Goal: Task Accomplishment & Management: Use online tool/utility

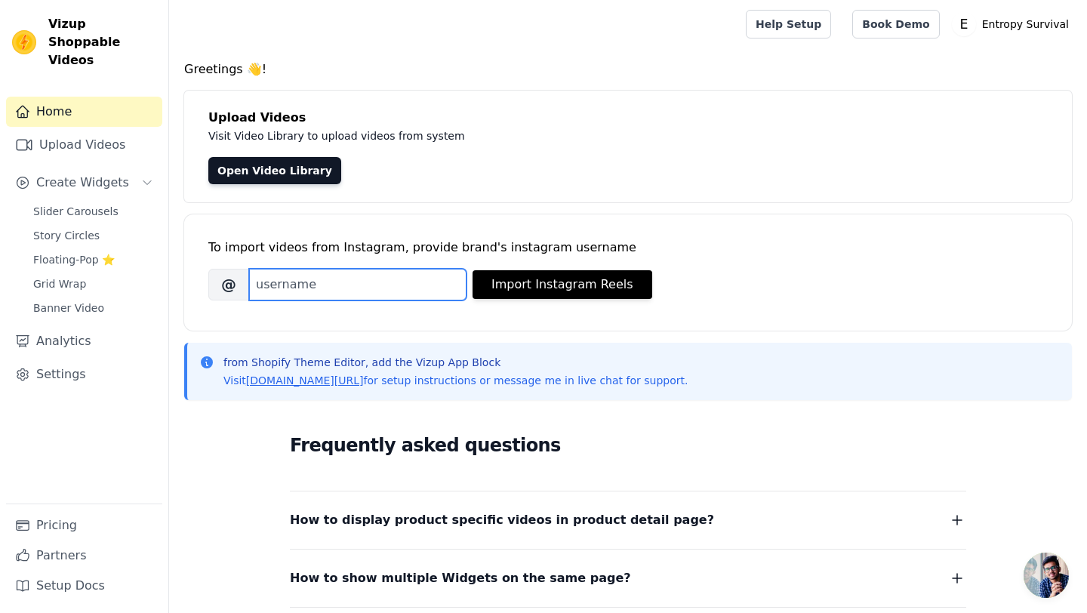
click at [314, 293] on input "Brand's Instagram Username" at bounding box center [357, 285] width 217 height 32
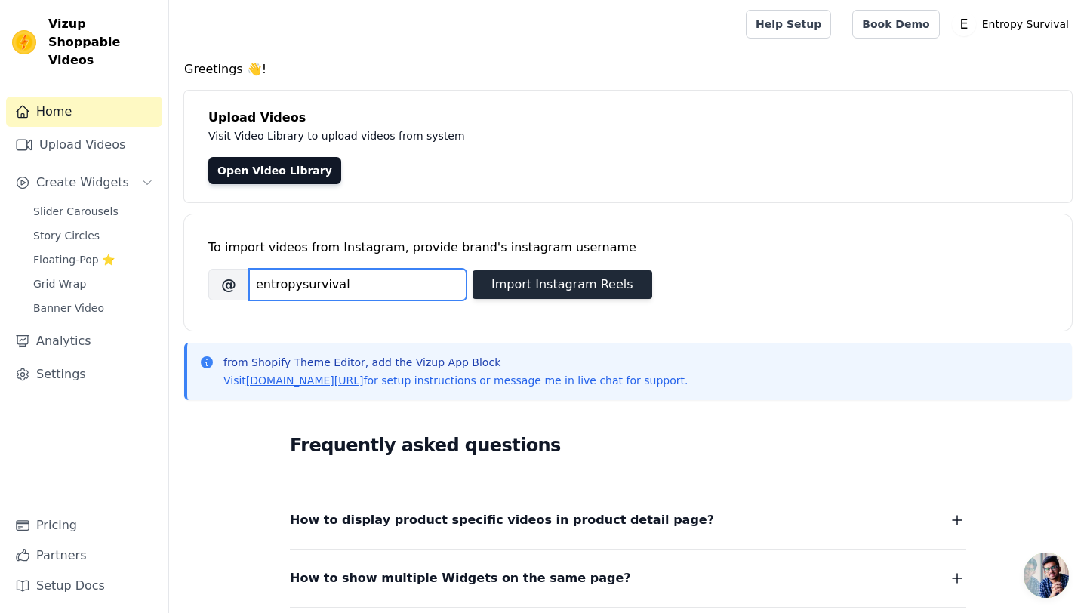
type input "entropysurvival"
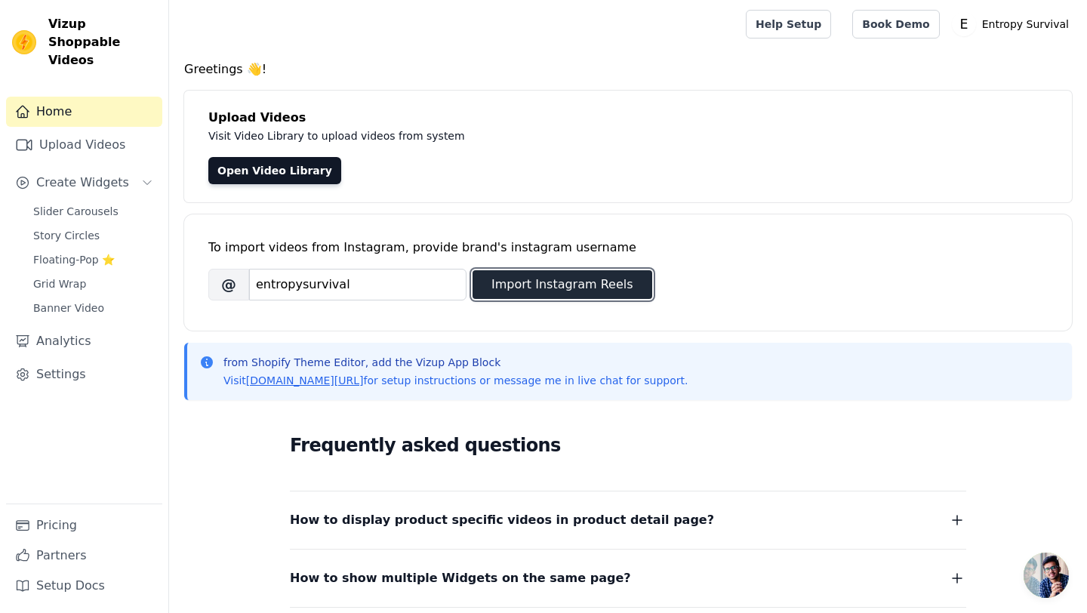
click at [558, 289] on button "Import Instagram Reels" at bounding box center [562, 284] width 180 height 29
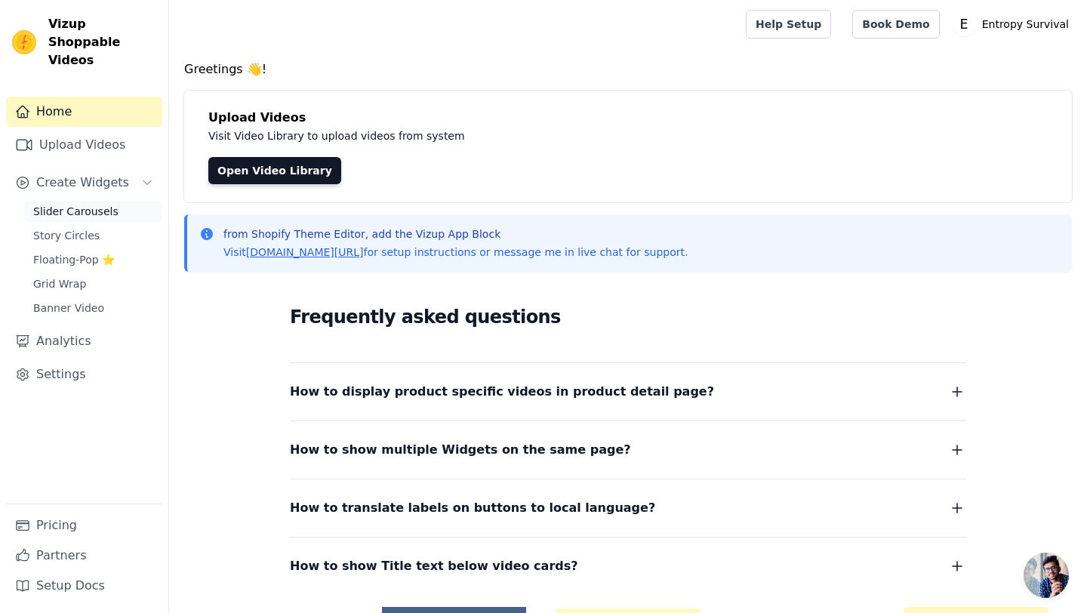
click at [102, 204] on span "Slider Carousels" at bounding box center [75, 211] width 85 height 15
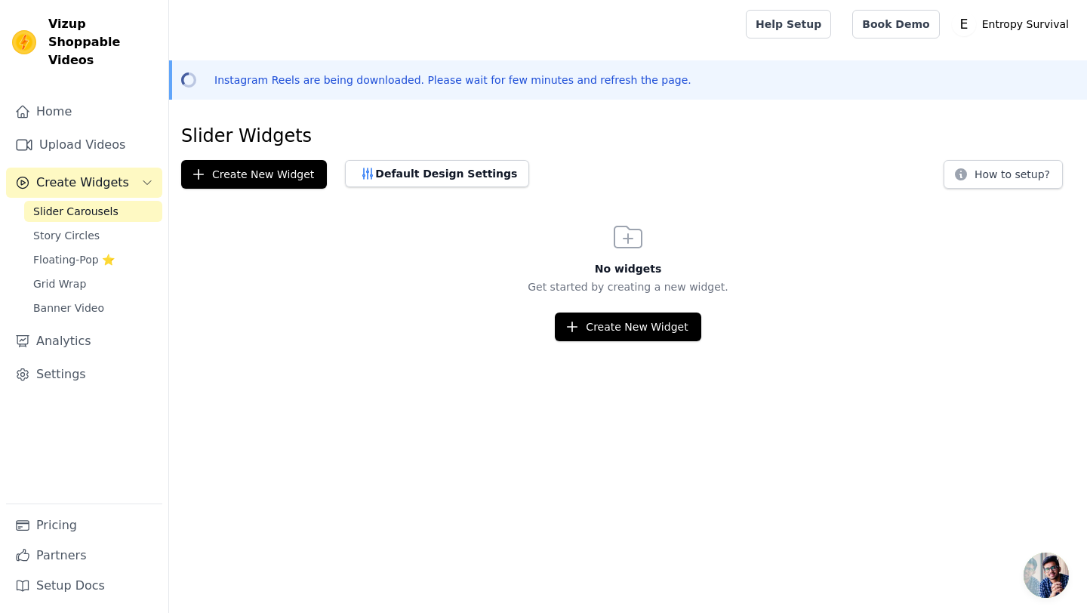
click at [639, 50] on div "Open sidebar Help Setup Book Demo Open user menu E Entropy Survival Settings He…" at bounding box center [543, 170] width 1087 height 341
click at [645, 115] on main "Slider Widgets Create New Widget Default Design Settings How to setup? No widge…" at bounding box center [628, 226] width 918 height 229
click at [68, 228] on span "Story Circles" at bounding box center [66, 235] width 66 height 15
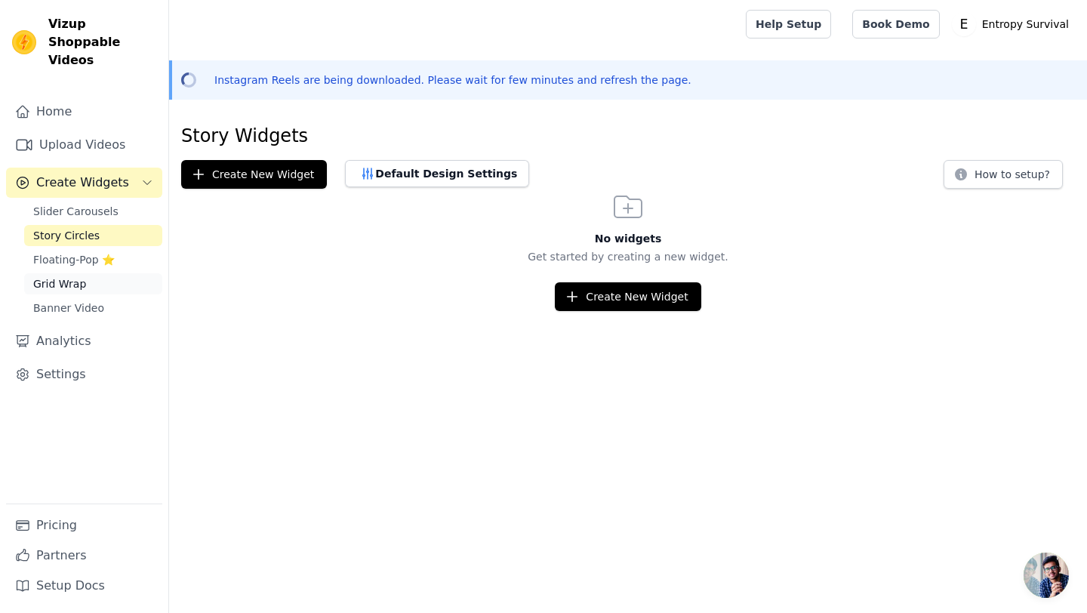
click at [63, 276] on span "Grid Wrap" at bounding box center [59, 283] width 53 height 15
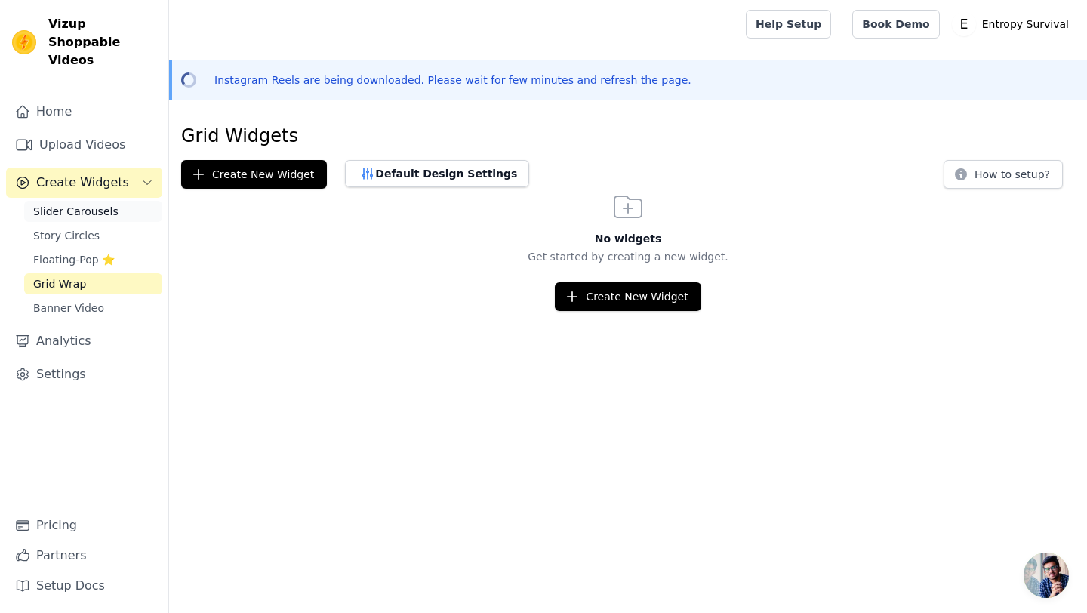
click at [91, 204] on span "Slider Carousels" at bounding box center [75, 211] width 85 height 15
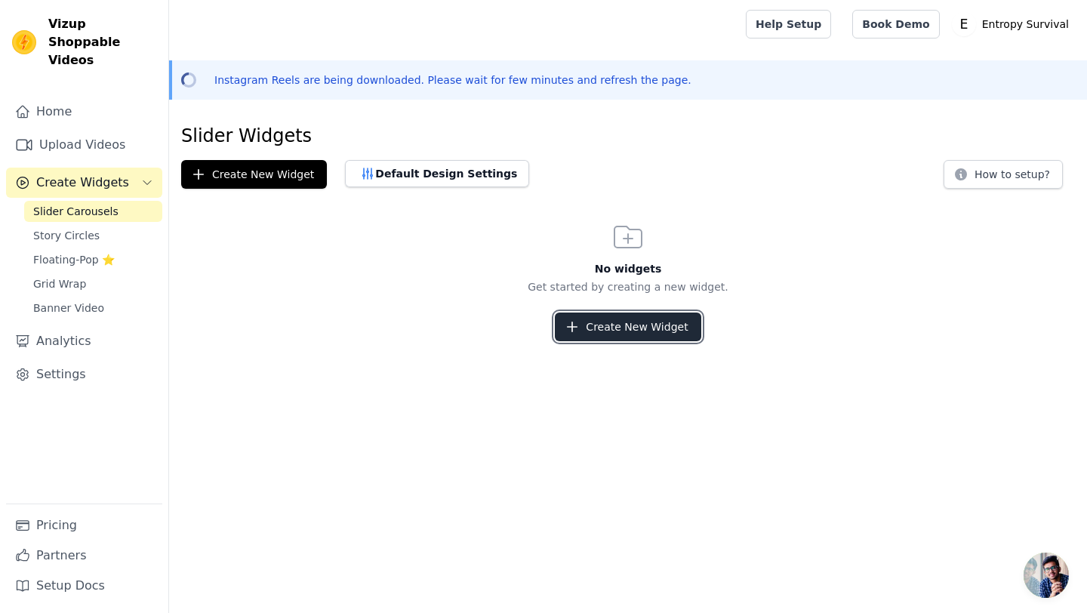
click at [639, 322] on button "Create New Widget" at bounding box center [628, 326] width 146 height 29
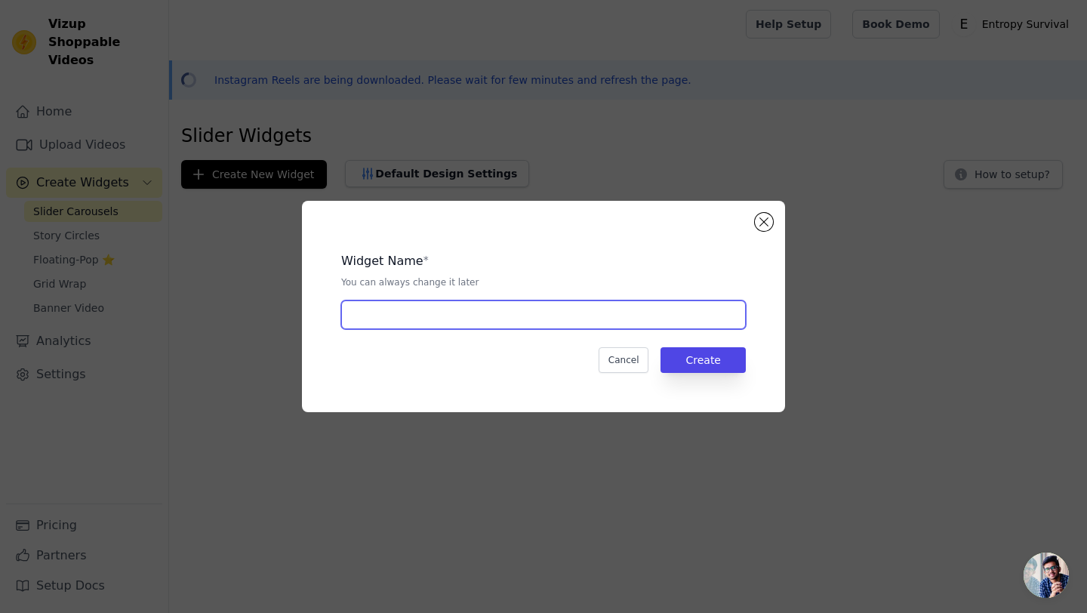
click at [623, 315] on input "text" at bounding box center [543, 314] width 405 height 29
type input "Entropy Home"
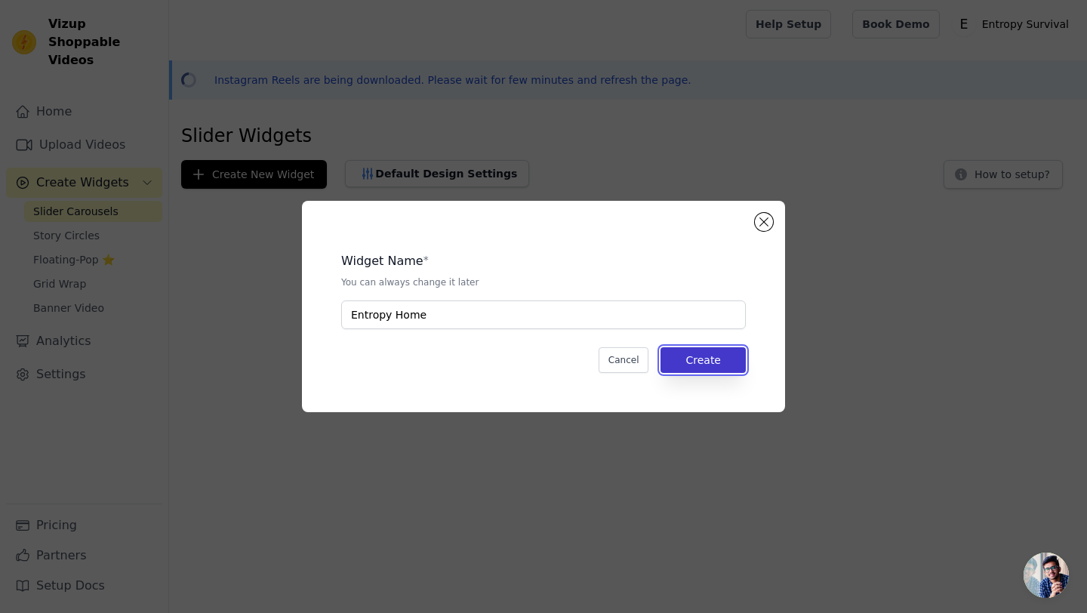
click at [720, 360] on button "Create" at bounding box center [702, 360] width 85 height 26
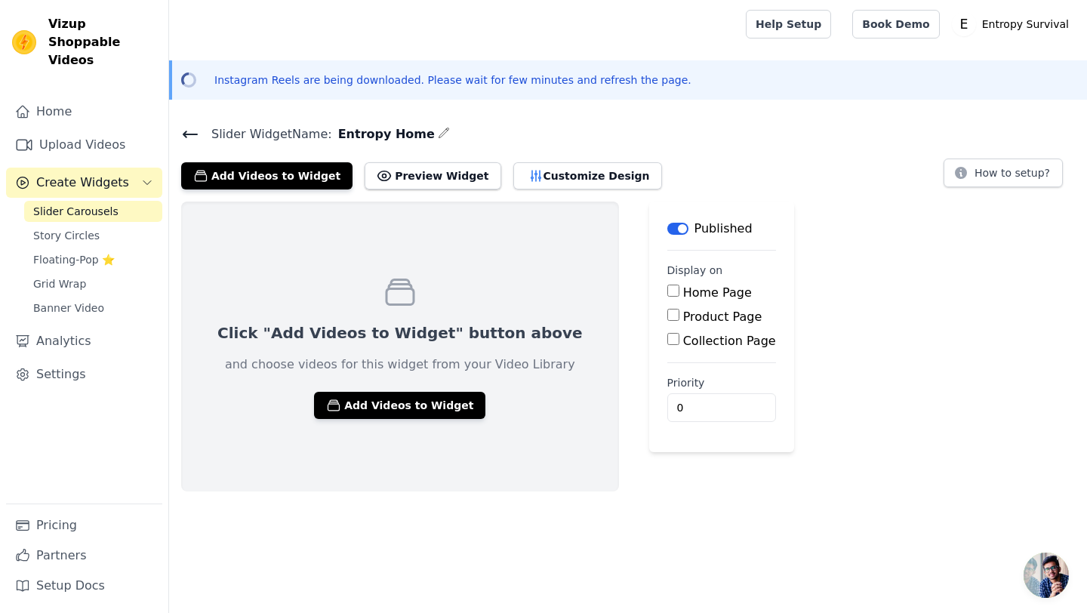
click at [683, 293] on label "Home Page" at bounding box center [717, 292] width 69 height 14
click at [673, 293] on input "Home Page" at bounding box center [673, 291] width 12 height 12
checkbox input "true"
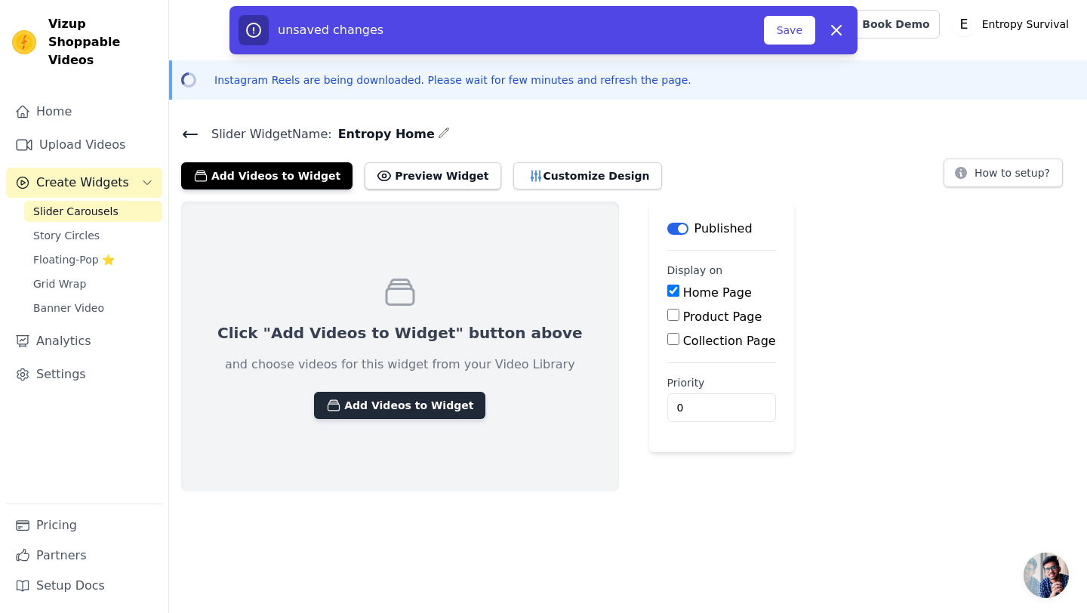
click at [398, 407] on button "Add Videos to Widget" at bounding box center [399, 405] width 171 height 27
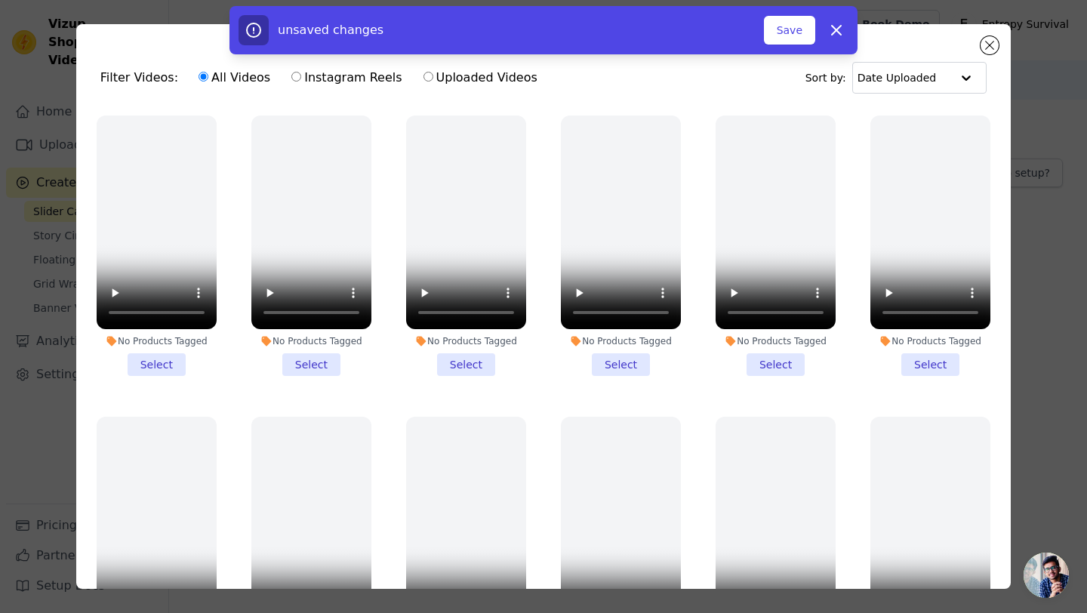
click at [854, 382] on ul "No Products Tagged Select No Products Tagged Select No Products Tagged Select N…" at bounding box center [543, 389] width 910 height 565
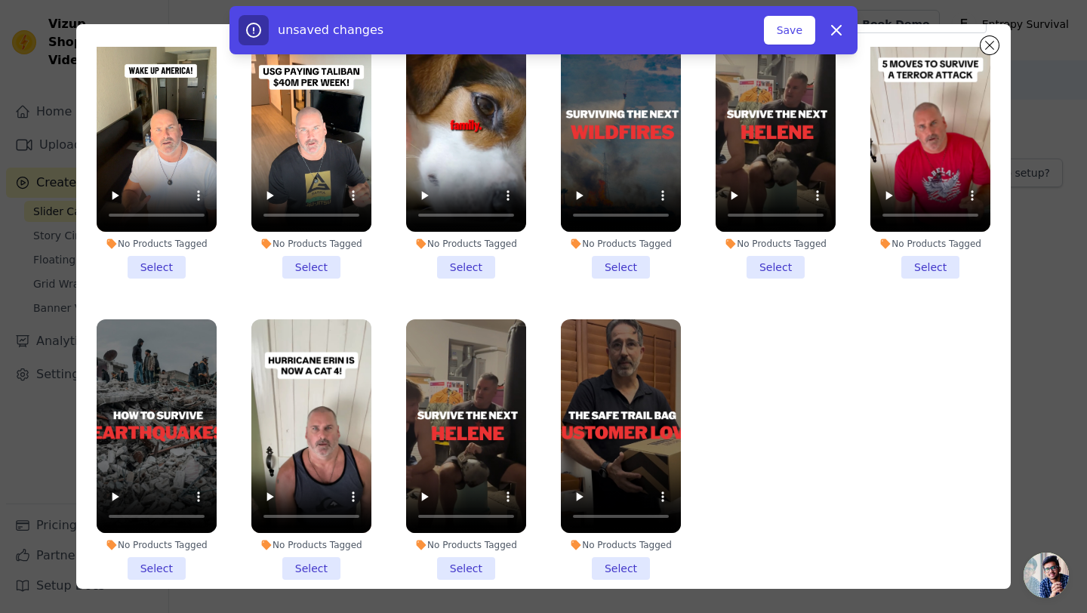
scroll to position [91, 0]
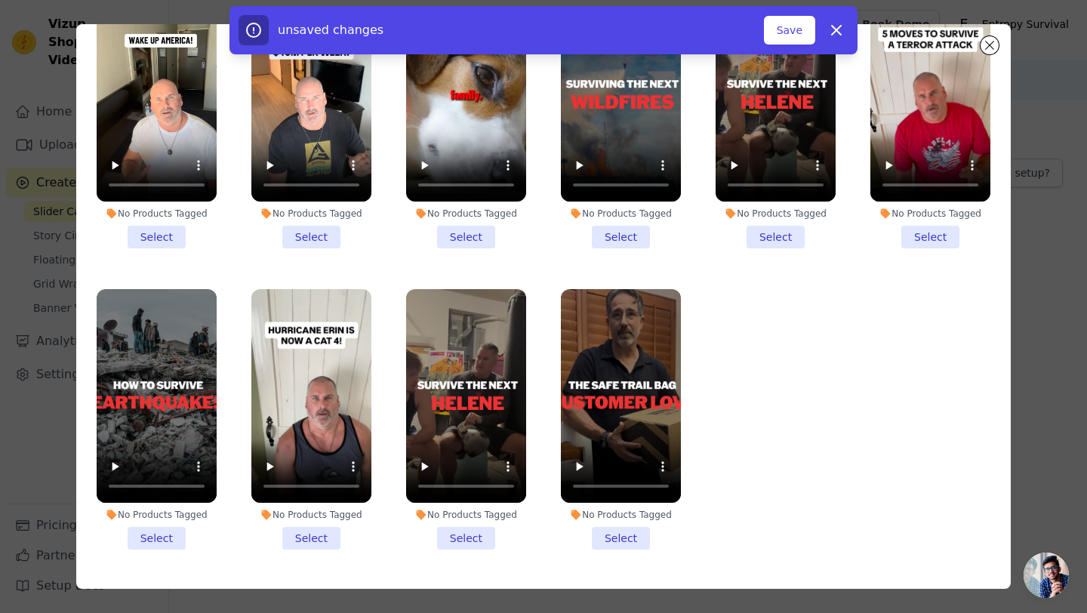
click at [615, 538] on li "No Products Tagged Select" at bounding box center [621, 419] width 120 height 260
click at [0, 0] on input "No Products Tagged Select" at bounding box center [0, 0] width 0 height 0
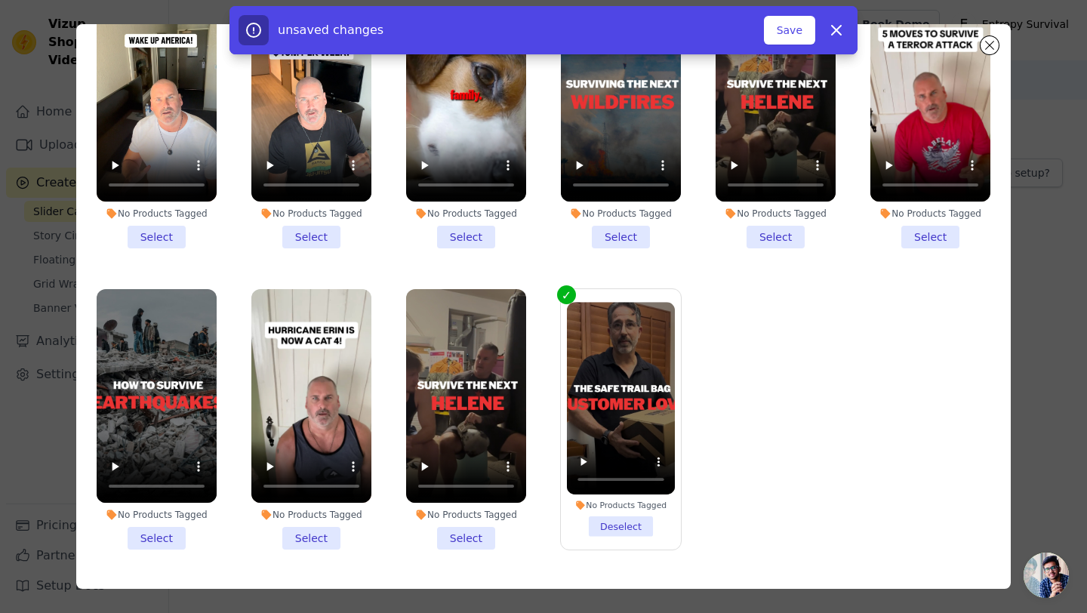
click at [483, 535] on li "No Products Tagged Select" at bounding box center [466, 419] width 120 height 260
click at [0, 0] on input "No Products Tagged Select" at bounding box center [0, 0] width 0 height 0
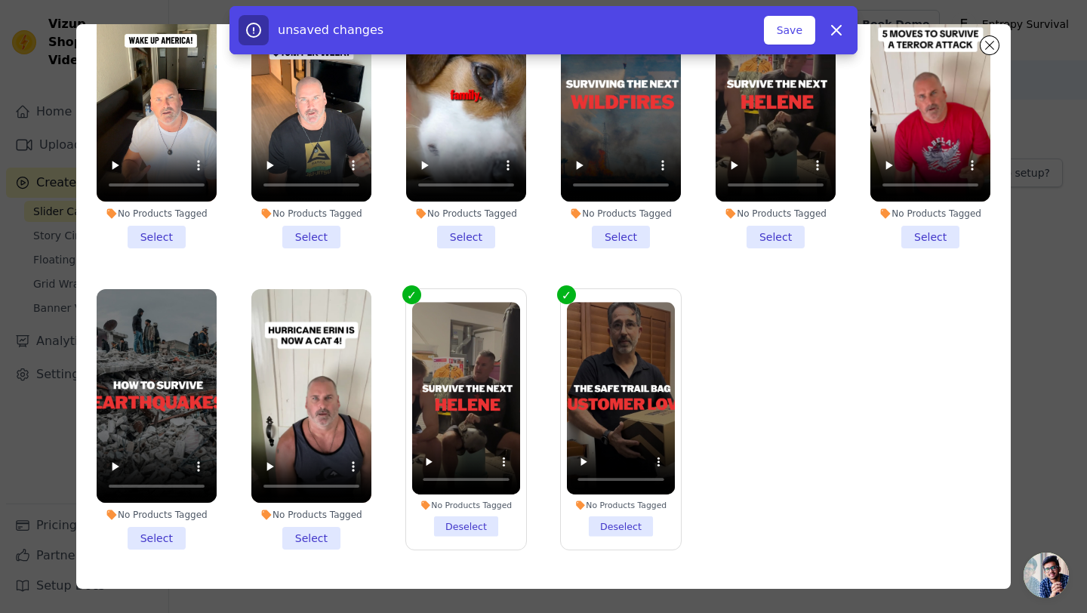
click at [319, 544] on li "No Products Tagged Select" at bounding box center [311, 419] width 120 height 260
click at [0, 0] on input "No Products Tagged Select" at bounding box center [0, 0] width 0 height 0
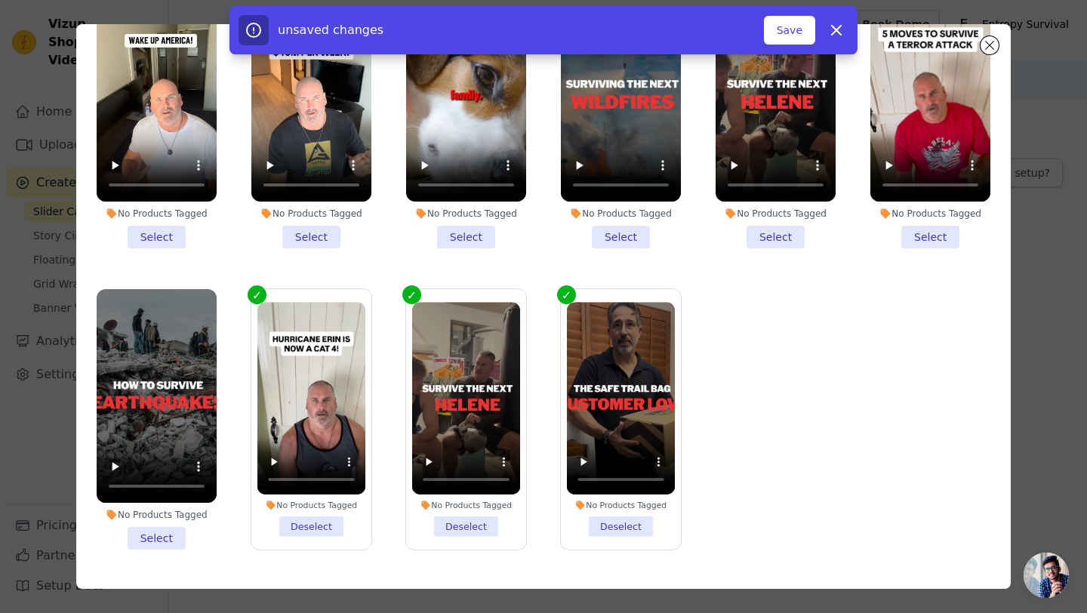
click at [174, 537] on li "No Products Tagged Select" at bounding box center [157, 419] width 120 height 260
click at [0, 0] on input "No Products Tagged Select" at bounding box center [0, 0] width 0 height 0
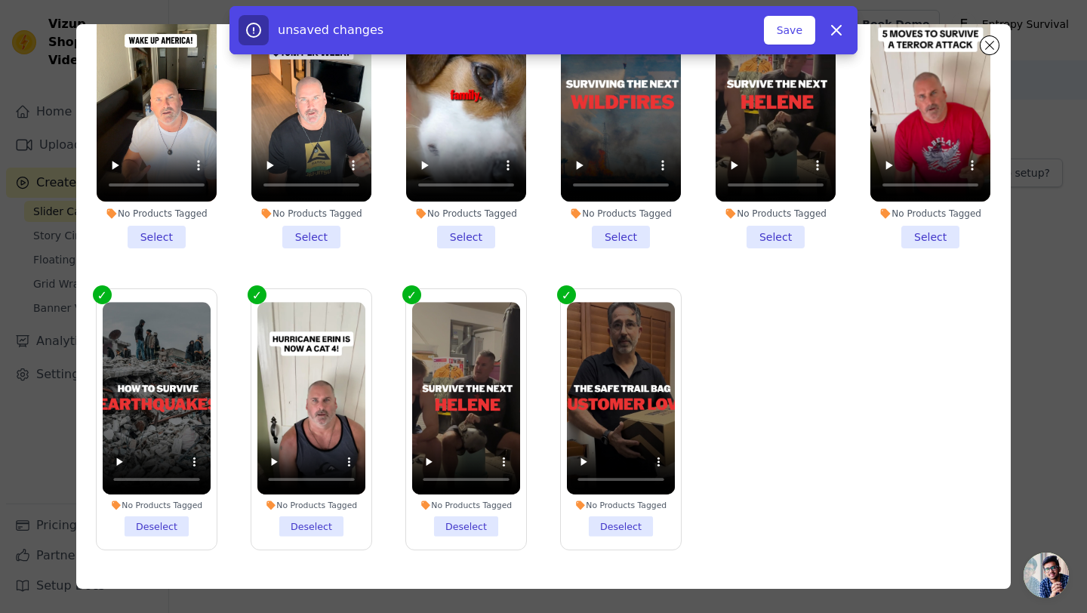
click at [922, 239] on li "No Products Tagged Select" at bounding box center [930, 118] width 120 height 260
click at [0, 0] on input "No Products Tagged Select" at bounding box center [0, 0] width 0 height 0
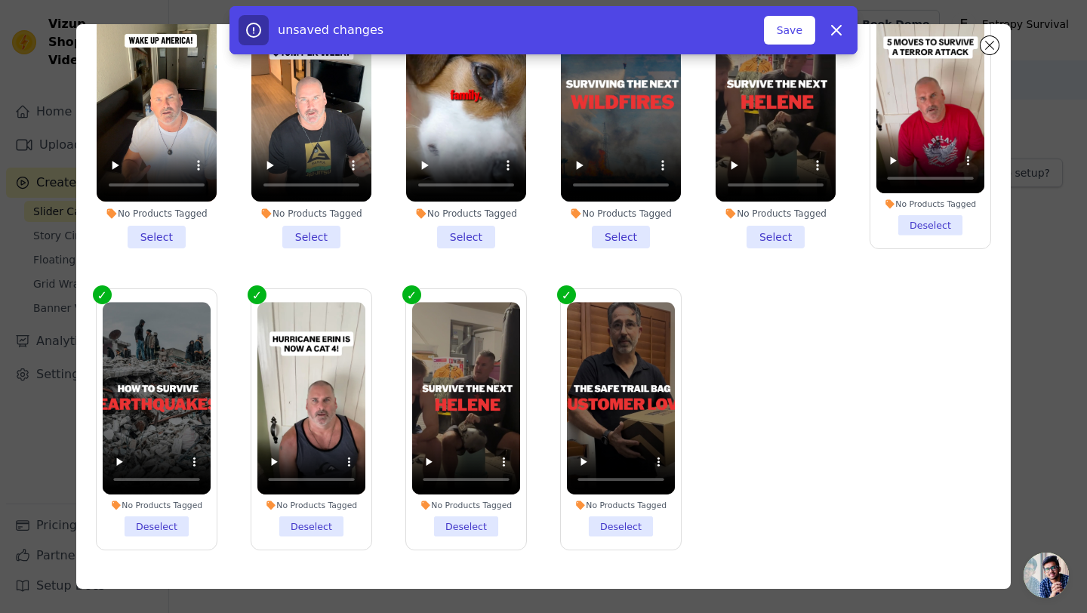
click at [789, 245] on li "No Products Tagged Select" at bounding box center [776, 118] width 120 height 260
click at [0, 0] on input "No Products Tagged Select" at bounding box center [0, 0] width 0 height 0
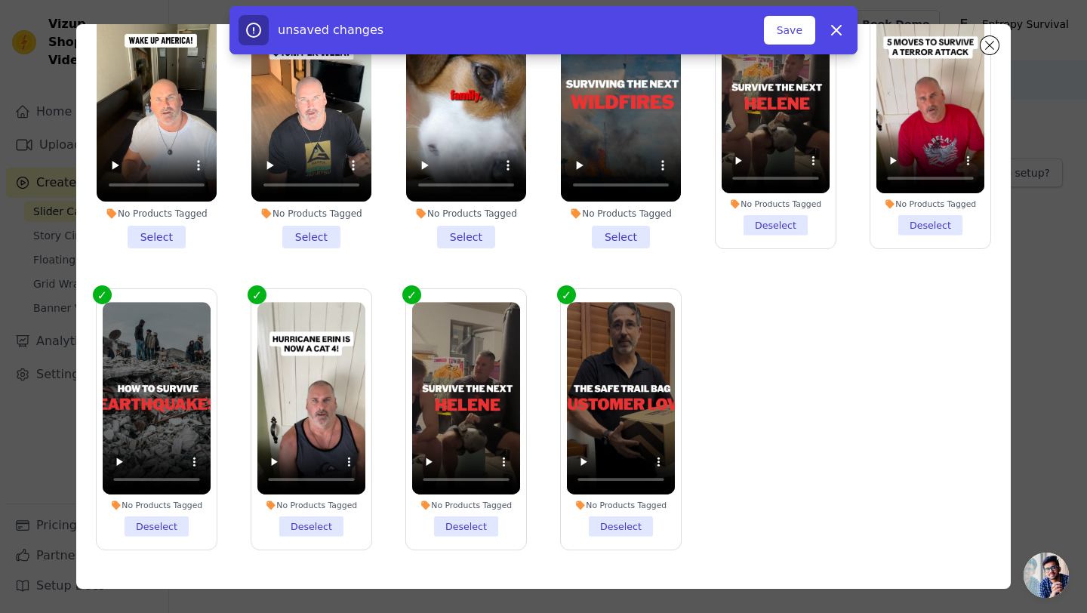
click at [640, 237] on li "No Products Tagged Select" at bounding box center [621, 118] width 120 height 260
click at [0, 0] on input "No Products Tagged Select" at bounding box center [0, 0] width 0 height 0
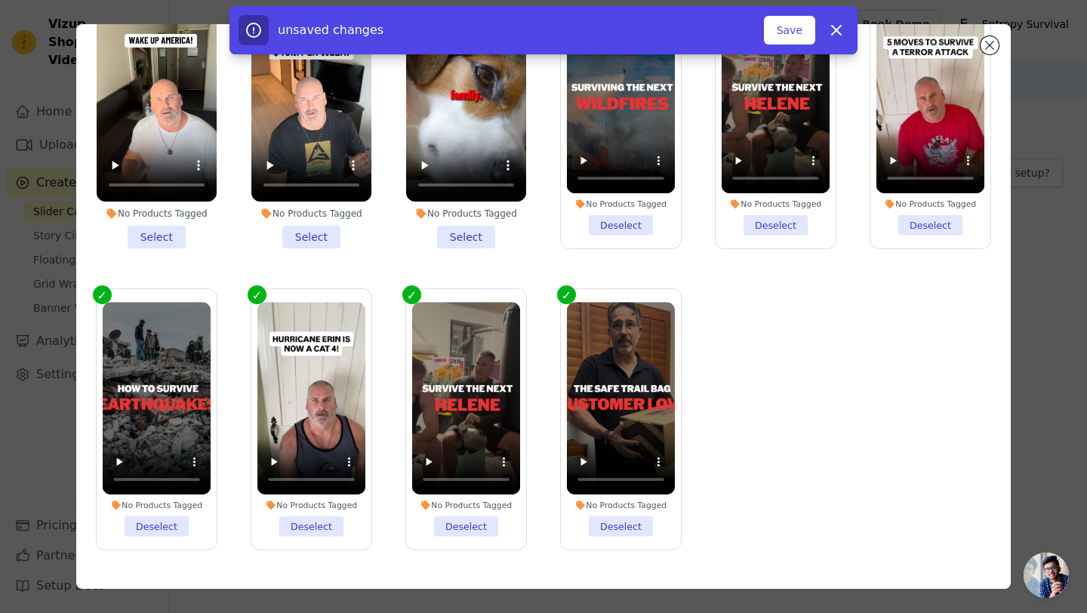
click at [472, 239] on li "No Products Tagged Select" at bounding box center [466, 118] width 120 height 260
click at [0, 0] on input "No Products Tagged Select" at bounding box center [0, 0] width 0 height 0
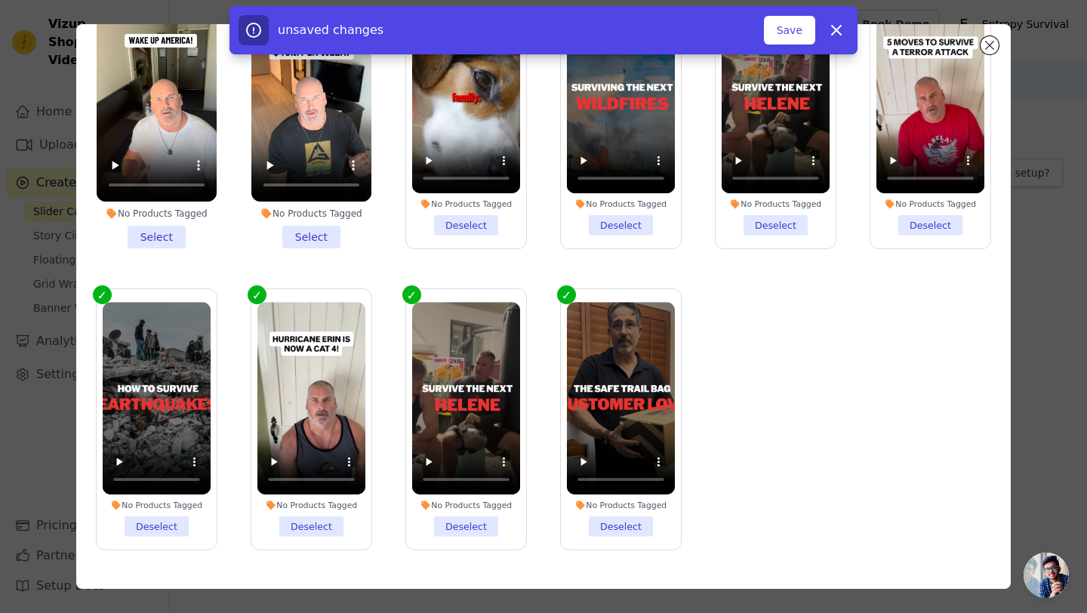
click at [297, 232] on li "No Products Tagged Select" at bounding box center [311, 118] width 120 height 260
click at [0, 0] on input "No Products Tagged Select" at bounding box center [0, 0] width 0 height 0
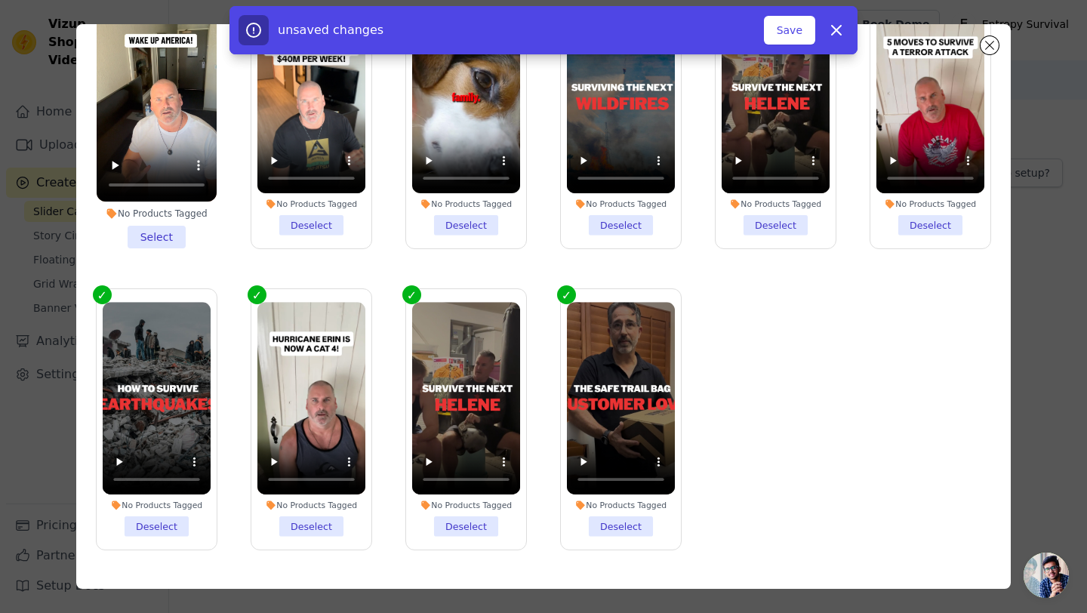
click at [175, 232] on li "No Products Tagged Select" at bounding box center [157, 118] width 120 height 260
click at [0, 0] on input "No Products Tagged Select" at bounding box center [0, 0] width 0 height 0
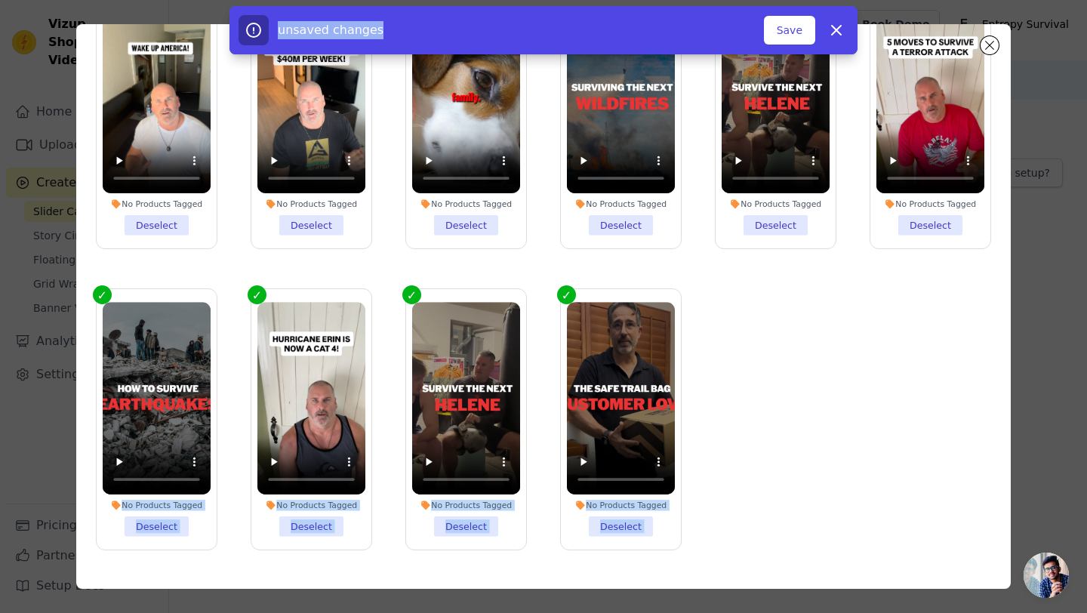
scroll to position [83, 0]
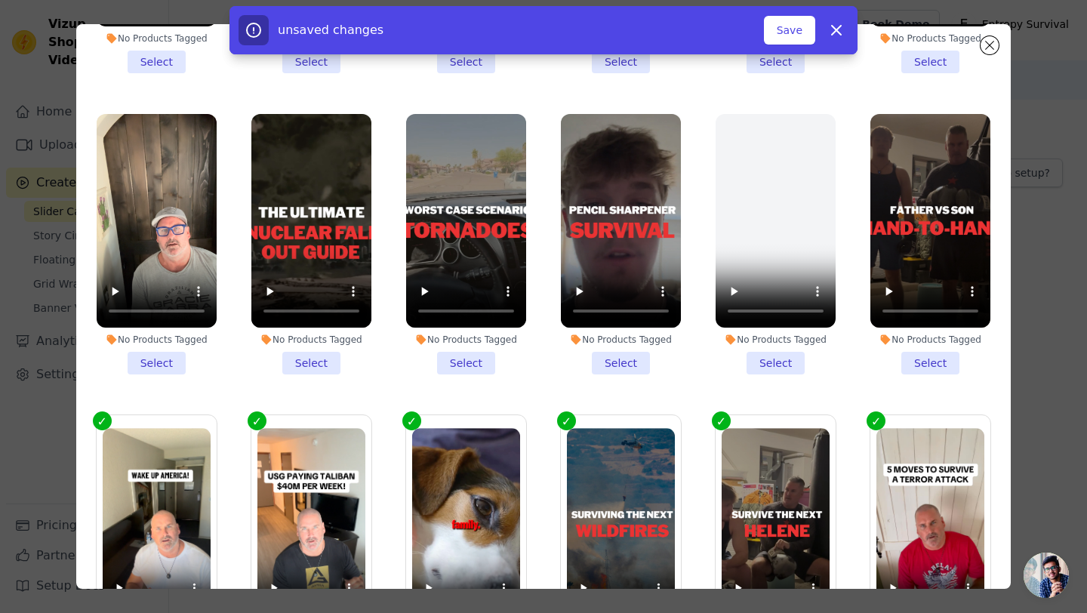
drag, startPoint x: 879, startPoint y: 270, endPoint x: 757, endPoint y: 17, distance: 280.9
click at [757, 202] on div "Click "Add Videos to Widget" button above and choose videos for this widget fro…" at bounding box center [628, 347] width 918 height 290
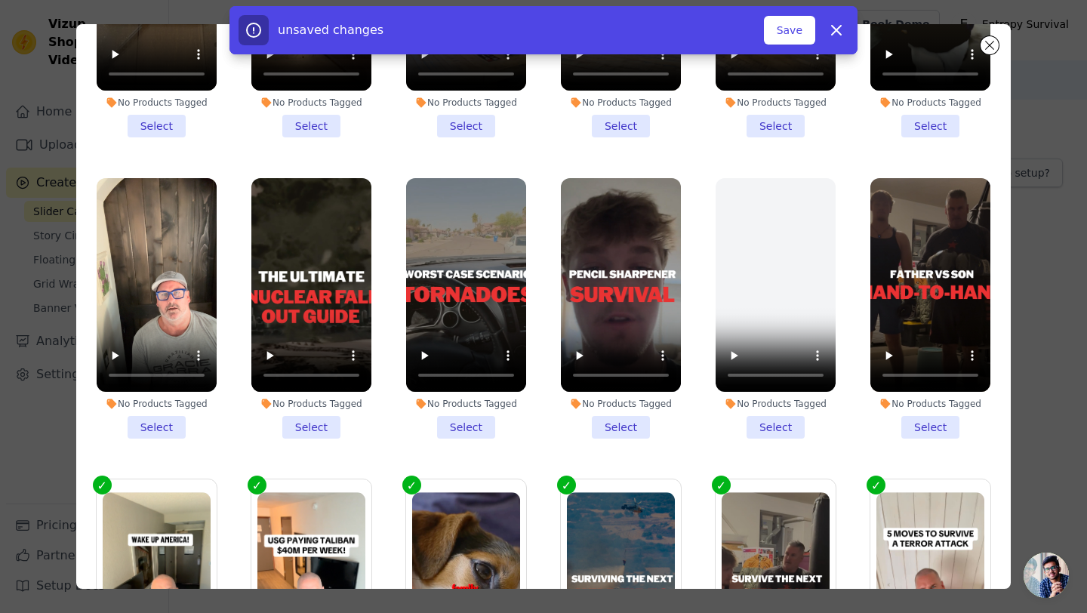
click at [934, 425] on li "No Products Tagged Select" at bounding box center [930, 308] width 120 height 260
click at [0, 0] on input "No Products Tagged Select" at bounding box center [0, 0] width 0 height 0
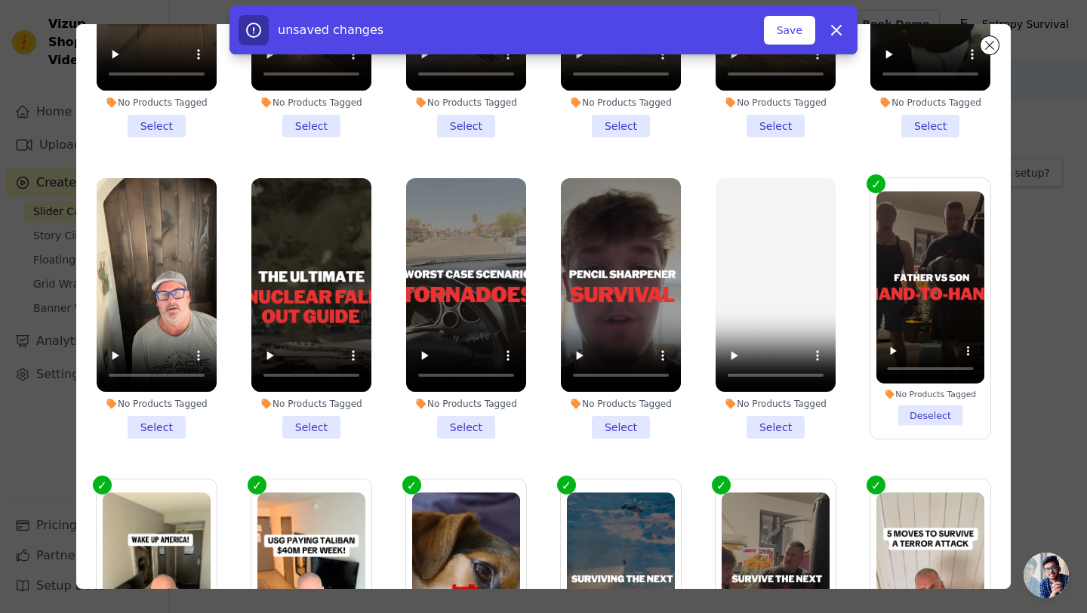
click at [629, 428] on li "No Products Tagged Select" at bounding box center [621, 308] width 120 height 260
click at [0, 0] on input "No Products Tagged Select" at bounding box center [0, 0] width 0 height 0
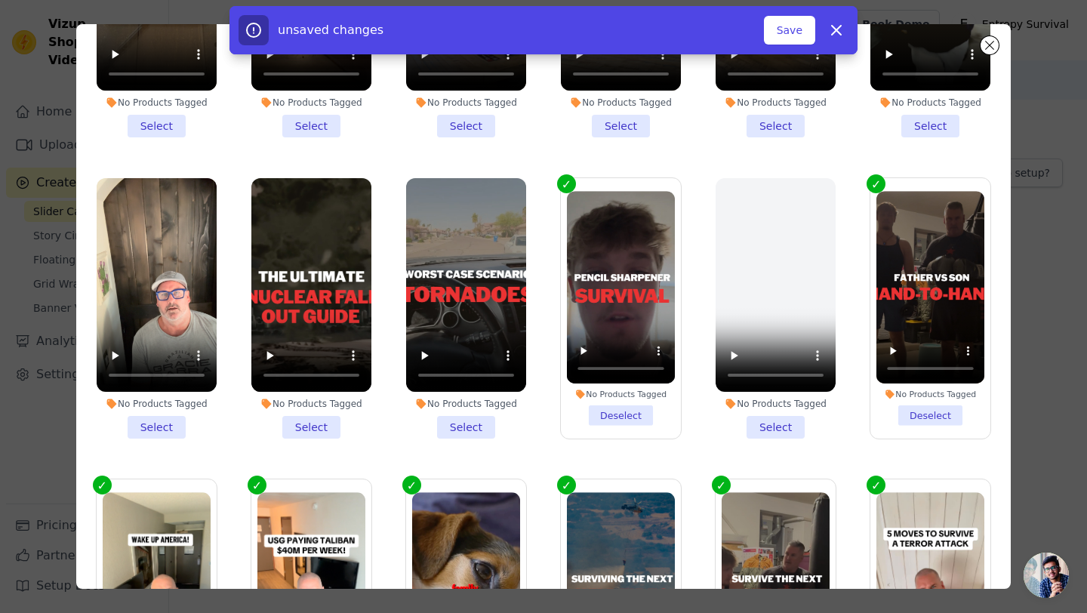
click at [465, 427] on li "No Products Tagged Select" at bounding box center [466, 308] width 120 height 260
click at [0, 0] on input "No Products Tagged Select" at bounding box center [0, 0] width 0 height 0
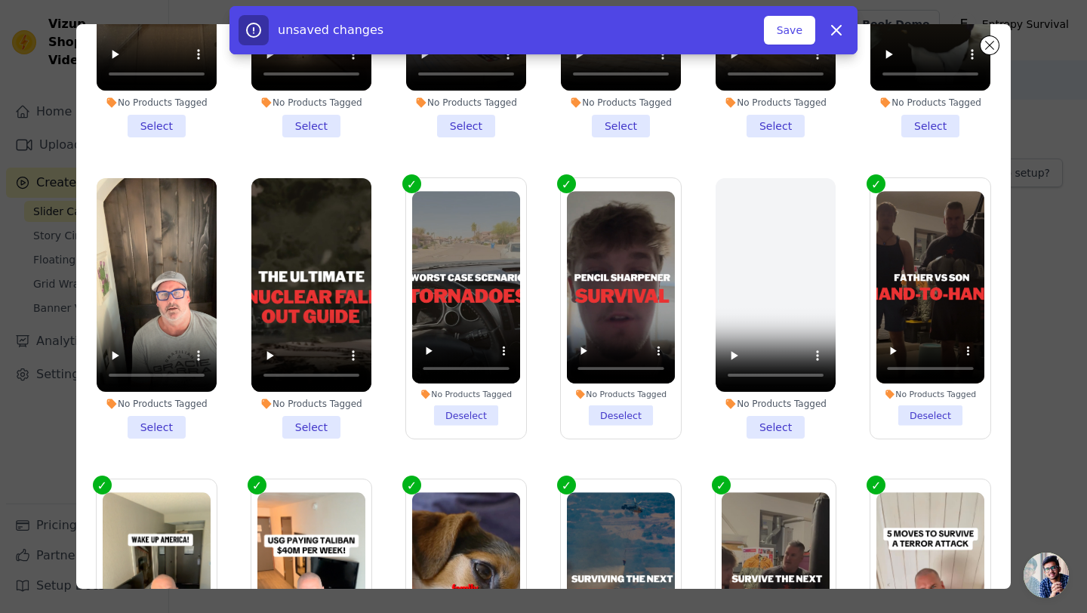
click at [326, 429] on li "No Products Tagged Select" at bounding box center [311, 308] width 120 height 260
click at [0, 0] on input "No Products Tagged Select" at bounding box center [0, 0] width 0 height 0
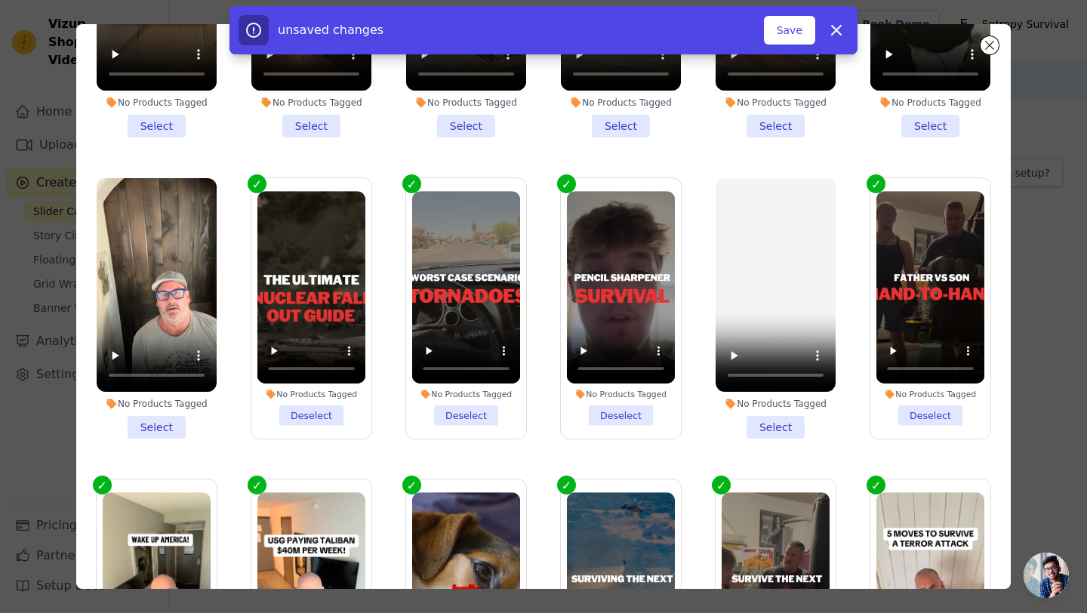
click at [166, 424] on li "No Products Tagged Select" at bounding box center [157, 308] width 120 height 260
click at [0, 0] on input "No Products Tagged Select" at bounding box center [0, 0] width 0 height 0
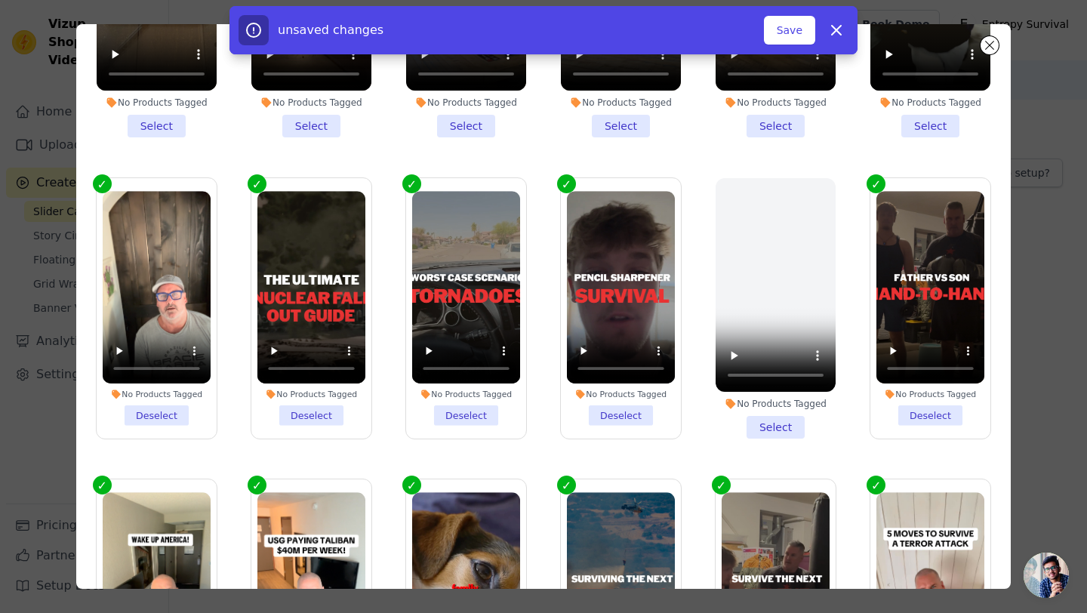
click at [968, 150] on ul "No Products Tagged Select No Products Tagged Select No Products Tagged Select N…" at bounding box center [543, 306] width 910 height 565
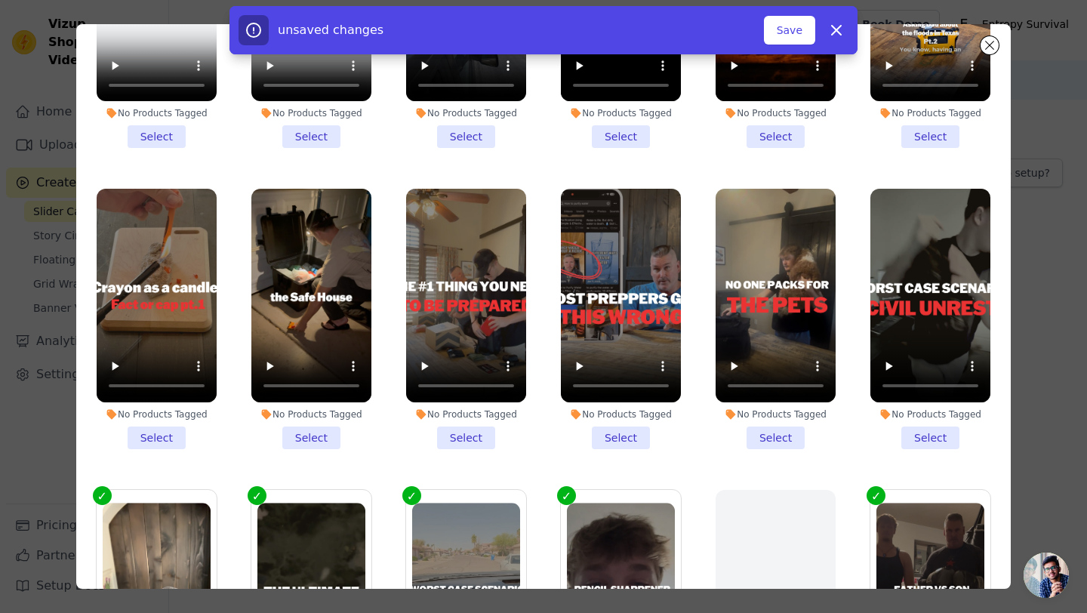
scroll to position [748, 0]
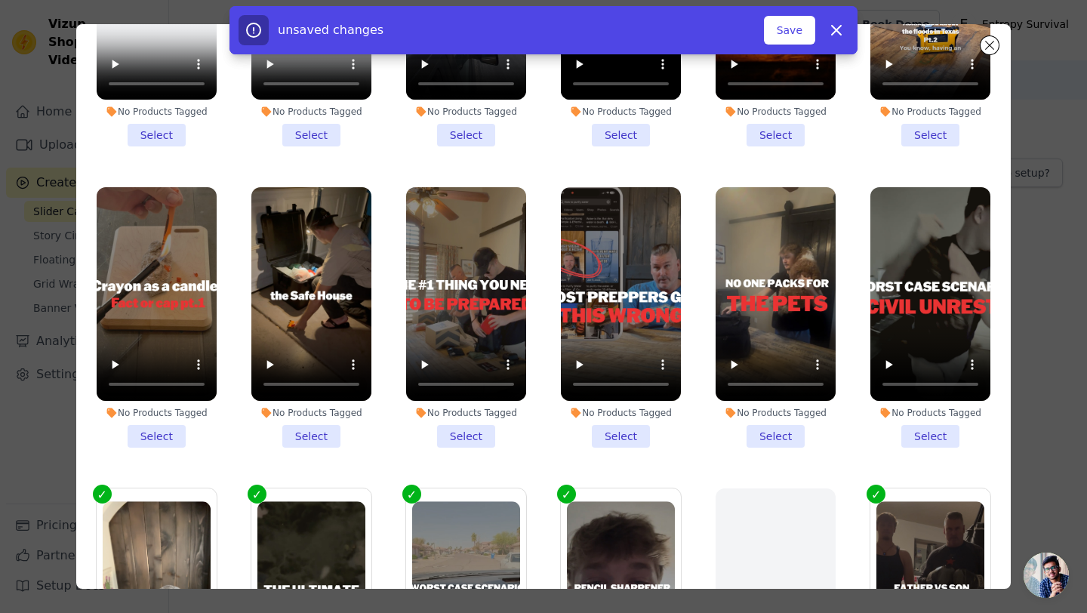
click at [925, 434] on li "No Products Tagged Select" at bounding box center [930, 317] width 120 height 260
click at [0, 0] on input "No Products Tagged Select" at bounding box center [0, 0] width 0 height 0
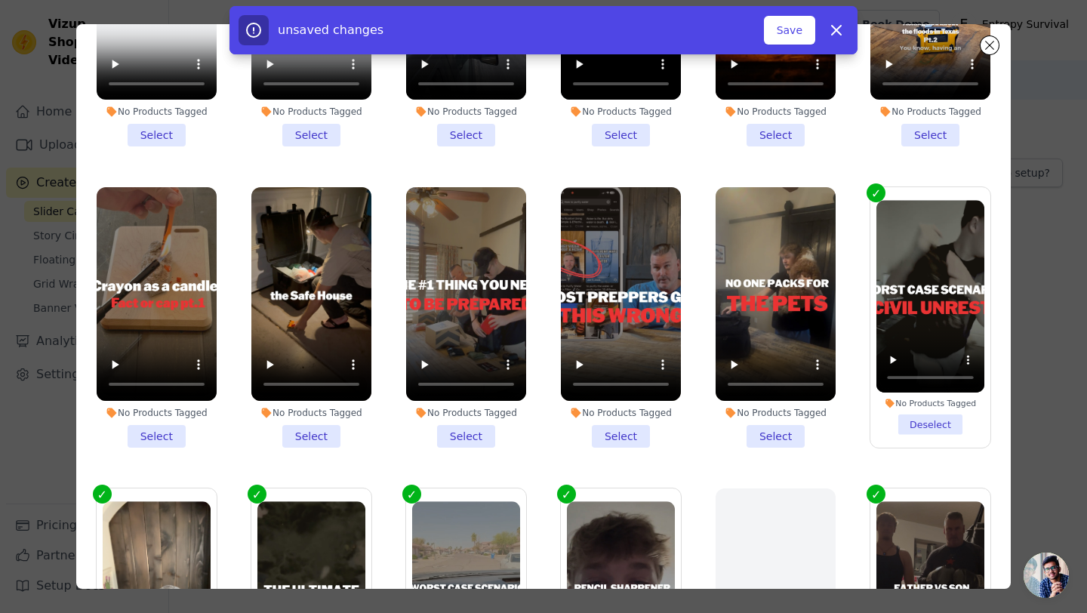
click at [788, 435] on li "No Products Tagged Select" at bounding box center [776, 317] width 120 height 260
click at [0, 0] on input "No Products Tagged Select" at bounding box center [0, 0] width 0 height 0
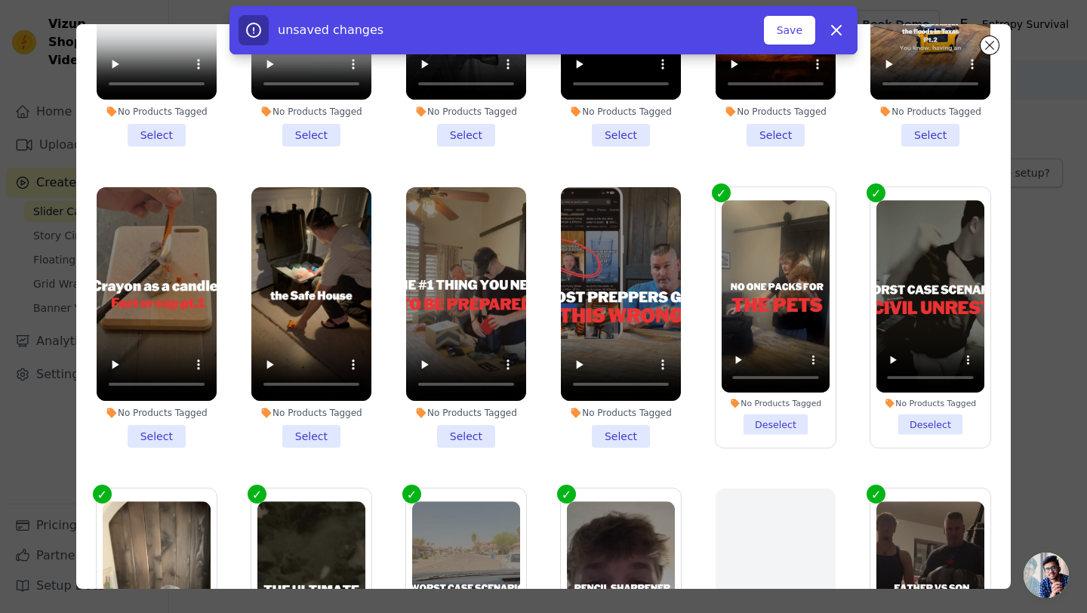
click at [633, 436] on li "No Products Tagged Select" at bounding box center [621, 317] width 120 height 260
click at [0, 0] on input "No Products Tagged Select" at bounding box center [0, 0] width 0 height 0
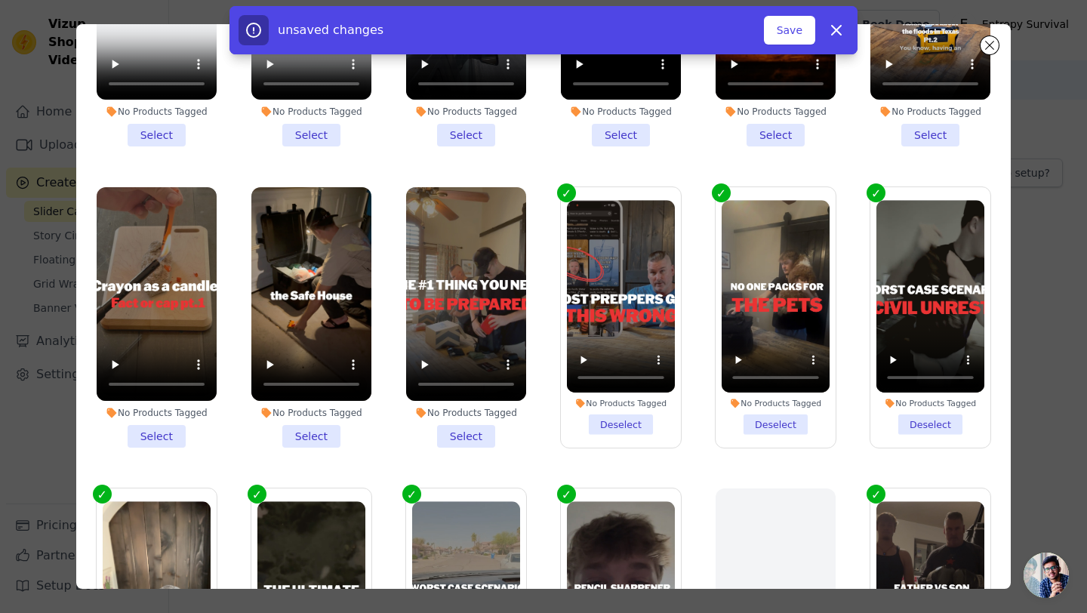
click at [460, 437] on li "No Products Tagged Select" at bounding box center [466, 317] width 120 height 260
click at [0, 0] on input "No Products Tagged Select" at bounding box center [0, 0] width 0 height 0
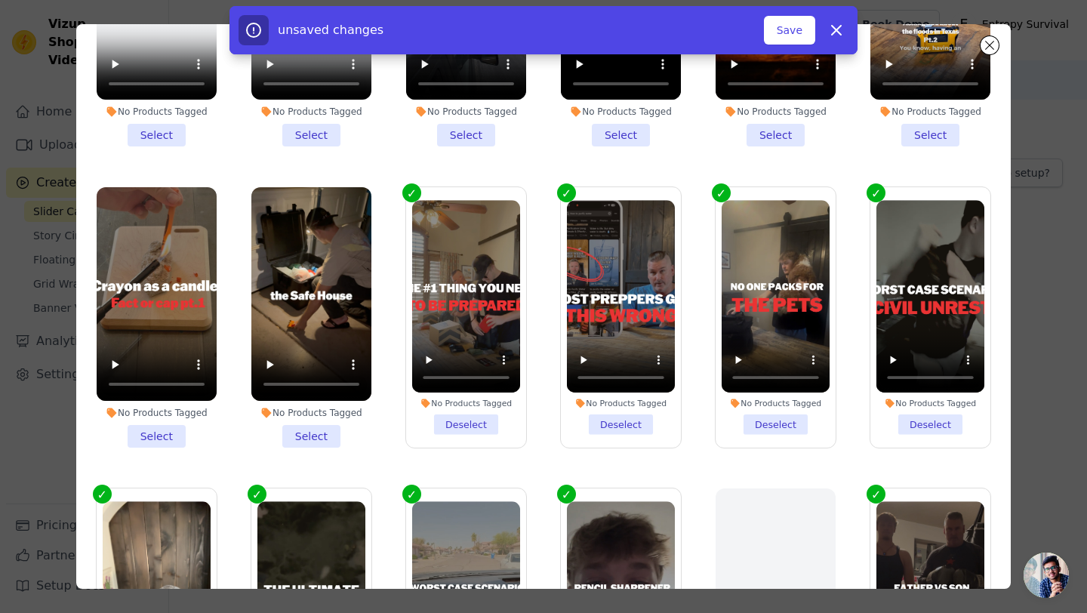
click at [315, 432] on li "No Products Tagged Select" at bounding box center [311, 317] width 120 height 260
click at [0, 0] on input "No Products Tagged Select" at bounding box center [0, 0] width 0 height 0
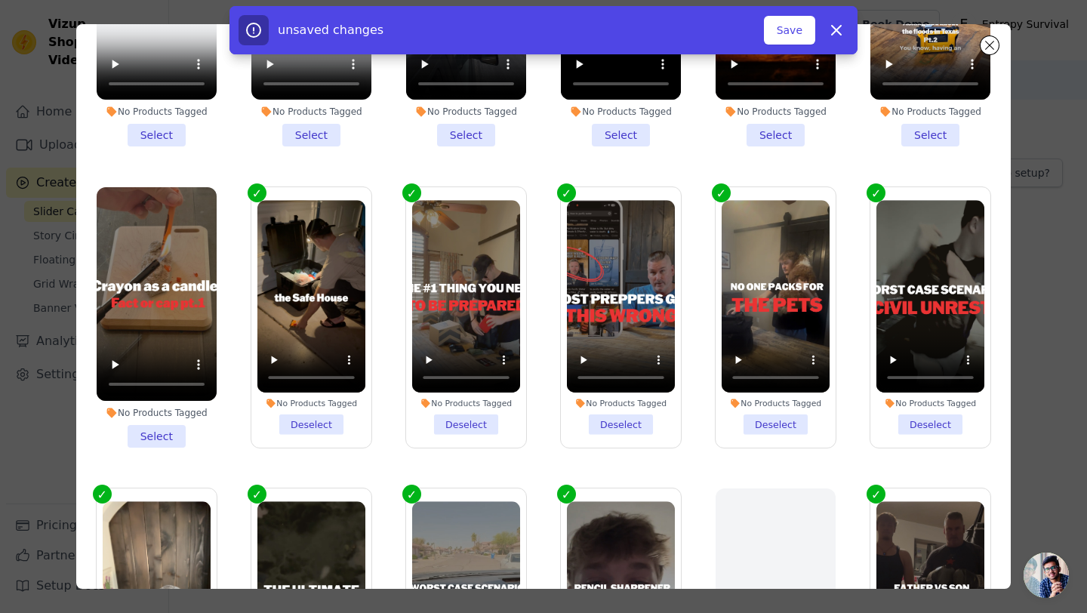
click at [166, 435] on li "No Products Tagged Select" at bounding box center [157, 317] width 120 height 260
click at [0, 0] on input "No Products Tagged Select" at bounding box center [0, 0] width 0 height 0
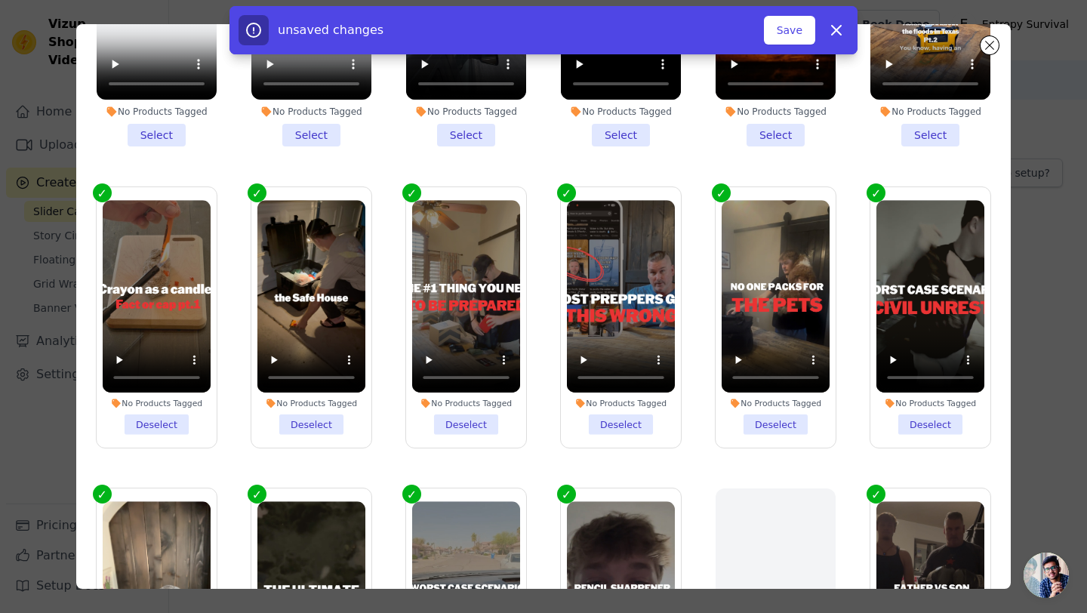
click at [1000, 176] on div "Filter Videos: All Videos Instagram Reels Uploaded Videos Sort by: Date Uploade…" at bounding box center [543, 306] width 934 height 565
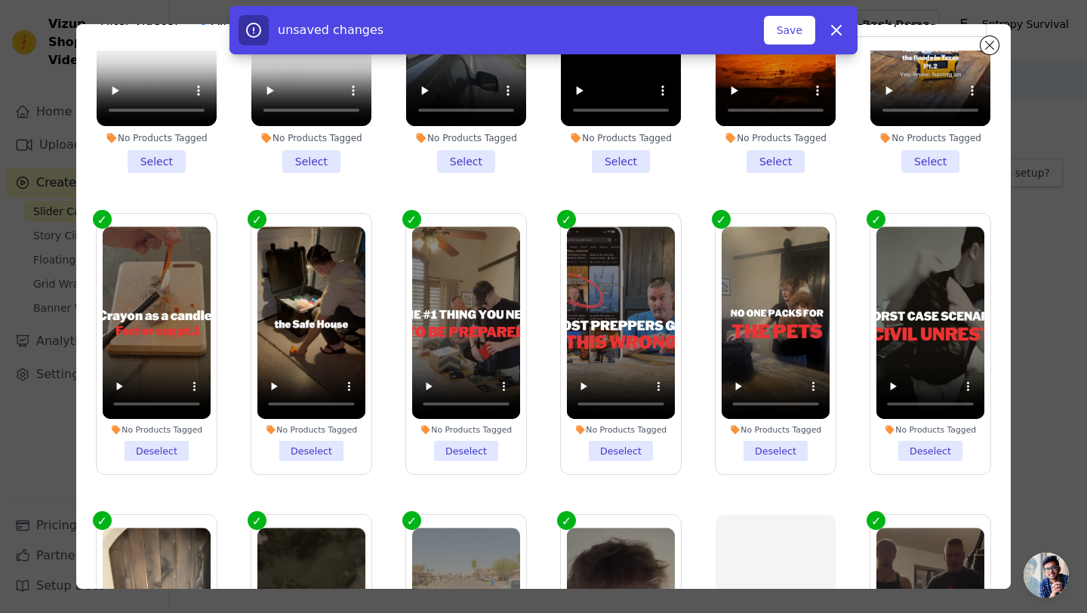
scroll to position [0, 0]
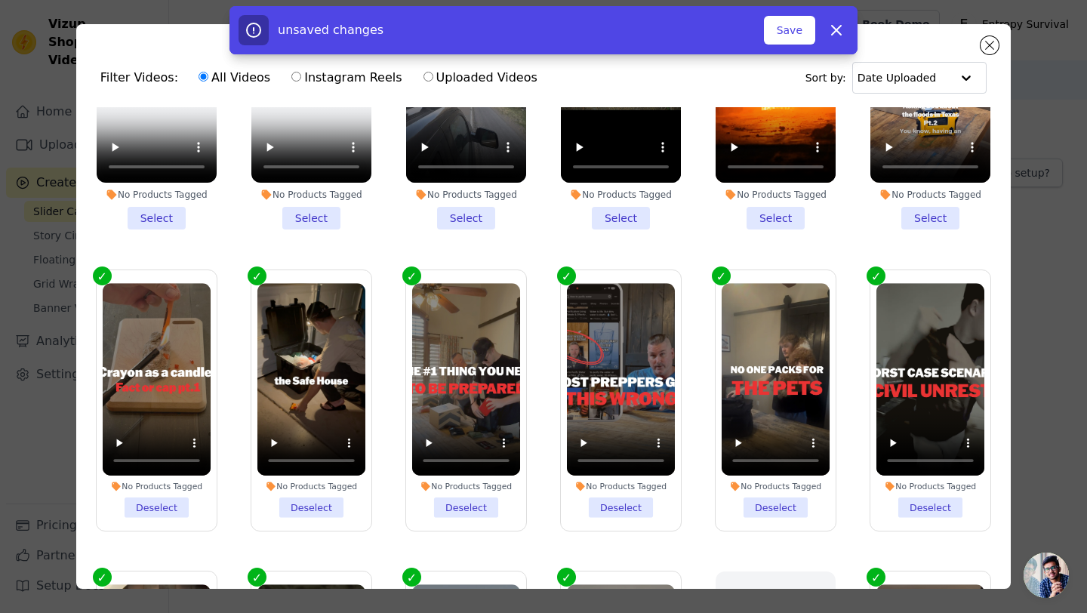
click at [839, 235] on div "No Products Tagged Select" at bounding box center [775, 100] width 137 height 277
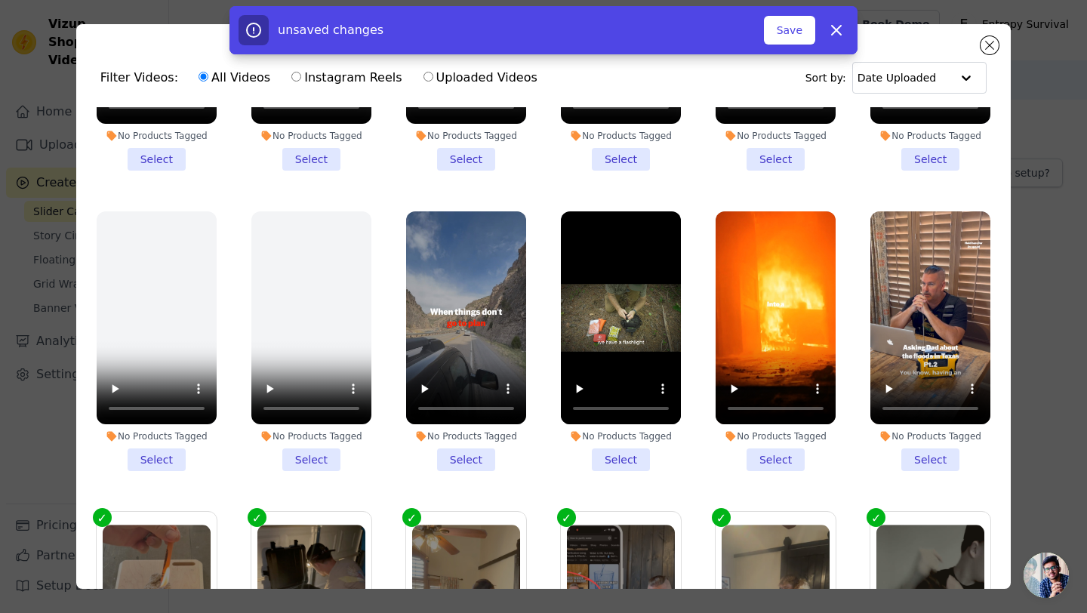
scroll to position [539, 0]
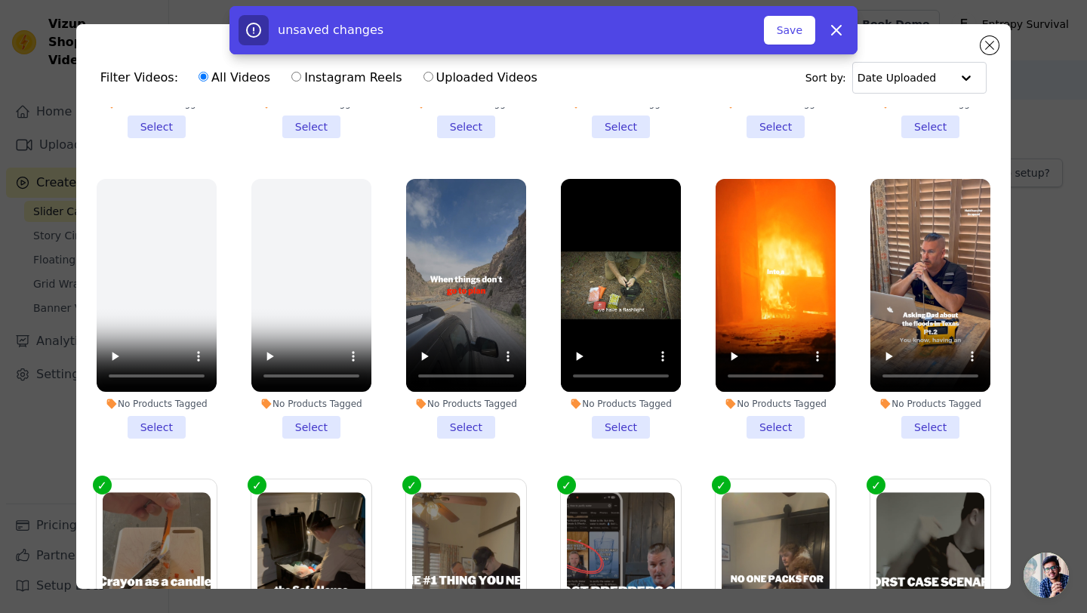
click at [928, 431] on li "No Products Tagged Select" at bounding box center [930, 309] width 120 height 260
click at [0, 0] on input "No Products Tagged Select" at bounding box center [0, 0] width 0 height 0
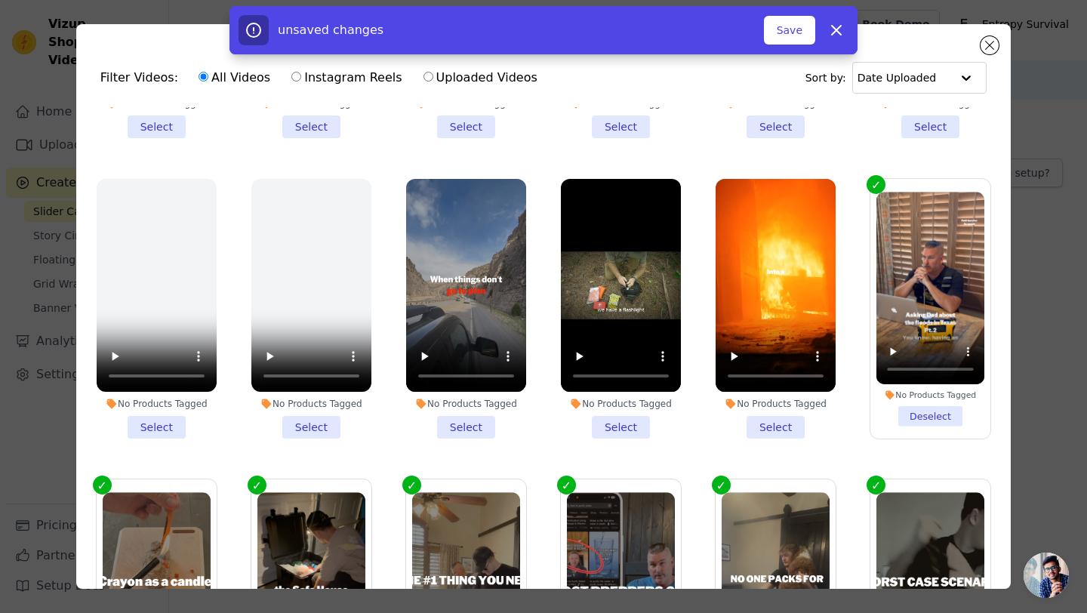
click at [775, 426] on li "No Products Tagged Select" at bounding box center [776, 309] width 120 height 260
click at [0, 0] on input "No Products Tagged Select" at bounding box center [0, 0] width 0 height 0
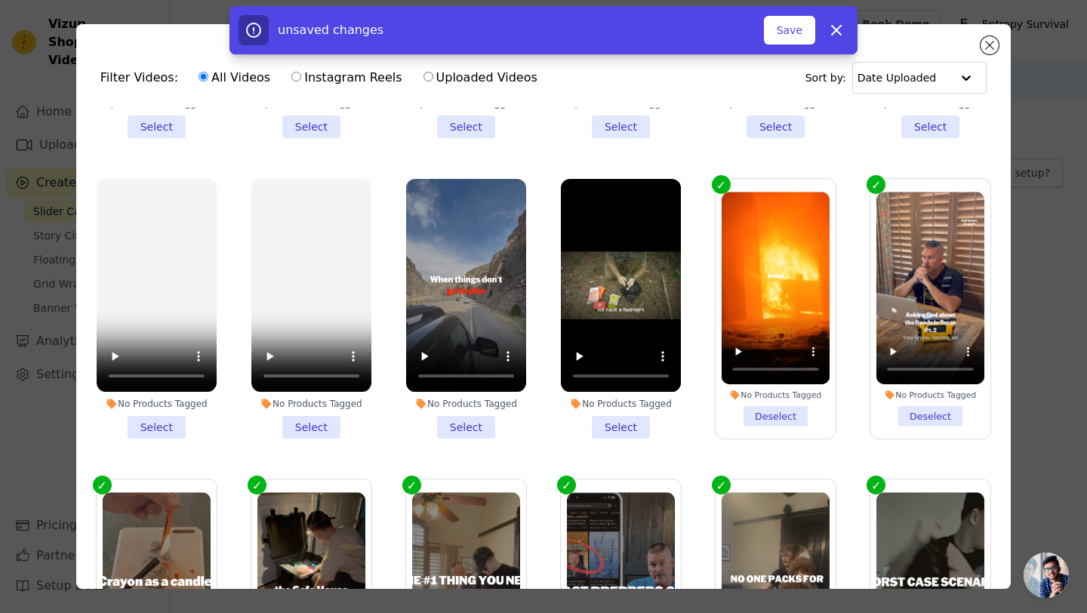
click at [643, 427] on li "No Products Tagged Select" at bounding box center [621, 309] width 120 height 260
click at [0, 0] on input "No Products Tagged Select" at bounding box center [0, 0] width 0 height 0
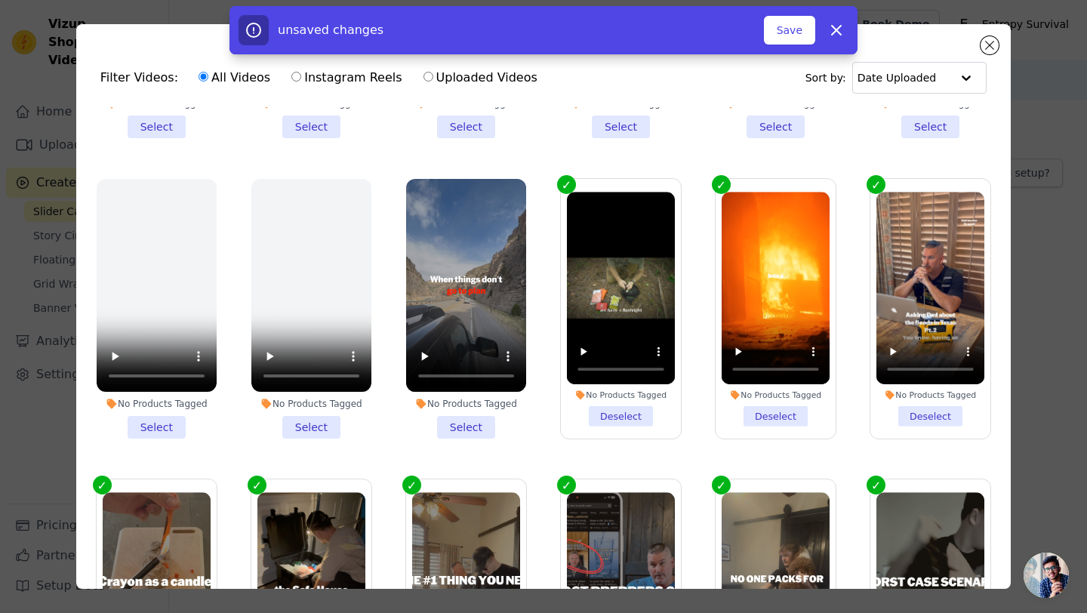
click at [462, 427] on li "No Products Tagged Select" at bounding box center [466, 309] width 120 height 260
click at [0, 0] on input "No Products Tagged Select" at bounding box center [0, 0] width 0 height 0
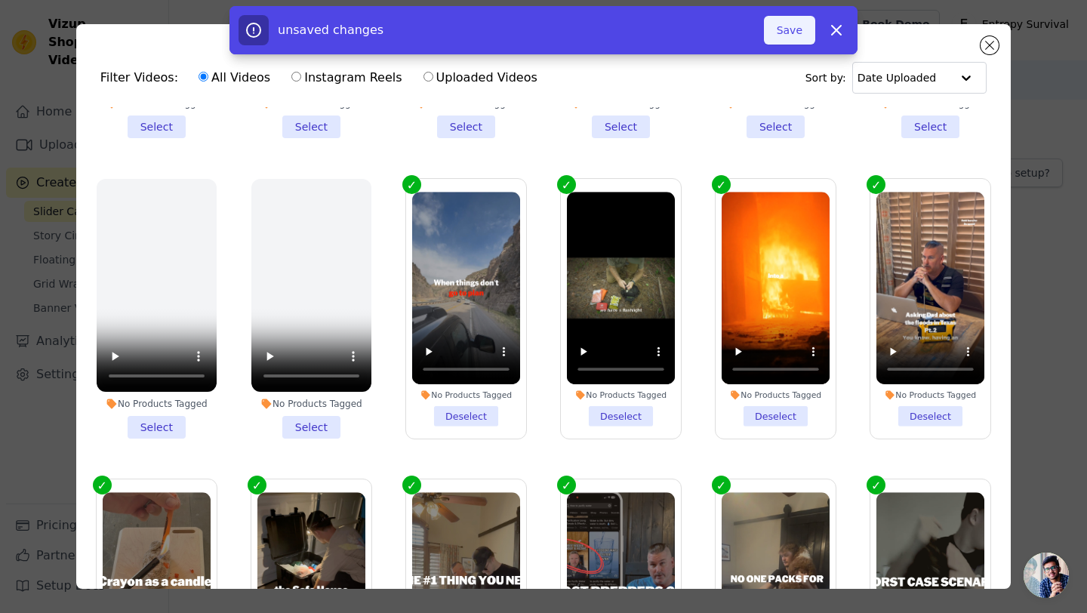
click at [780, 23] on button "Save" at bounding box center [789, 30] width 51 height 29
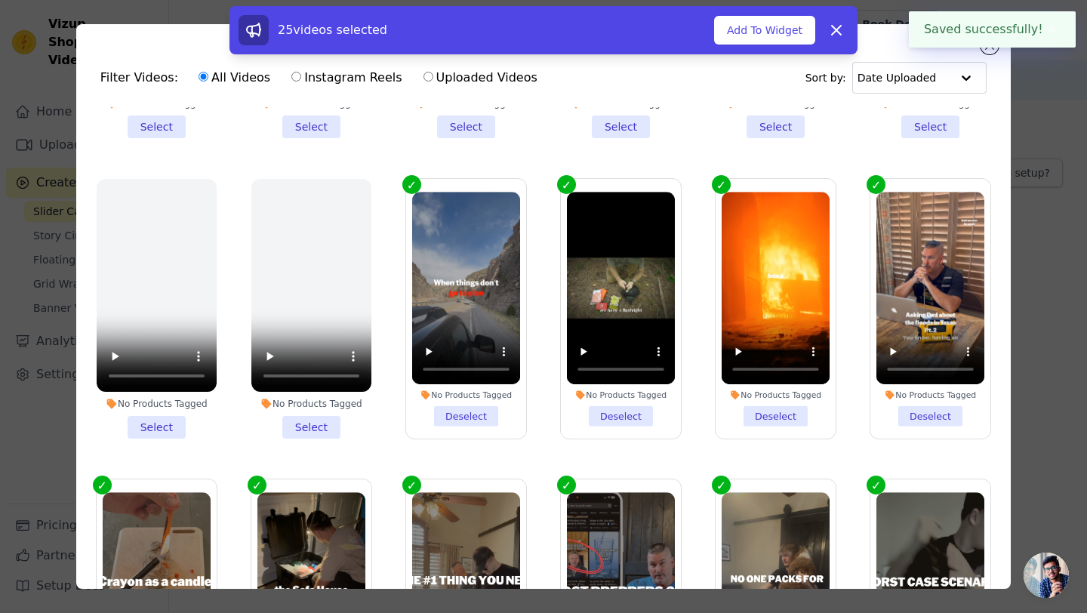
click at [783, 35] on button "Add To Widget" at bounding box center [764, 30] width 101 height 29
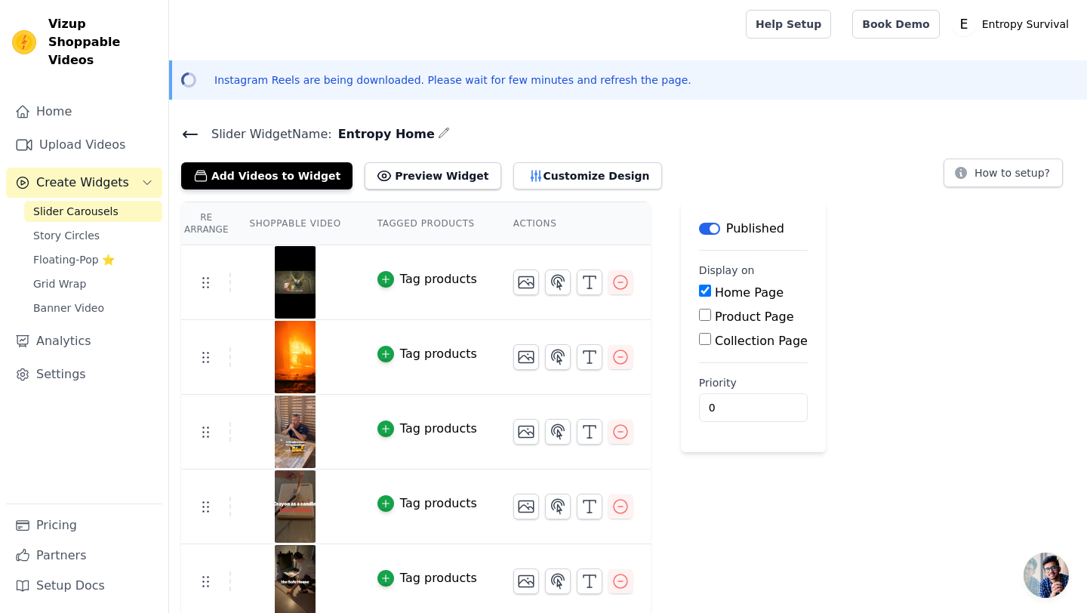
click at [395, 283] on button "Tag products" at bounding box center [427, 279] width 100 height 18
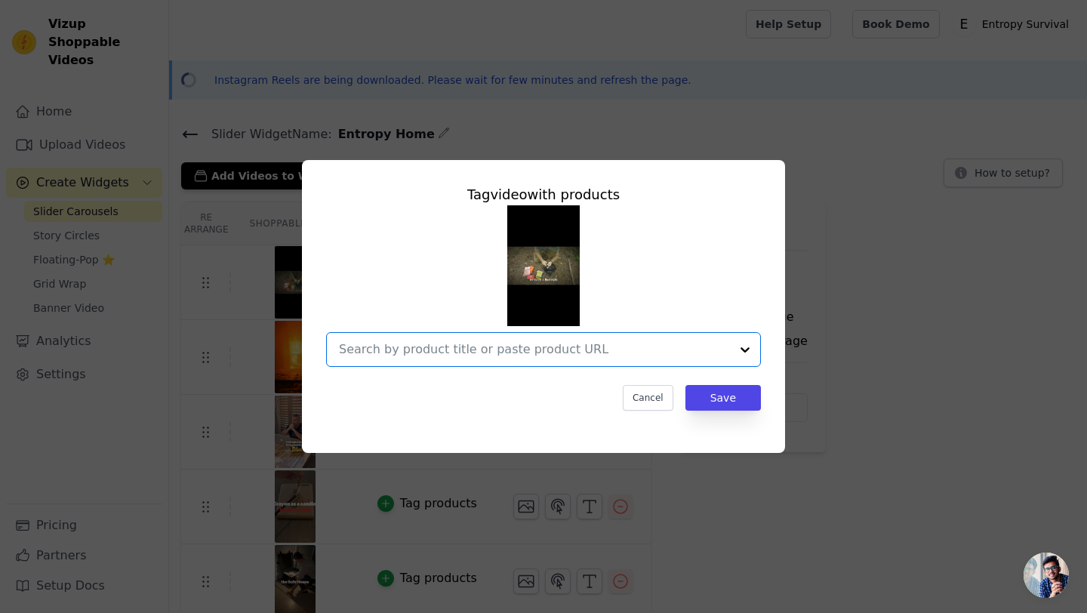
click at [443, 351] on input "text" at bounding box center [534, 349] width 391 height 18
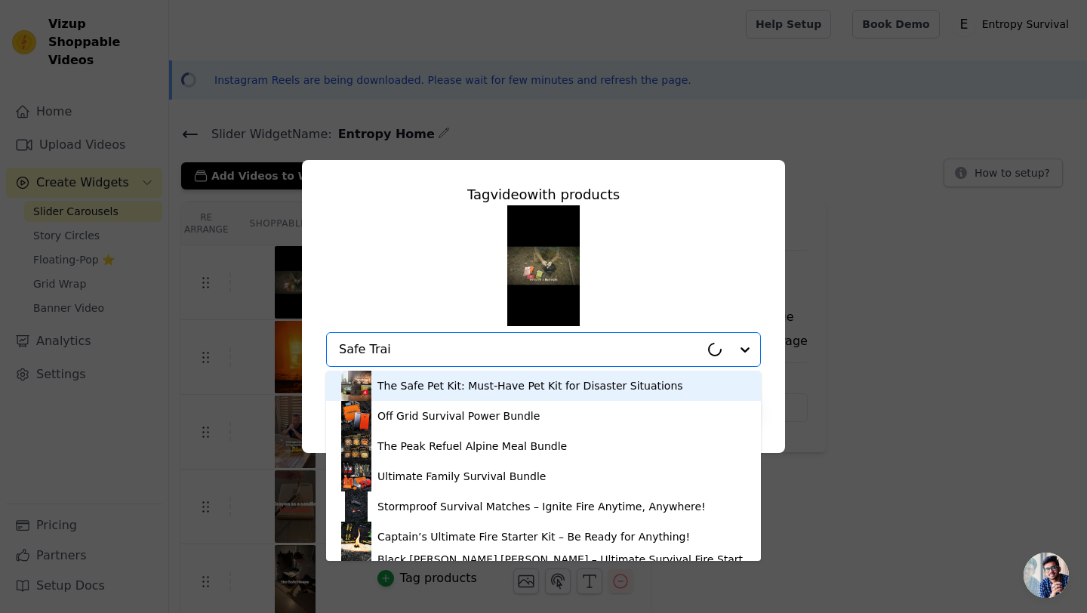
type input "Safe Trail"
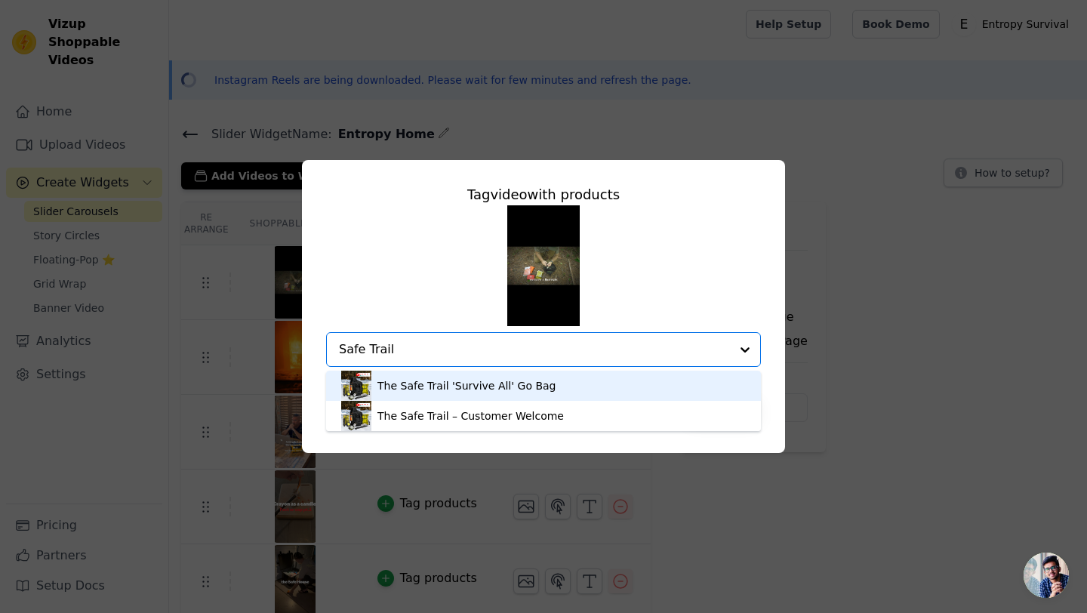
click at [475, 389] on div "The Safe Trail 'Survive All' Go Bag" at bounding box center [466, 385] width 178 height 15
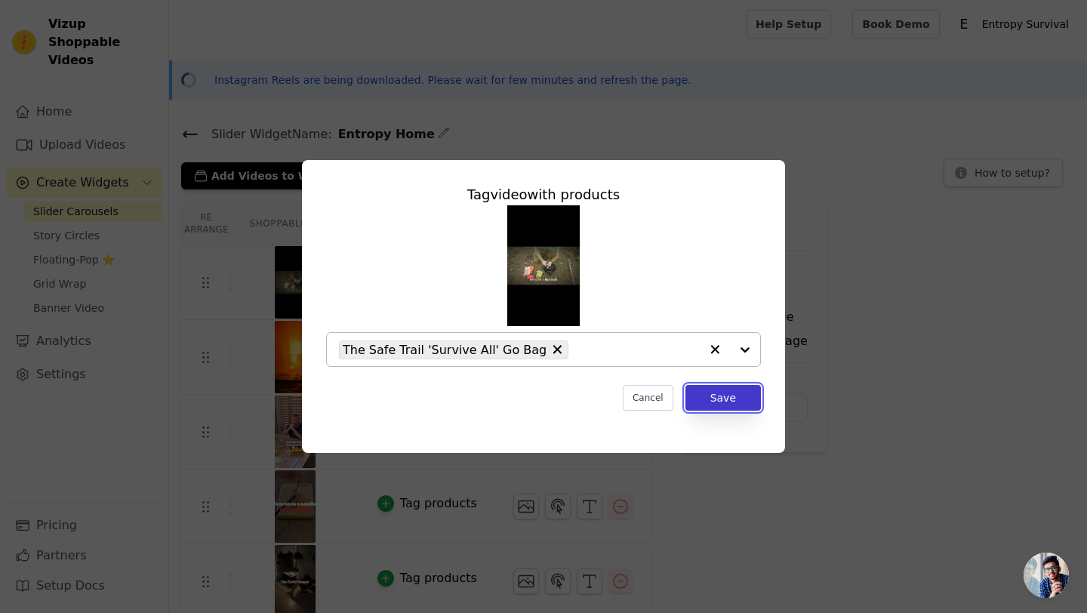
click at [719, 392] on button "Save" at bounding box center [722, 398] width 75 height 26
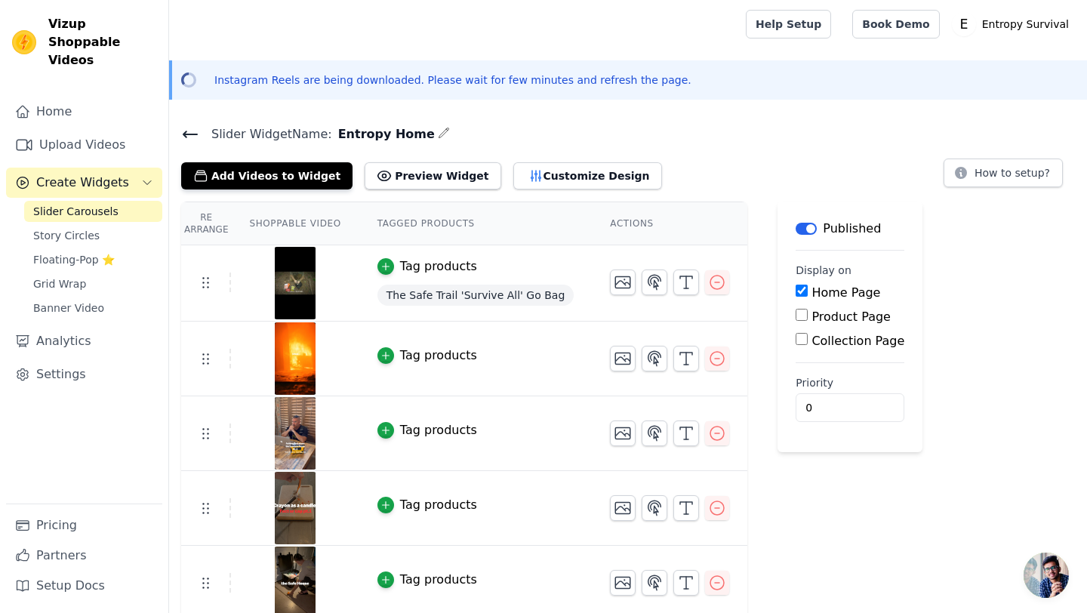
click at [459, 358] on div "Tag products" at bounding box center [438, 355] width 77 height 18
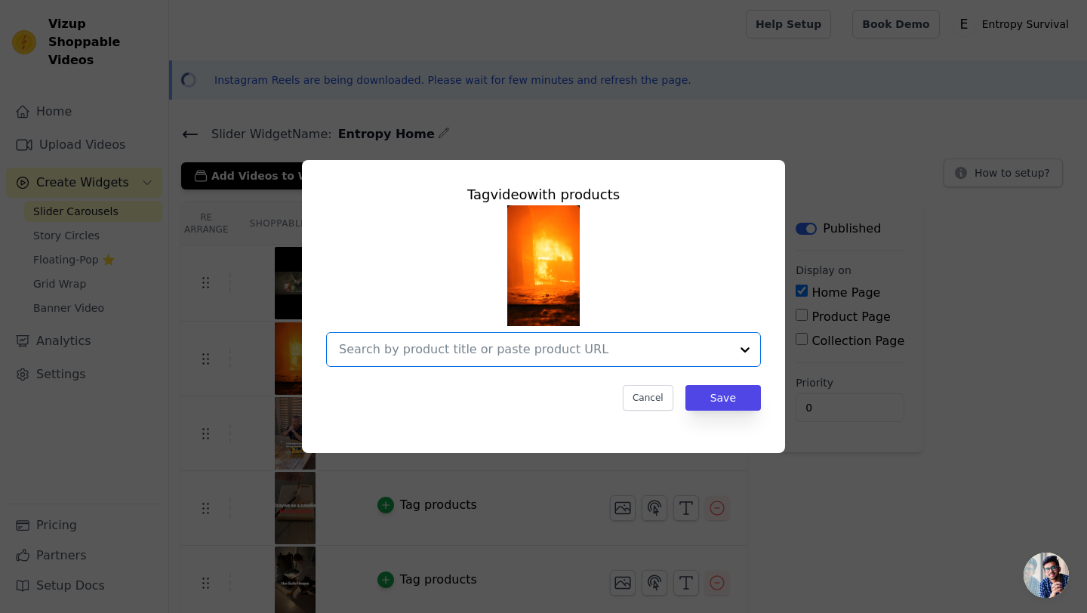
click at [509, 350] on input "text" at bounding box center [534, 349] width 391 height 18
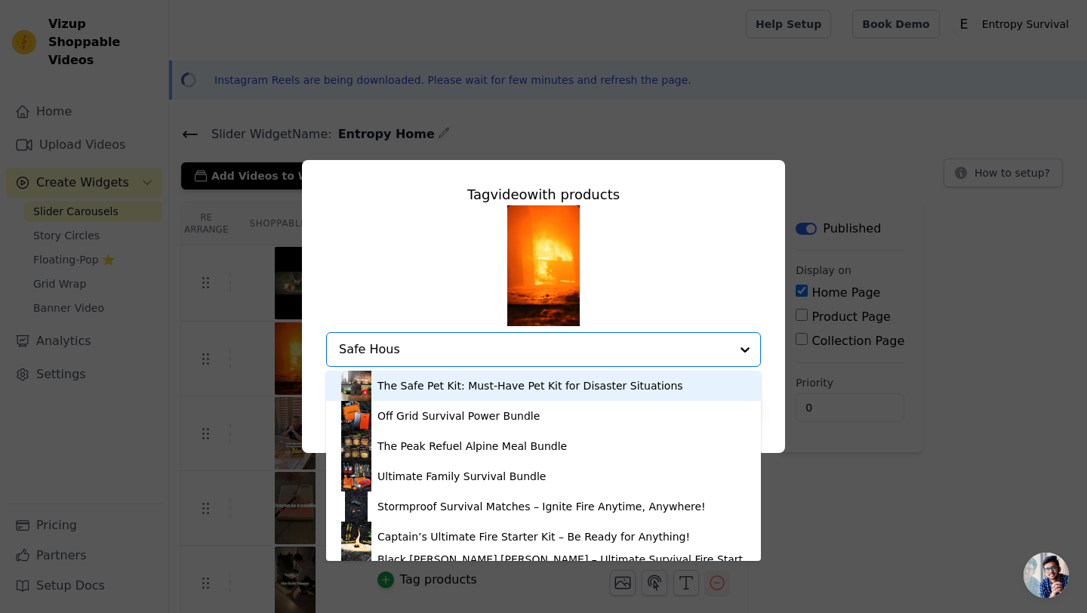
type input "Safe House"
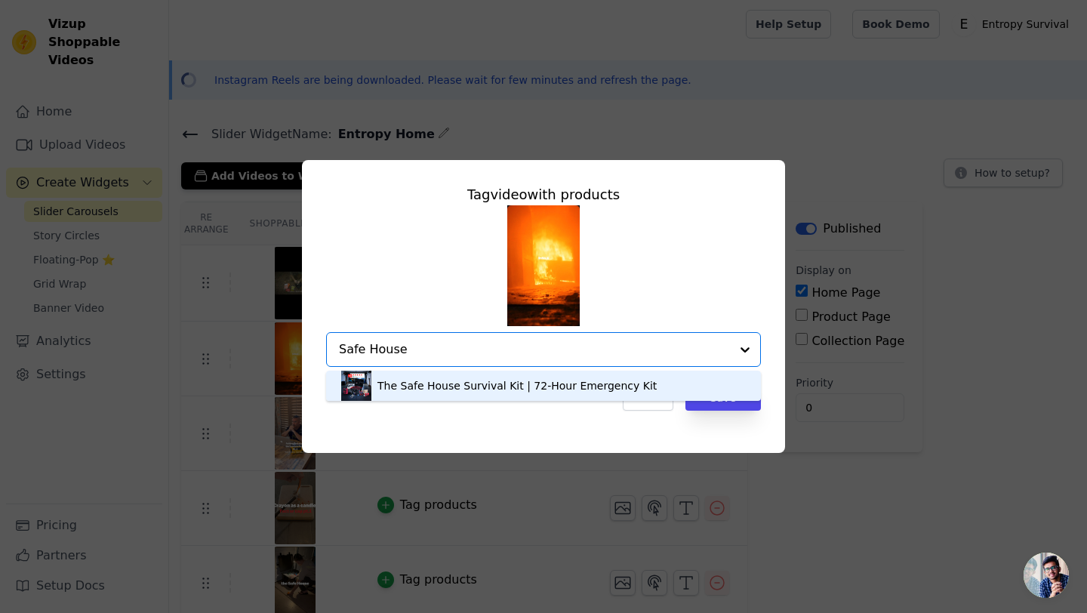
click at [513, 386] on div "The Safe House Survival Kit | 72-Hour Emergency Kit" at bounding box center [516, 385] width 279 height 15
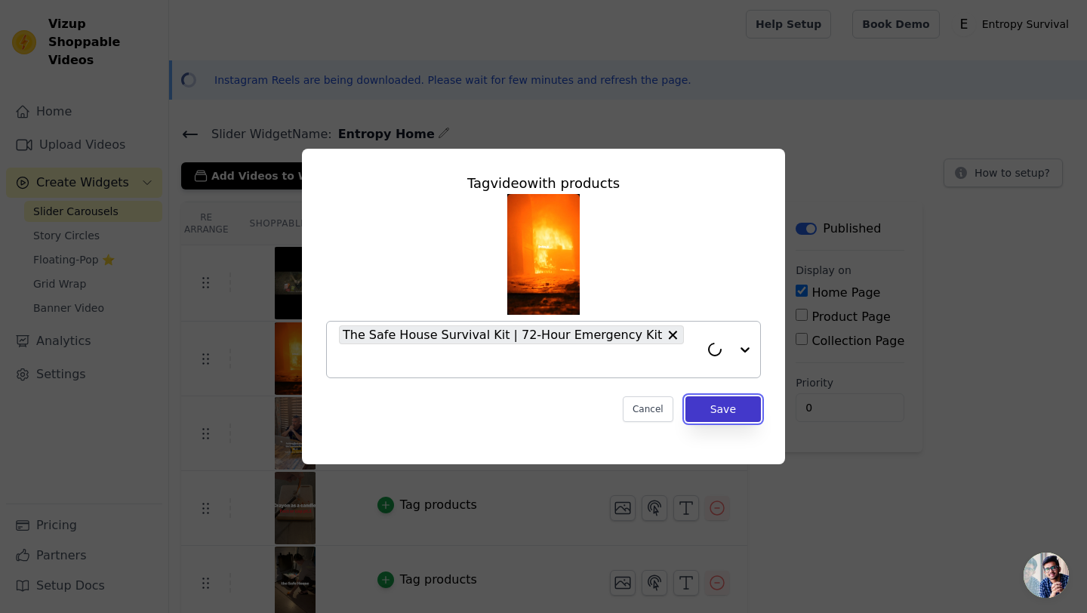
click at [740, 396] on button "Save" at bounding box center [722, 409] width 75 height 26
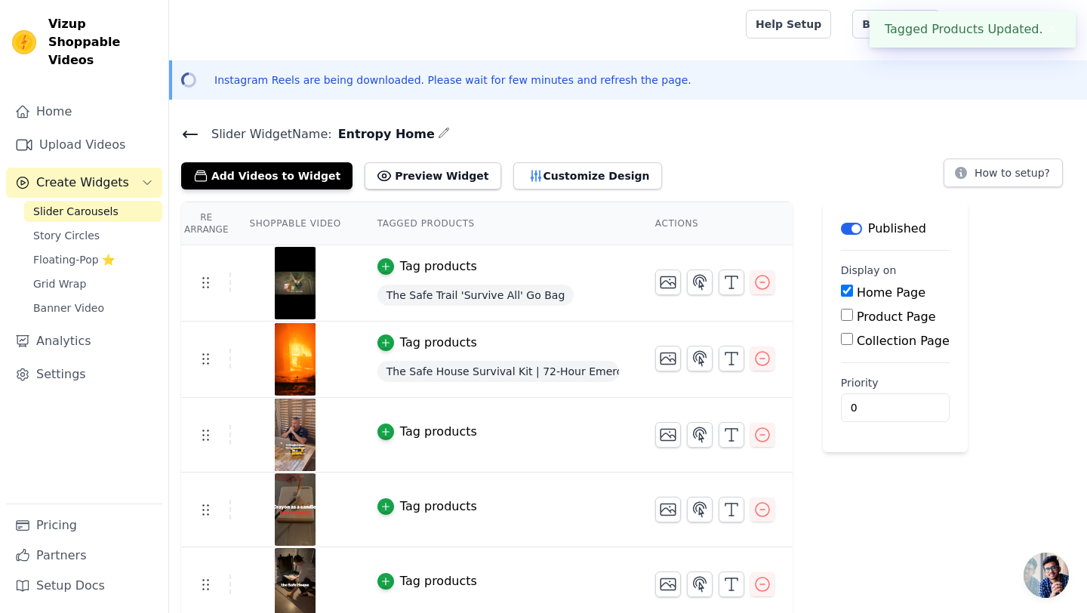
click at [447, 429] on div "Tag products" at bounding box center [438, 432] width 77 height 18
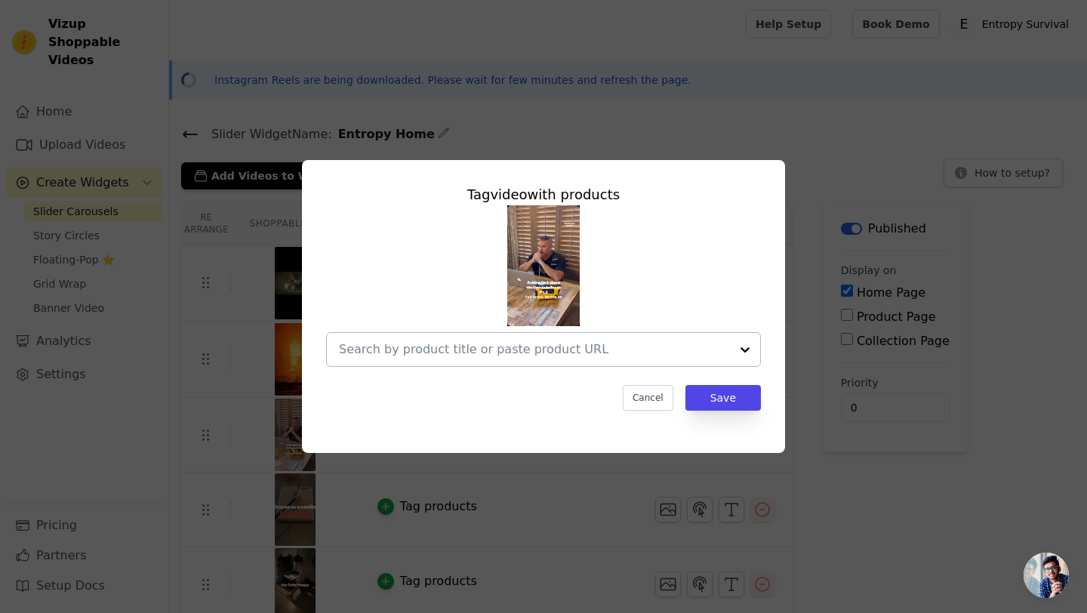
click at [509, 355] on input "text" at bounding box center [534, 349] width 391 height 18
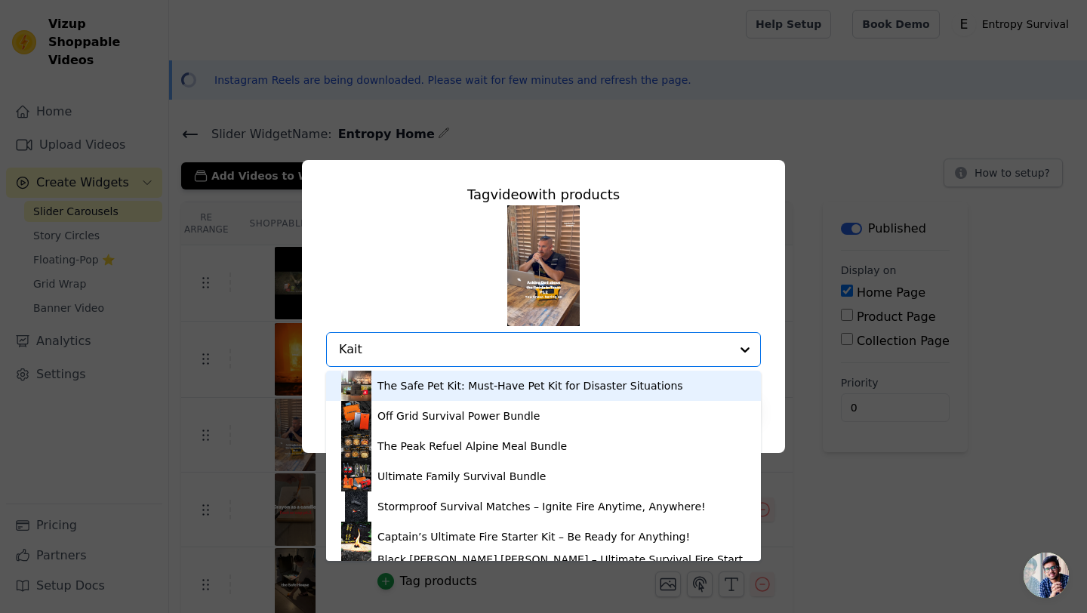
type input "Kaito"
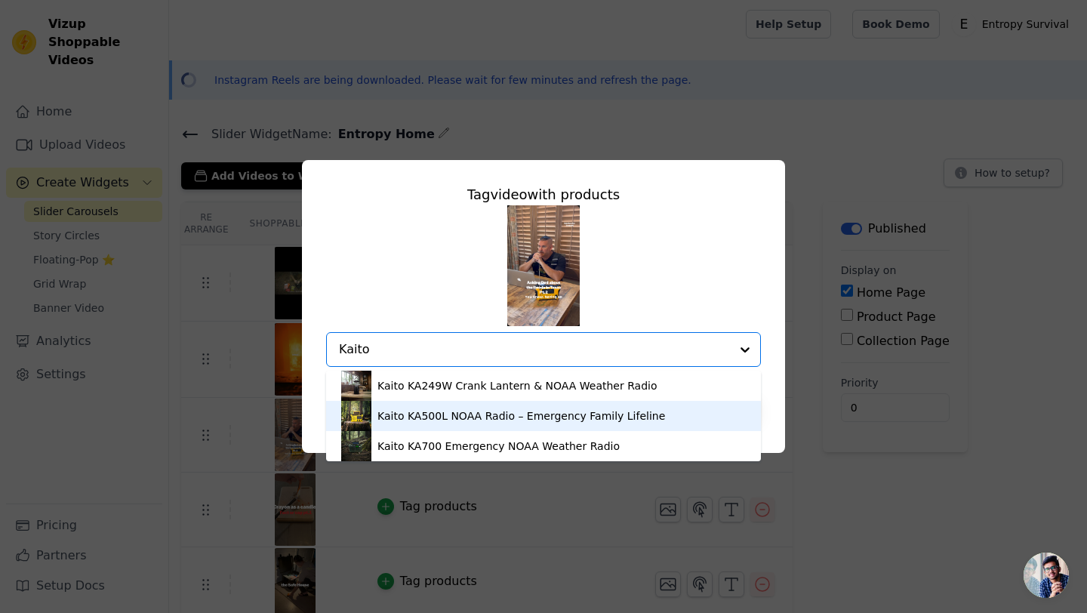
click at [491, 416] on div "Kaito KA500L NOAA Radio – Emergency Family Lifeline" at bounding box center [521, 415] width 288 height 15
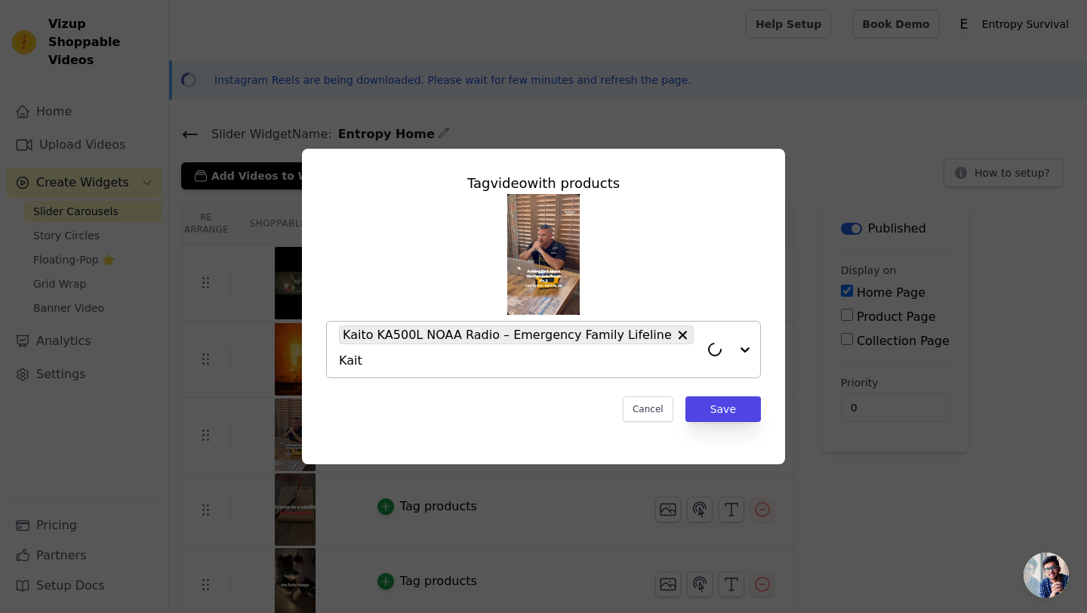
type input "Kaito"
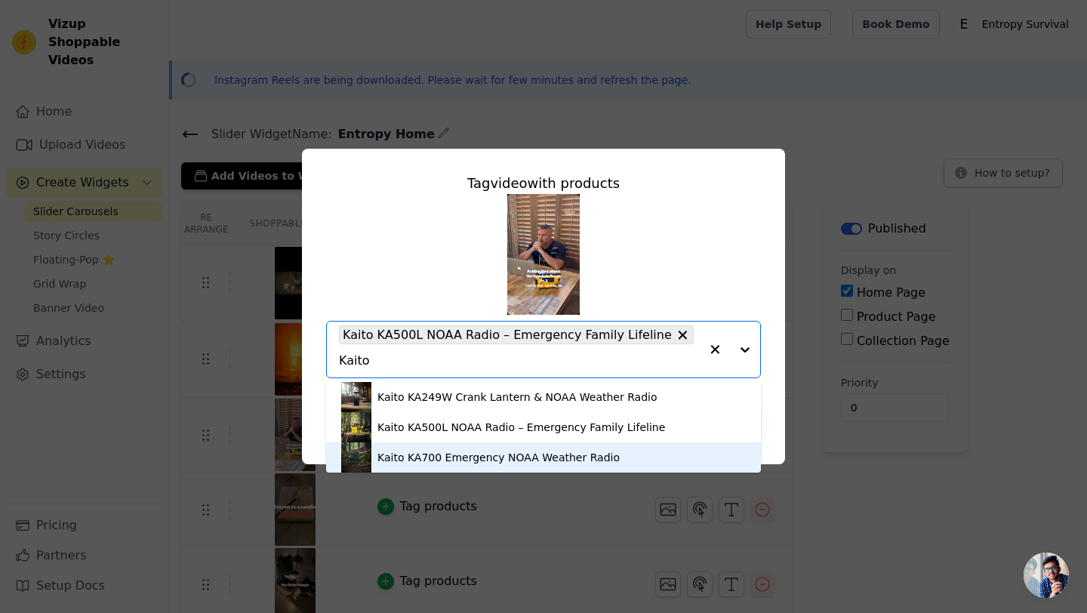
click at [497, 454] on div "Kaito KA700 Emergency NOAA Weather Radio" at bounding box center [498, 457] width 242 height 15
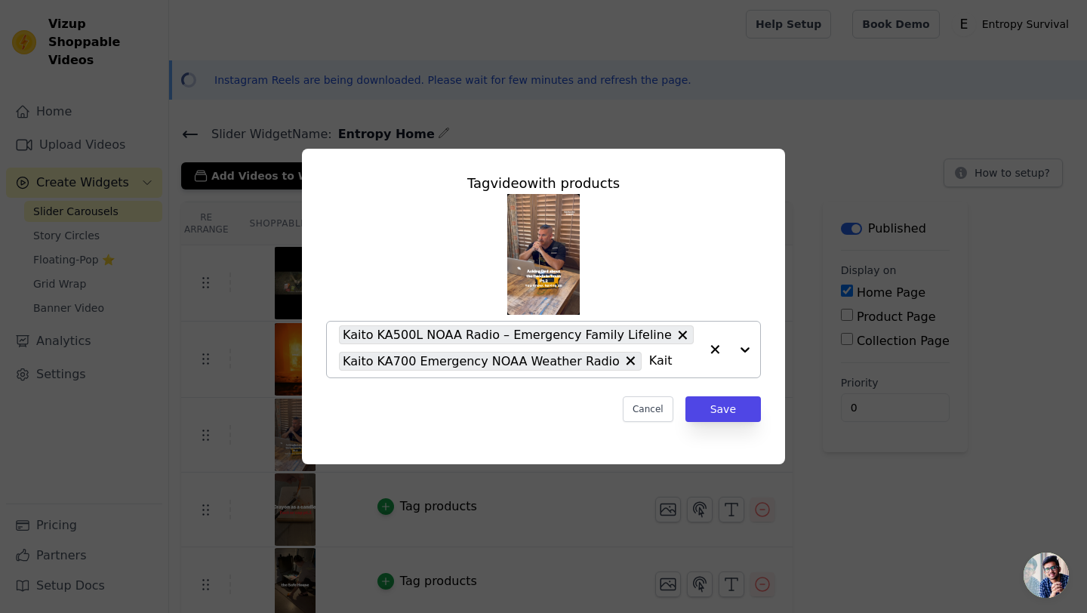
type input "Kaito"
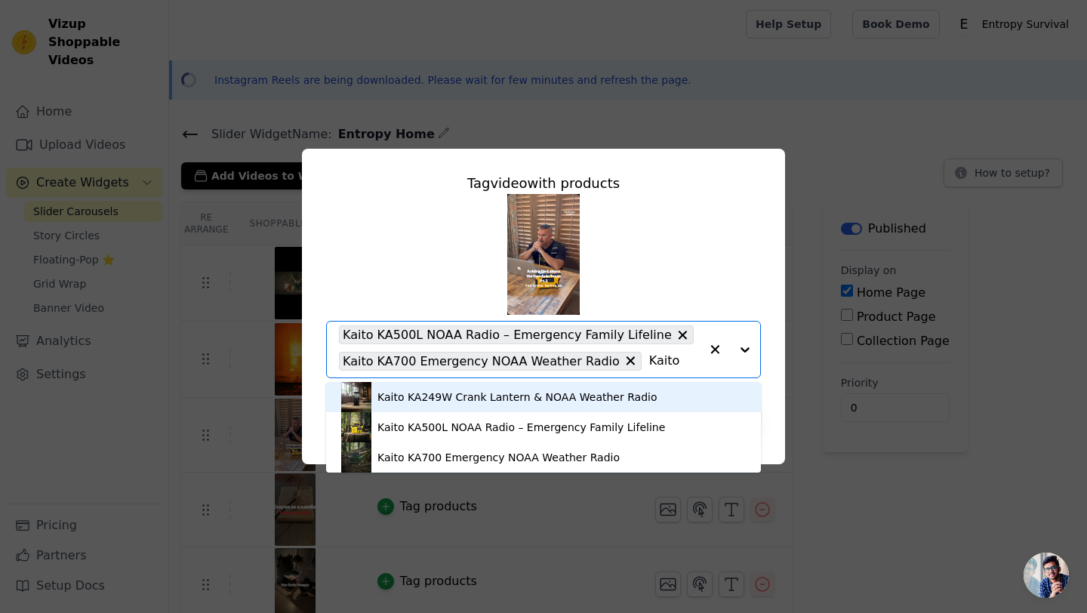
click at [440, 393] on div "Kaito KA249W Crank Lantern & NOAA Weather Radio" at bounding box center [517, 396] width 280 height 15
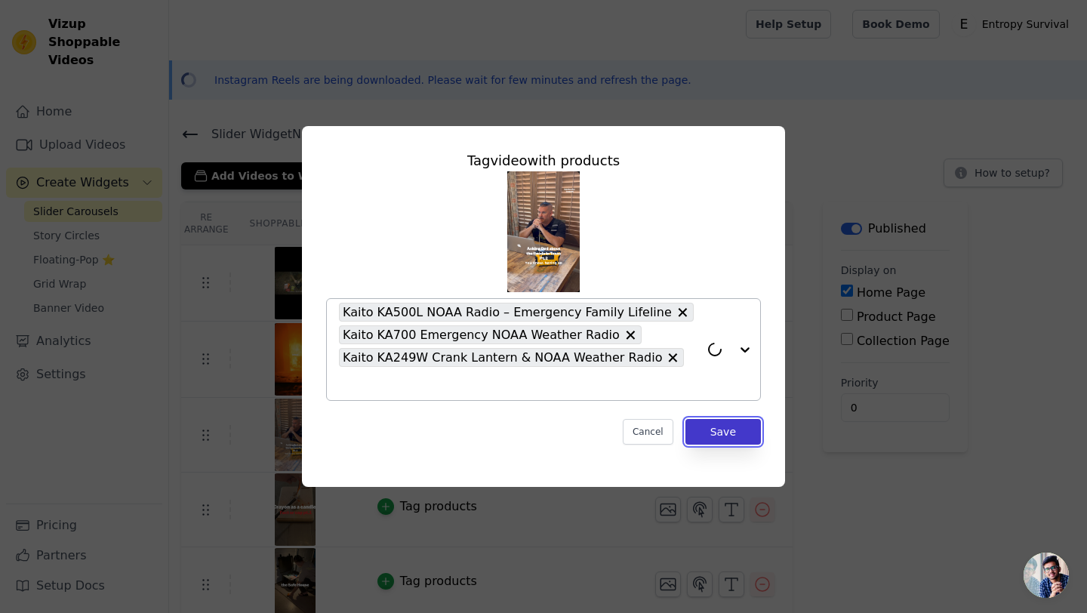
click at [721, 419] on button "Save" at bounding box center [722, 432] width 75 height 26
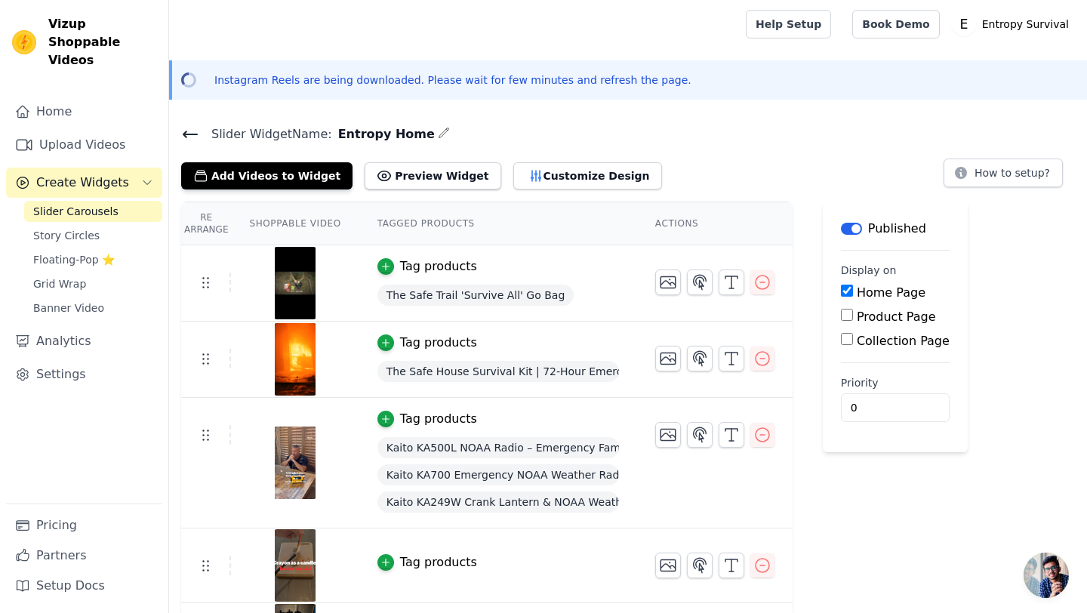
drag, startPoint x: 827, startPoint y: 512, endPoint x: 804, endPoint y: 612, distance: 102.3
drag, startPoint x: 774, startPoint y: 497, endPoint x: 848, endPoint y: 492, distance: 74.1
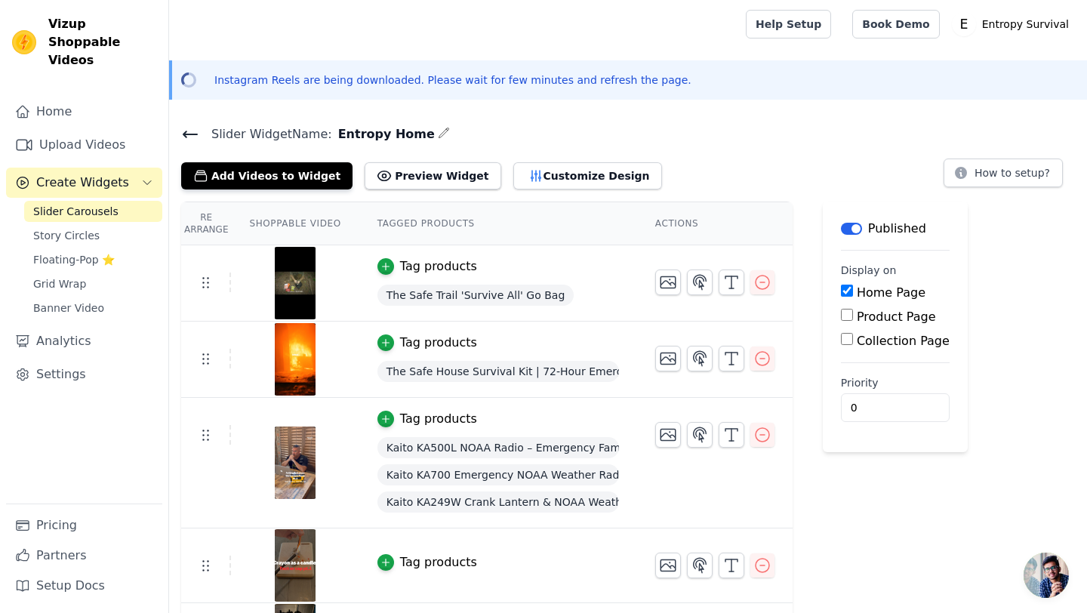
click at [214, 254] on tr "Tag products The Safe Trail 'Survive All' Go Bag" at bounding box center [486, 283] width 611 height 76
drag, startPoint x: 237, startPoint y: 214, endPoint x: 248, endPoint y: 612, distance: 398.6
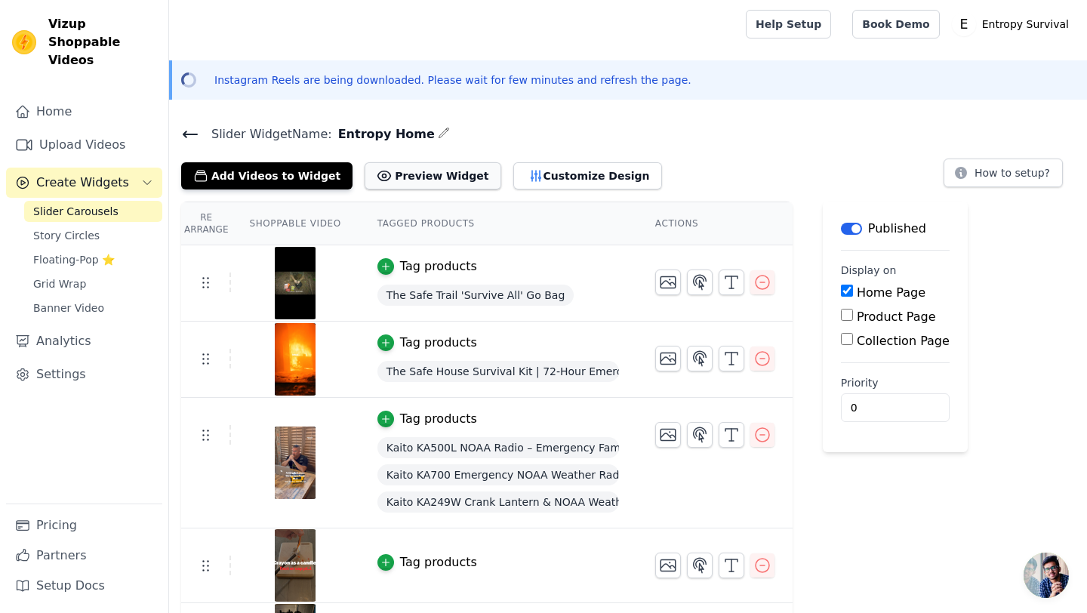
click at [419, 178] on button "Preview Widget" at bounding box center [433, 175] width 136 height 27
click at [524, 181] on button "Customize Design" at bounding box center [587, 175] width 149 height 27
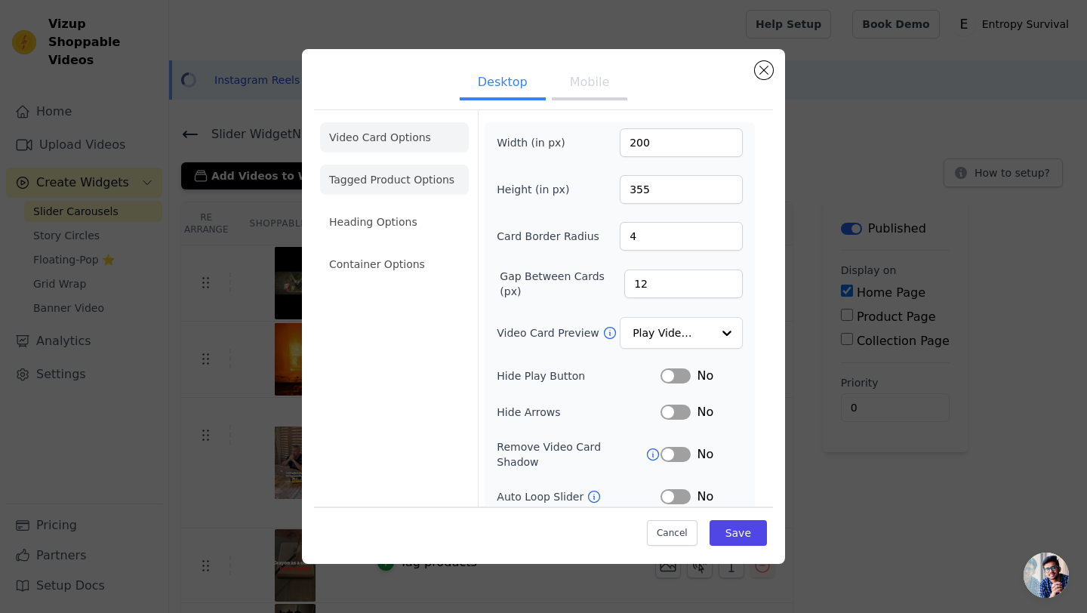
click at [432, 249] on li "Tagged Product Options" at bounding box center [394, 264] width 149 height 30
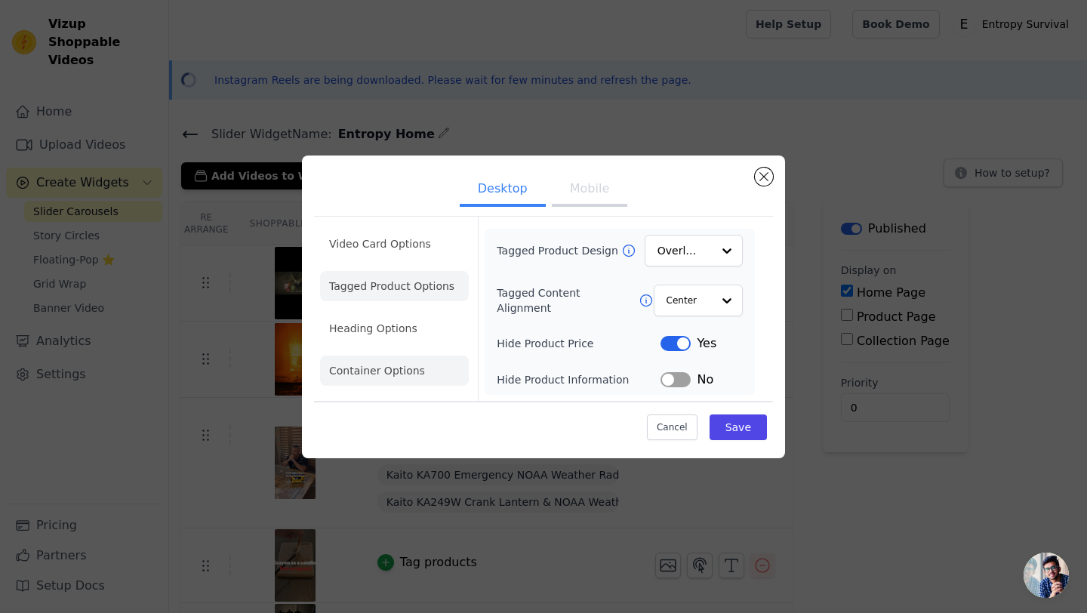
click at [392, 377] on li "Container Options" at bounding box center [394, 370] width 149 height 30
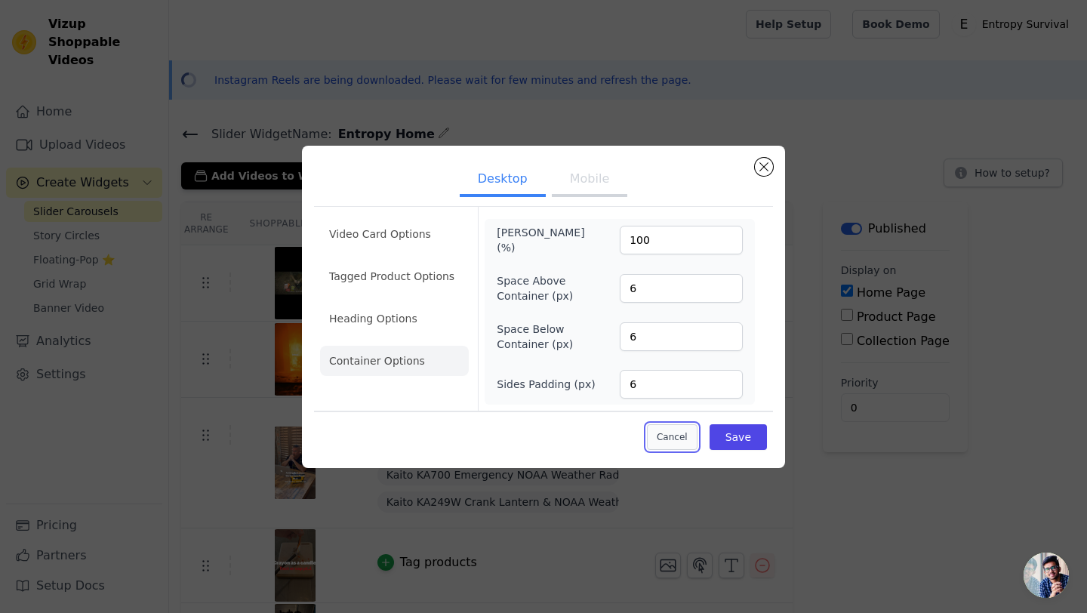
click at [663, 437] on button "Cancel" at bounding box center [672, 437] width 51 height 26
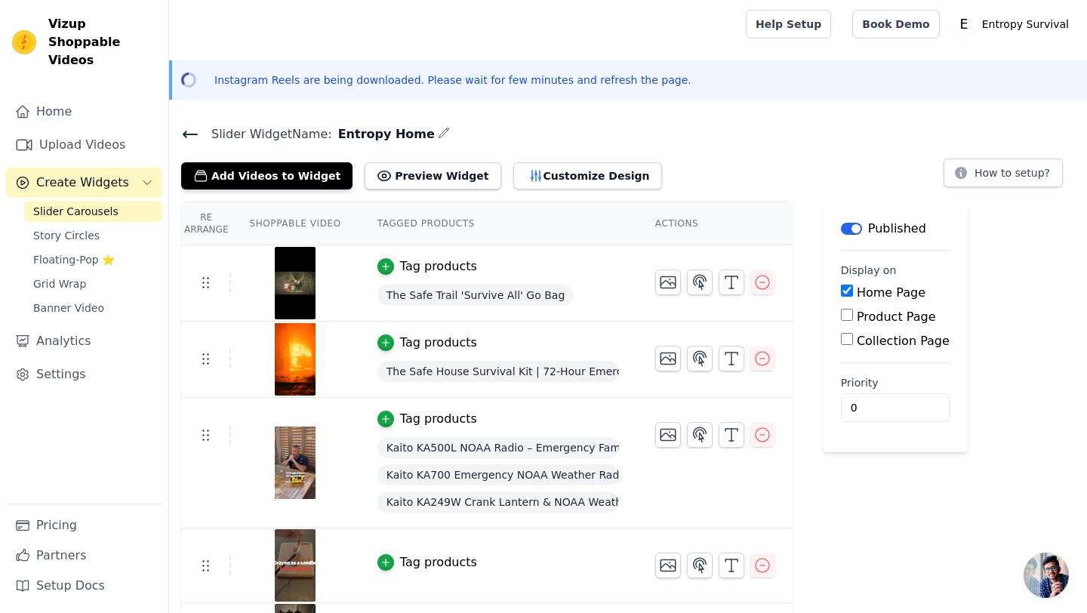
click at [1005, 174] on button "How to setup?" at bounding box center [1002, 172] width 119 height 29
click at [451, 374] on span "The Safe House Survival Kit | 72-Hour Emergency Kit" at bounding box center [498, 371] width 242 height 21
click at [424, 344] on div "Tag products" at bounding box center [438, 343] width 77 height 18
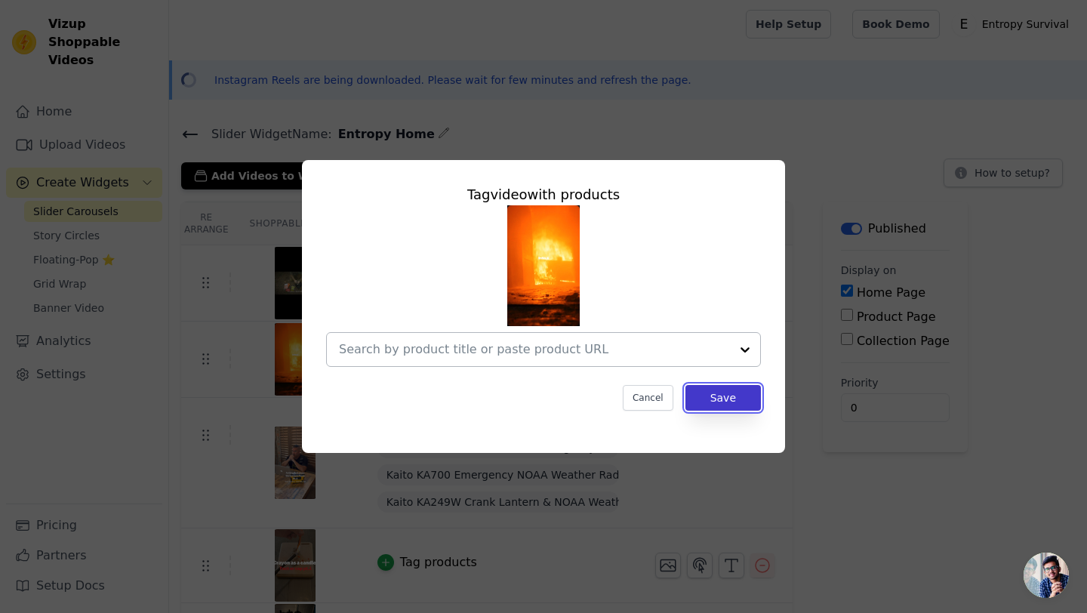
click at [713, 396] on button "Save" at bounding box center [722, 398] width 75 height 26
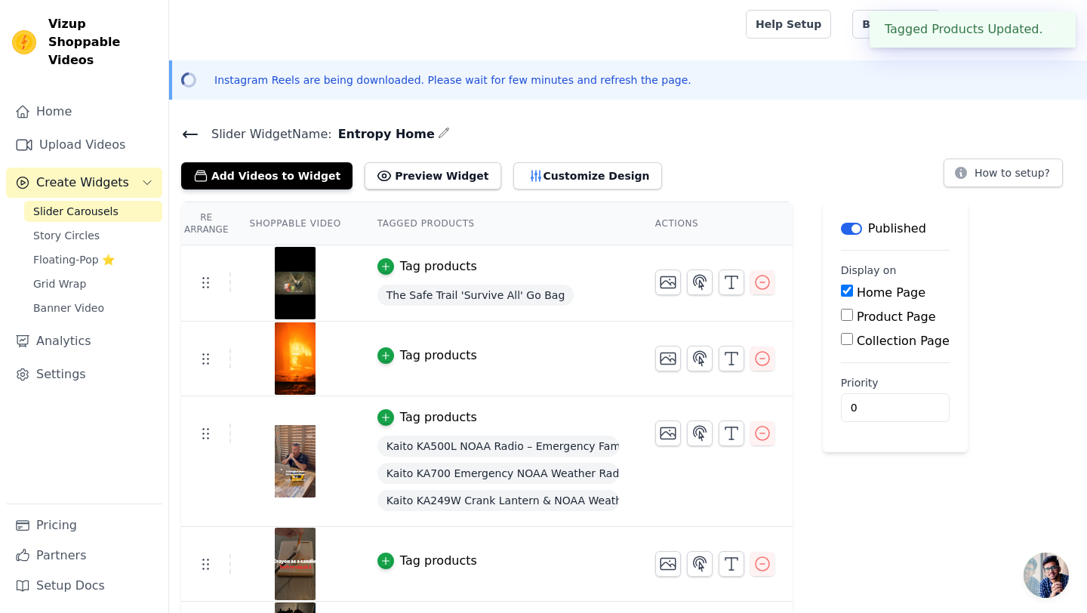
click at [673, 490] on tr "Tag products Kaito KA500L NOAA Radio – Emergency Family Lifeline Kaito KA700 Em…" at bounding box center [486, 461] width 611 height 131
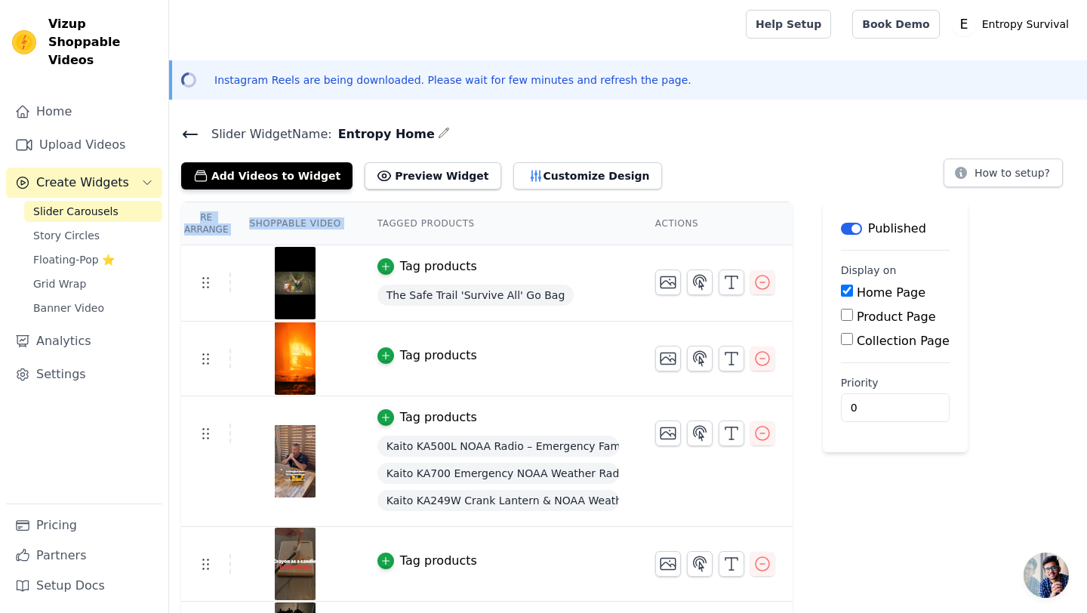
drag, startPoint x: 512, startPoint y: 213, endPoint x: 429, endPoint y: 612, distance: 408.0
click at [755, 505] on tr "Tag products Kaito KA500L NOAA Radio – Emergency Family Lifeline Kaito KA700 Em…" at bounding box center [486, 461] width 611 height 131
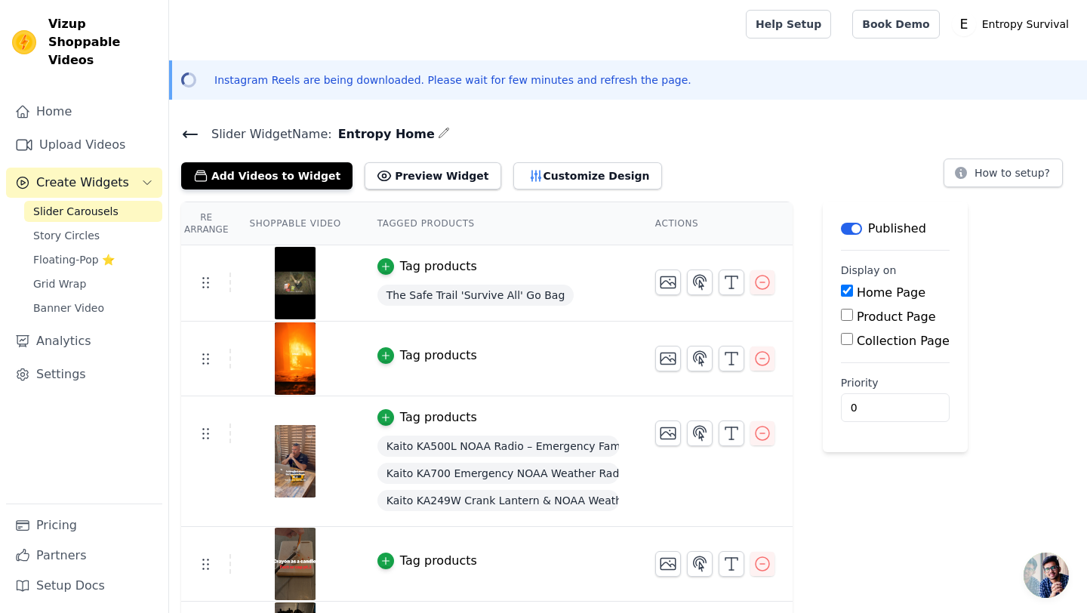
click at [771, 535] on td at bounding box center [714, 558] width 155 height 62
click at [589, 516] on td "Tag products Kaito KA500L NOAA Radio – Emergency Family Lifeline Kaito KA700 Em…" at bounding box center [498, 461] width 278 height 131
click at [551, 547] on td "Tag products" at bounding box center [498, 564] width 278 height 75
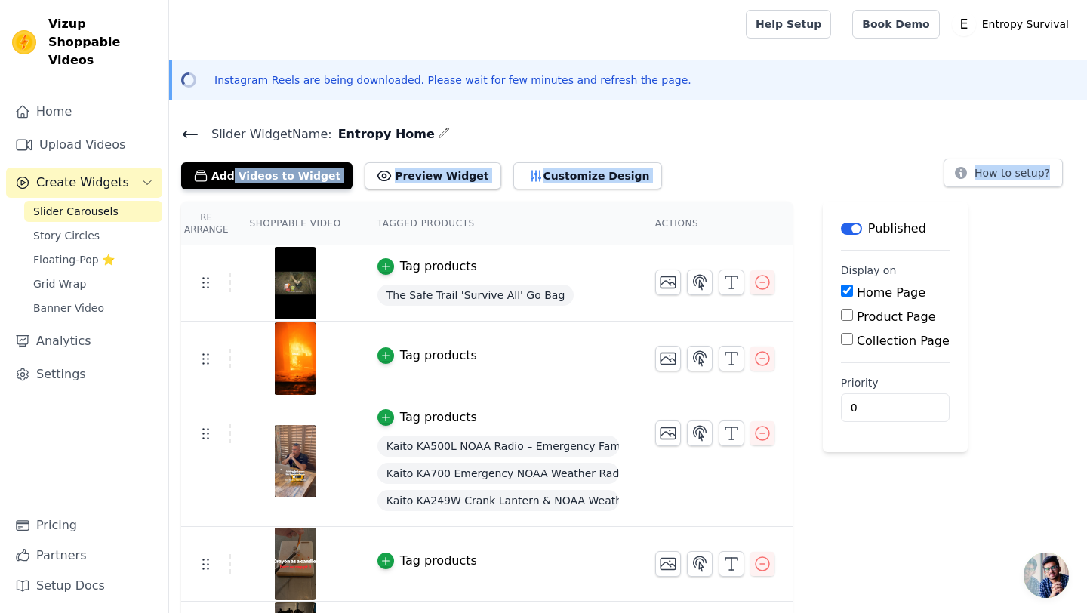
drag, startPoint x: 608, startPoint y: 118, endPoint x: 632, endPoint y: 606, distance: 488.2
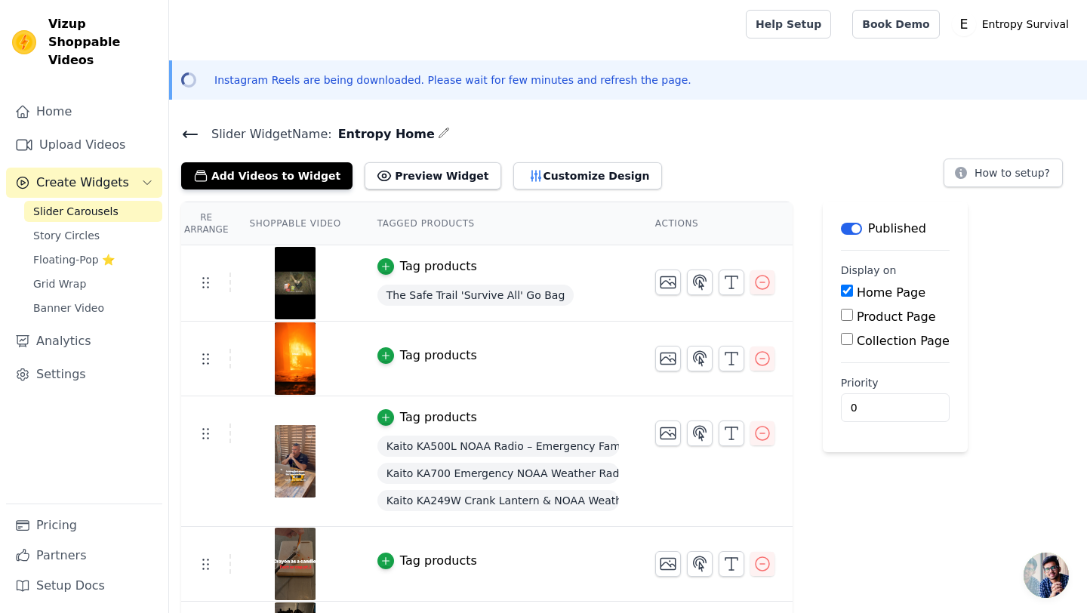
drag, startPoint x: 776, startPoint y: 466, endPoint x: 623, endPoint y: 288, distance: 235.0
drag, startPoint x: 133, startPoint y: 379, endPoint x: 183, endPoint y: 612, distance: 238.5
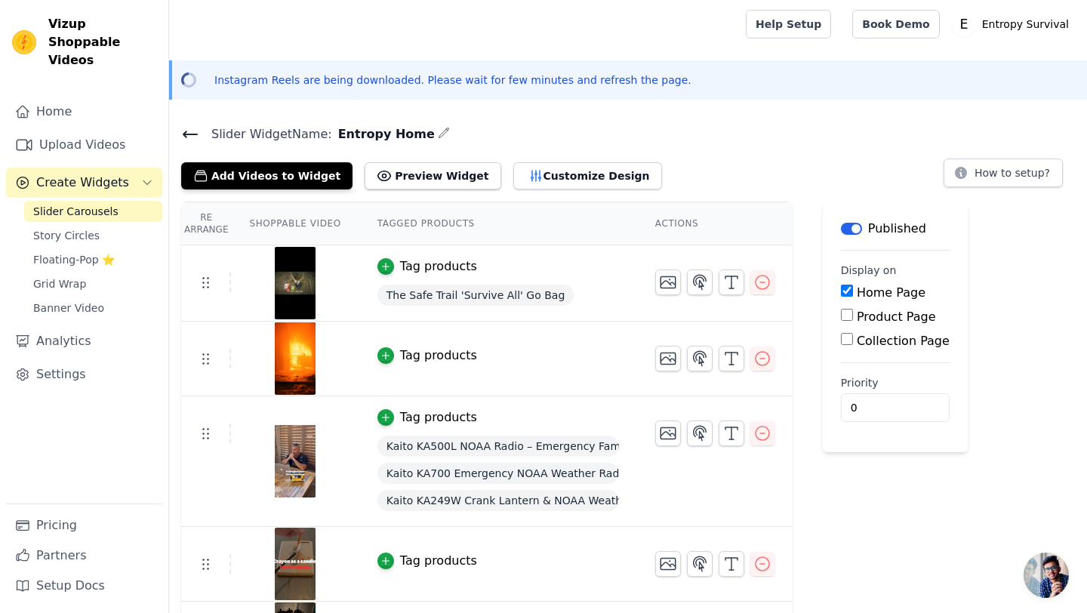
drag, startPoint x: 447, startPoint y: 214, endPoint x: 500, endPoint y: 611, distance: 400.6
click at [303, 180] on button "Add Videos to Widget" at bounding box center [266, 175] width 171 height 27
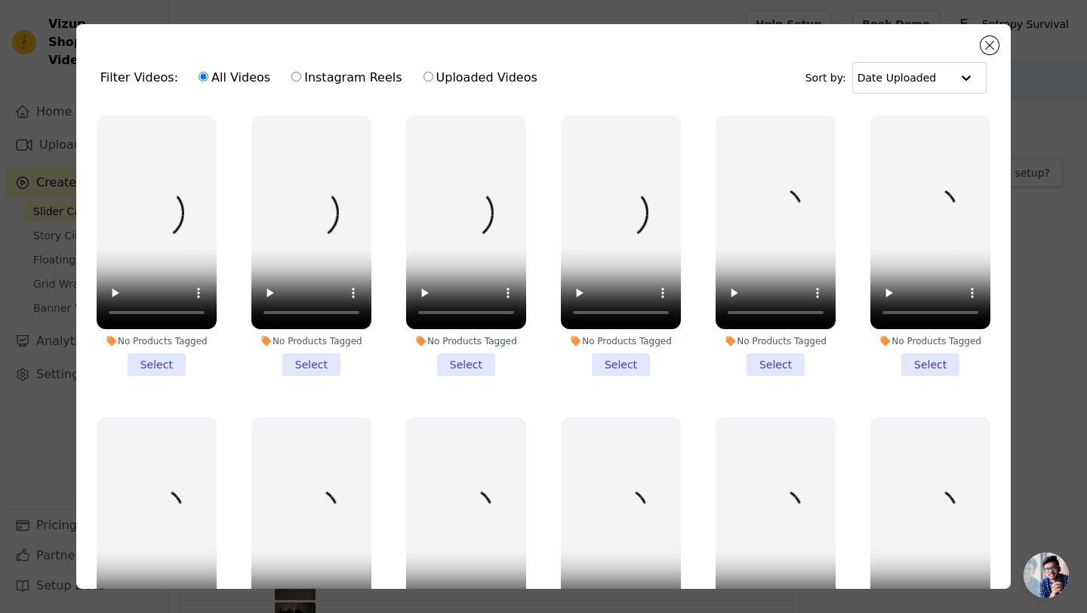
click at [472, 395] on ul "No Products Tagged Select No Products Tagged Select No Products Tagged Select N…" at bounding box center [543, 389] width 910 height 565
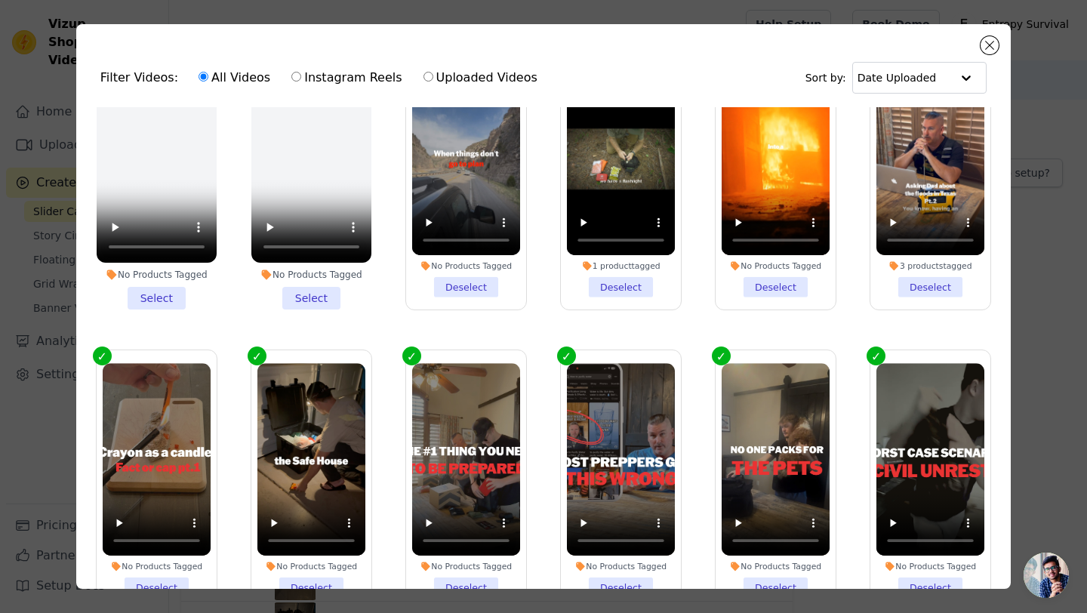
scroll to position [848, 0]
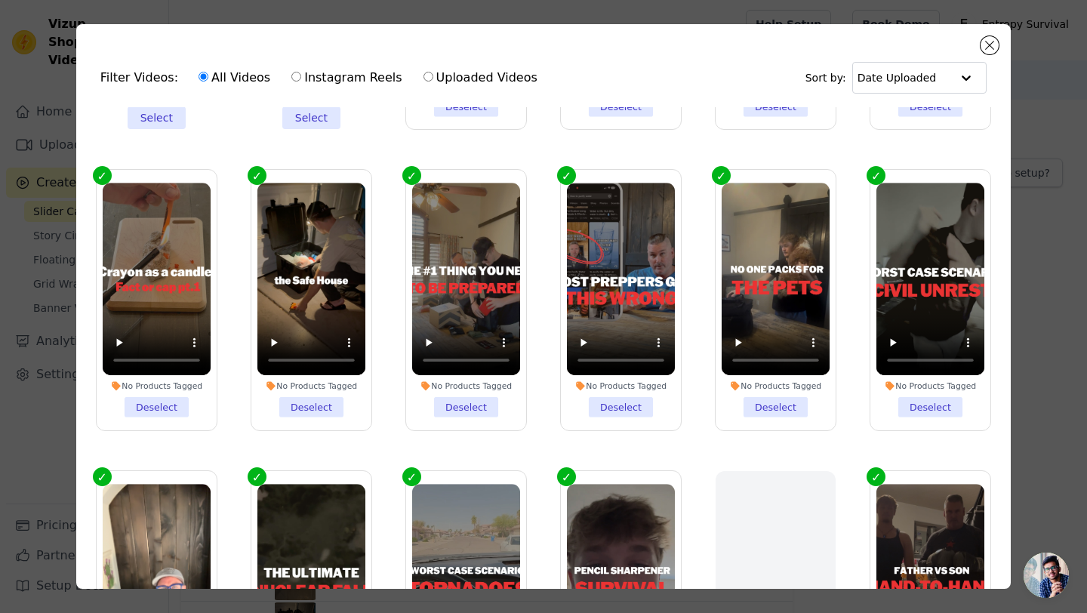
click at [316, 383] on div "No Products Tagged" at bounding box center [311, 385] width 108 height 11
click at [0, 0] on input "No Products Tagged Deselect" at bounding box center [0, 0] width 0 height 0
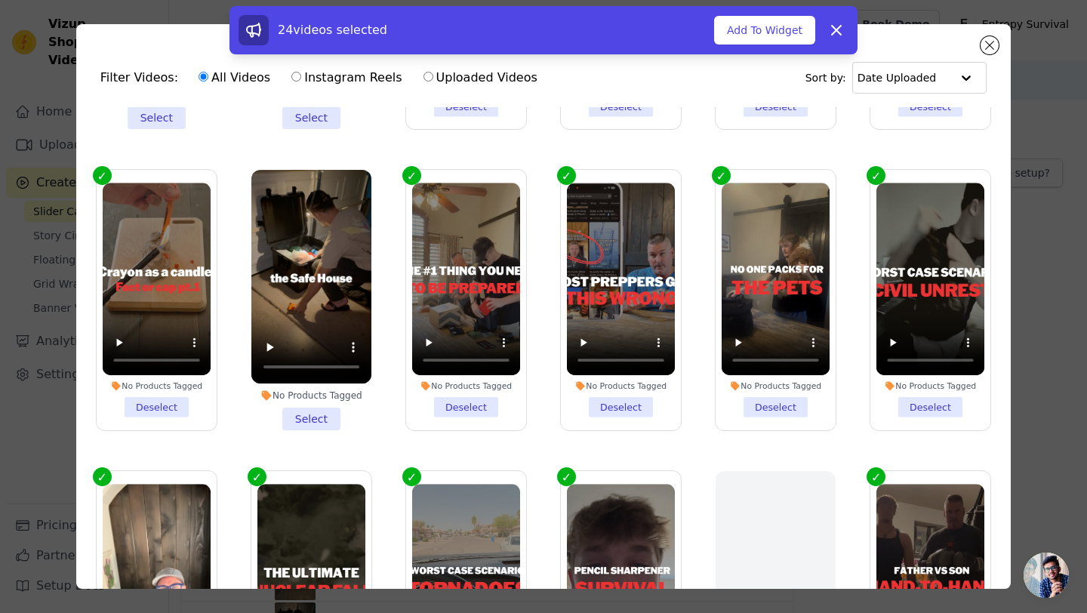
click at [352, 401] on div "No Products Tagged" at bounding box center [311, 395] width 120 height 12
click at [0, 0] on input "No Products Tagged Select" at bounding box center [0, 0] width 0 height 0
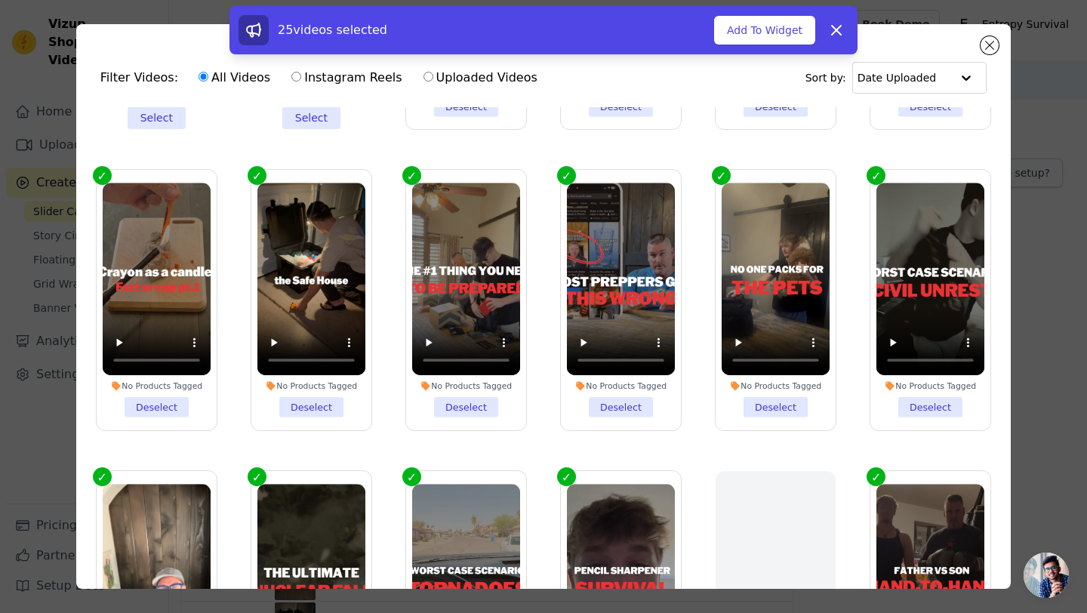
click at [269, 384] on icon at bounding box center [270, 386] width 9 height 9
click at [0, 0] on input "No Products Tagged Deselect" at bounding box center [0, 0] width 0 height 0
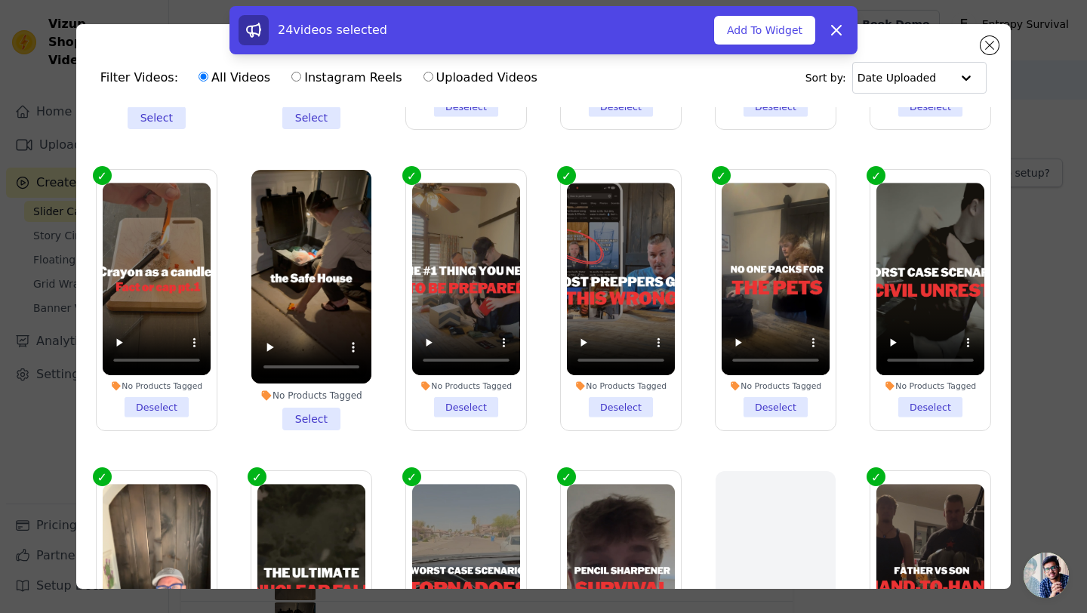
click at [269, 390] on icon at bounding box center [266, 395] width 12 height 12
click at [0, 0] on input "No Products Tagged Select" at bounding box center [0, 0] width 0 height 0
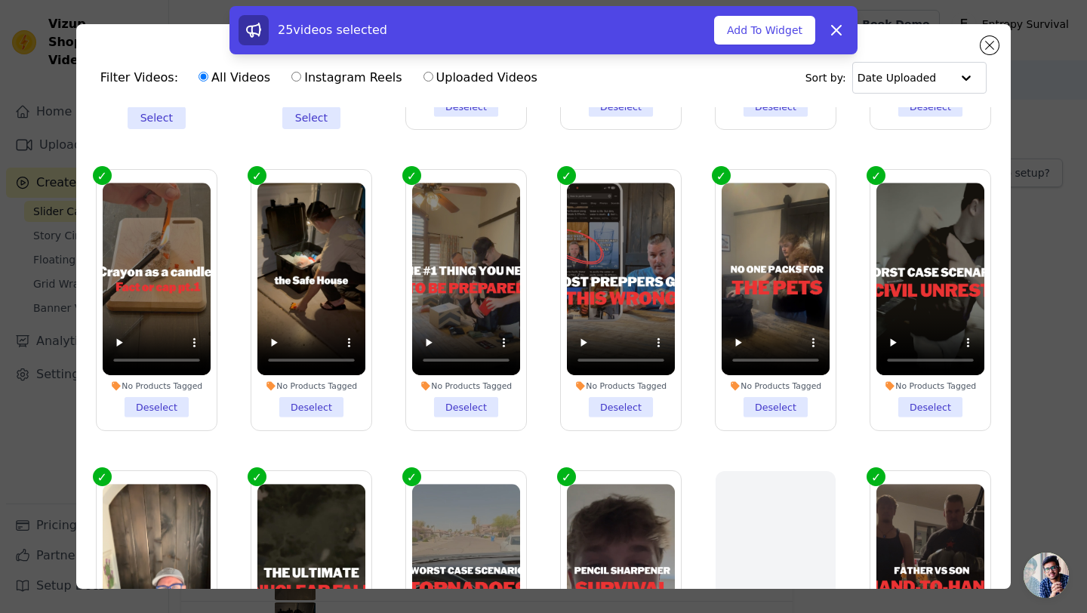
click at [1002, 160] on div "Filter Videos: All Videos Instagram Reels Uploaded Videos Sort by: Date Uploade…" at bounding box center [543, 306] width 934 height 565
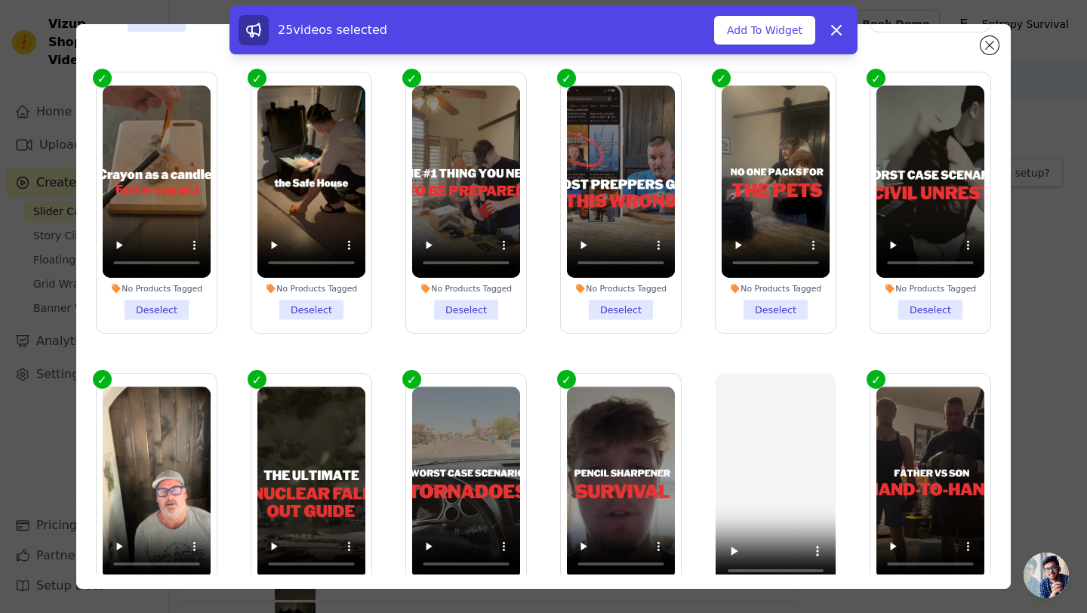
scroll to position [131, 0]
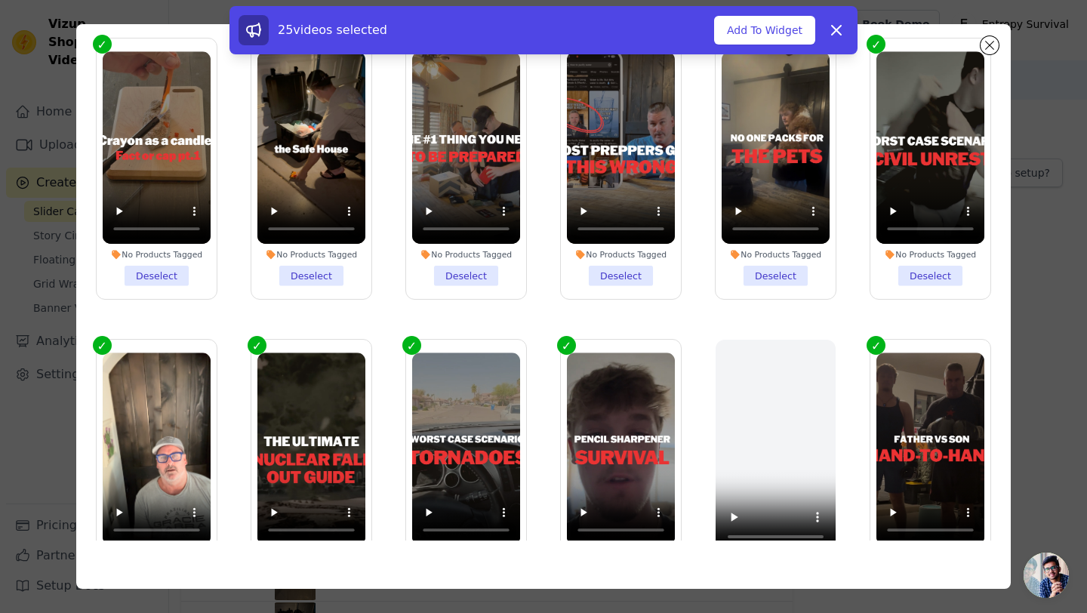
click at [848, 380] on ul "No Products Tagged Select No Products Tagged Select No Products Tagged Select N…" at bounding box center [543, 258] width 910 height 565
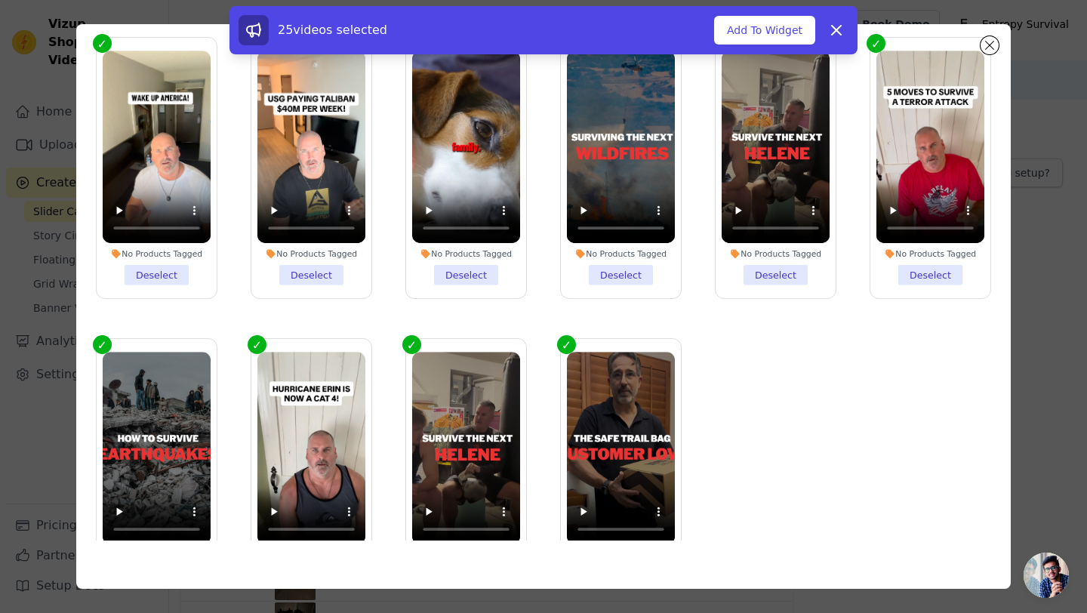
scroll to position [1542, 0]
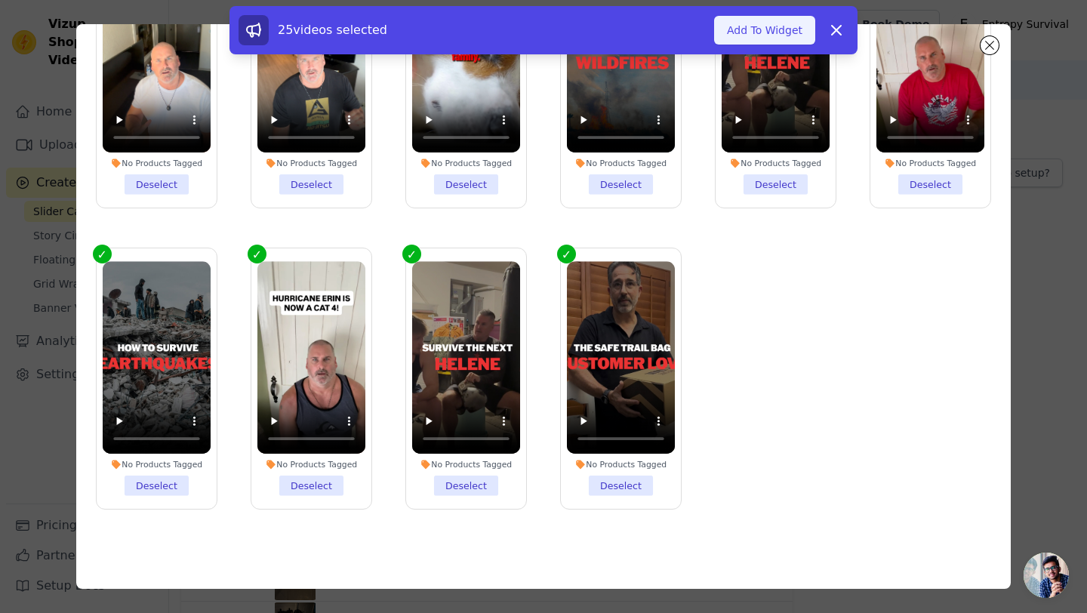
click at [794, 34] on button "Add To Widget" at bounding box center [764, 30] width 101 height 29
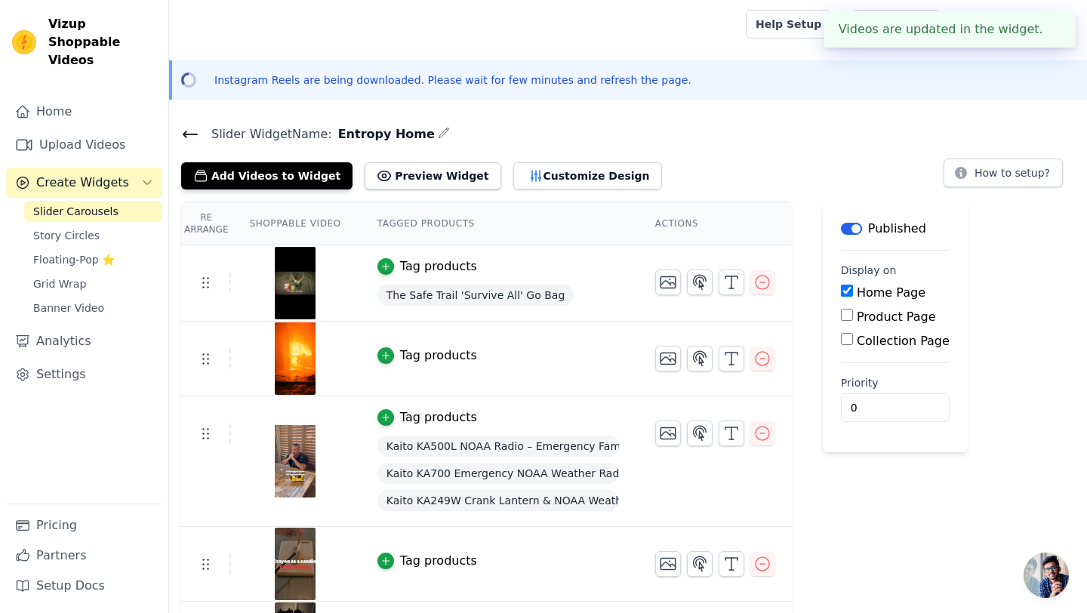
click at [620, 232] on th "Tagged Products" at bounding box center [498, 223] width 278 height 43
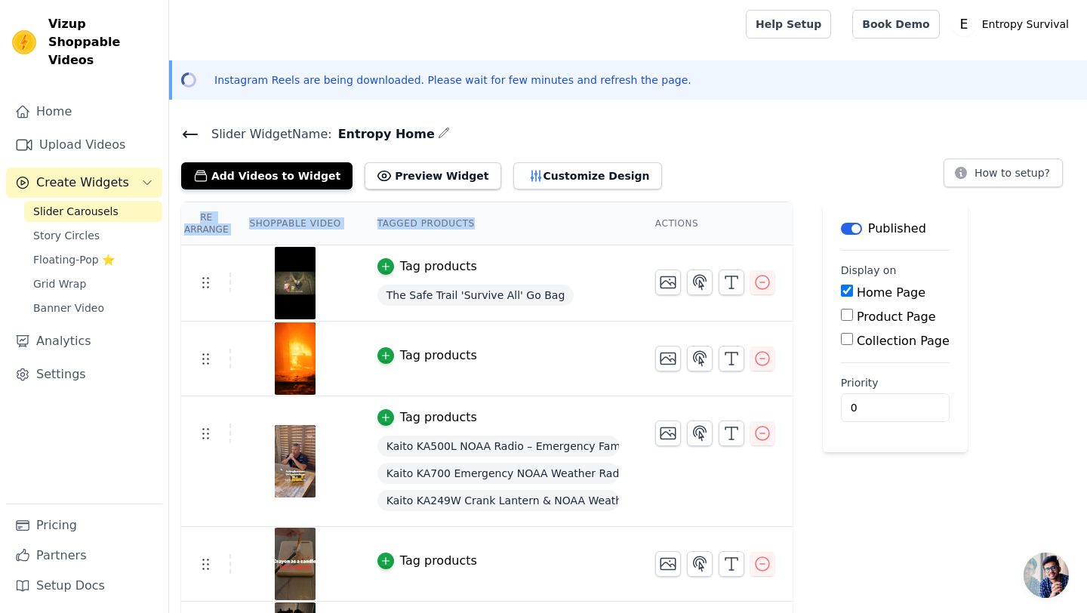
drag, startPoint x: 620, startPoint y: 232, endPoint x: 580, endPoint y: 606, distance: 375.8
click at [716, 495] on tr "Tag products Kaito KA500L NOAA Radio – Emergency Family Lifeline Kaito KA700 Em…" at bounding box center [486, 461] width 611 height 131
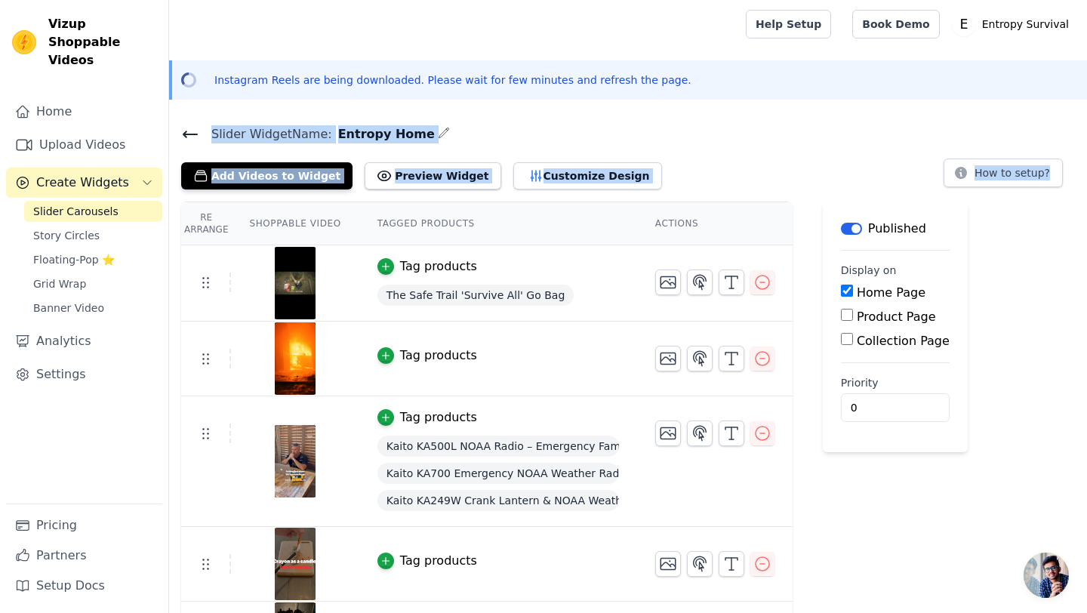
drag, startPoint x: 751, startPoint y: 95, endPoint x: 766, endPoint y: 612, distance: 517.2
click at [478, 132] on h4 "Slider Widget Name: Entropy Home" at bounding box center [628, 134] width 894 height 20
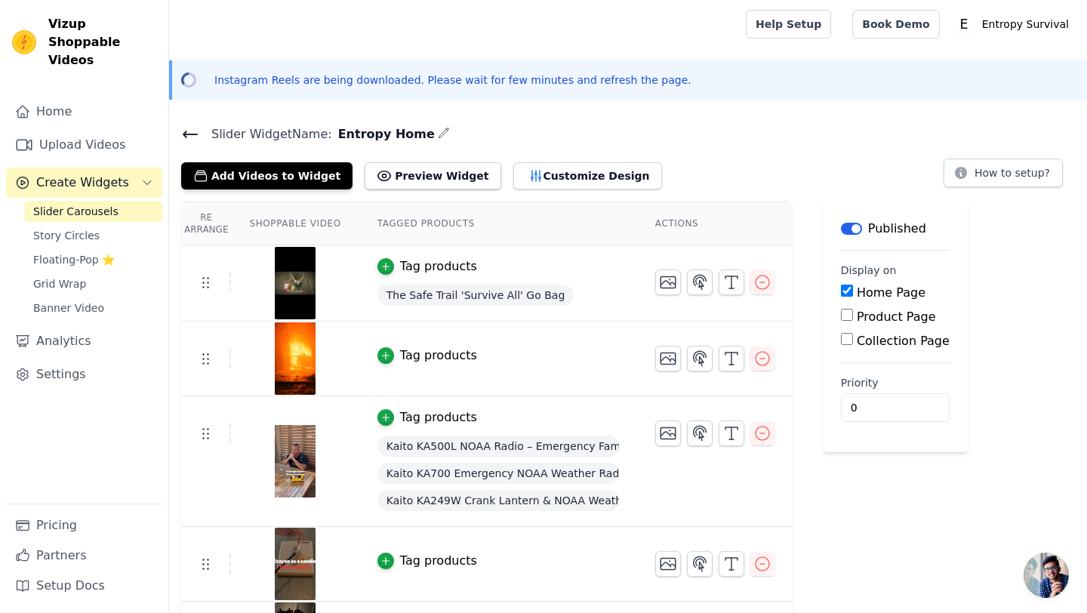
click at [189, 129] on icon at bounding box center [190, 134] width 18 height 18
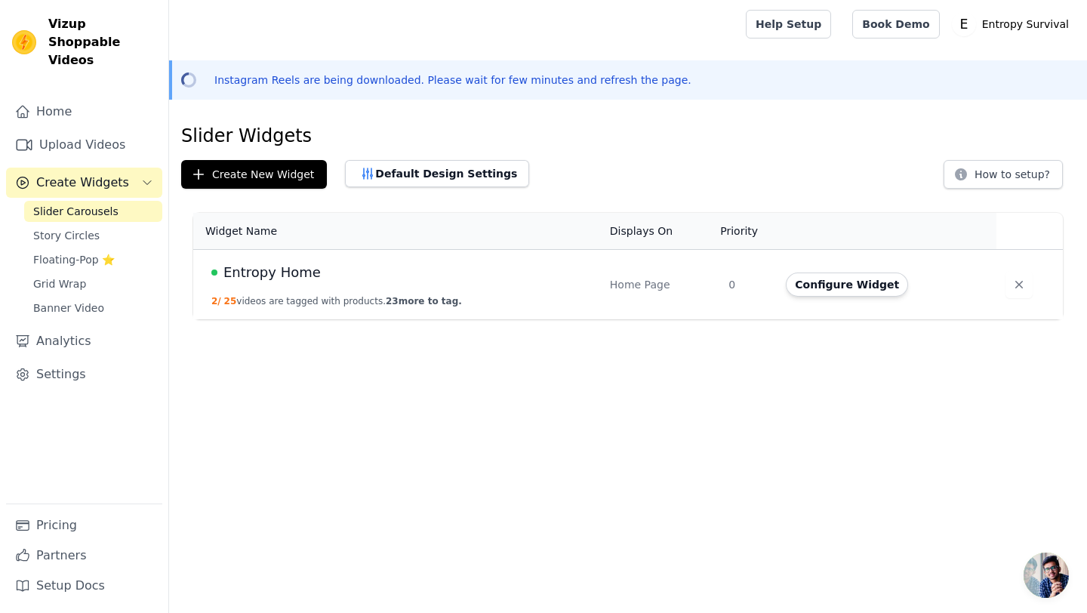
click at [282, 273] on span "Entropy Home" at bounding box center [271, 272] width 97 height 21
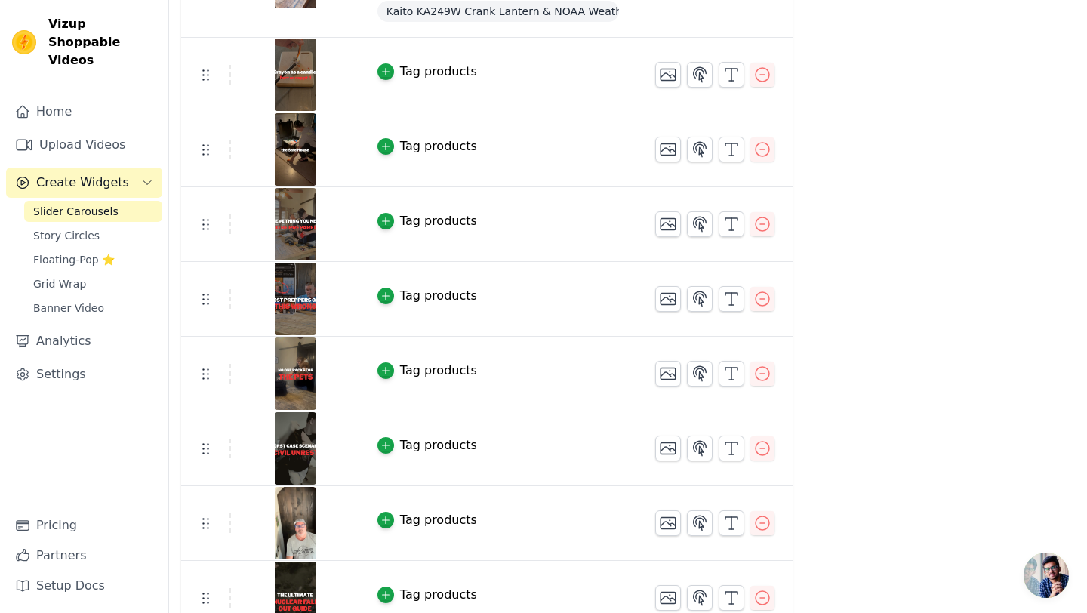
scroll to position [491, 0]
click at [387, 147] on icon "button" at bounding box center [385, 145] width 11 height 11
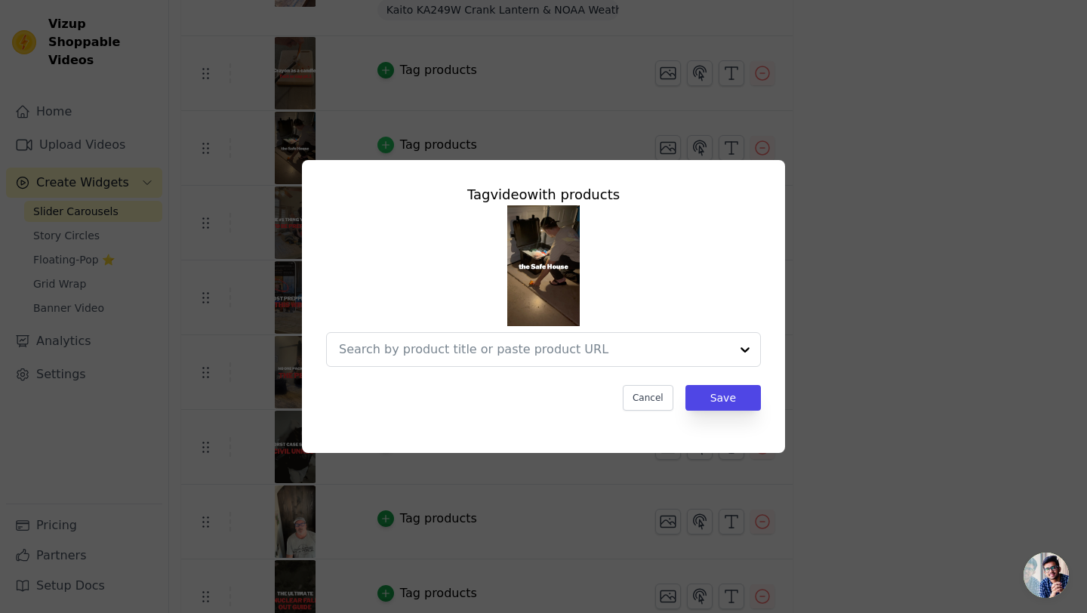
scroll to position [0, 0]
click at [447, 349] on input "text" at bounding box center [534, 349] width 391 height 18
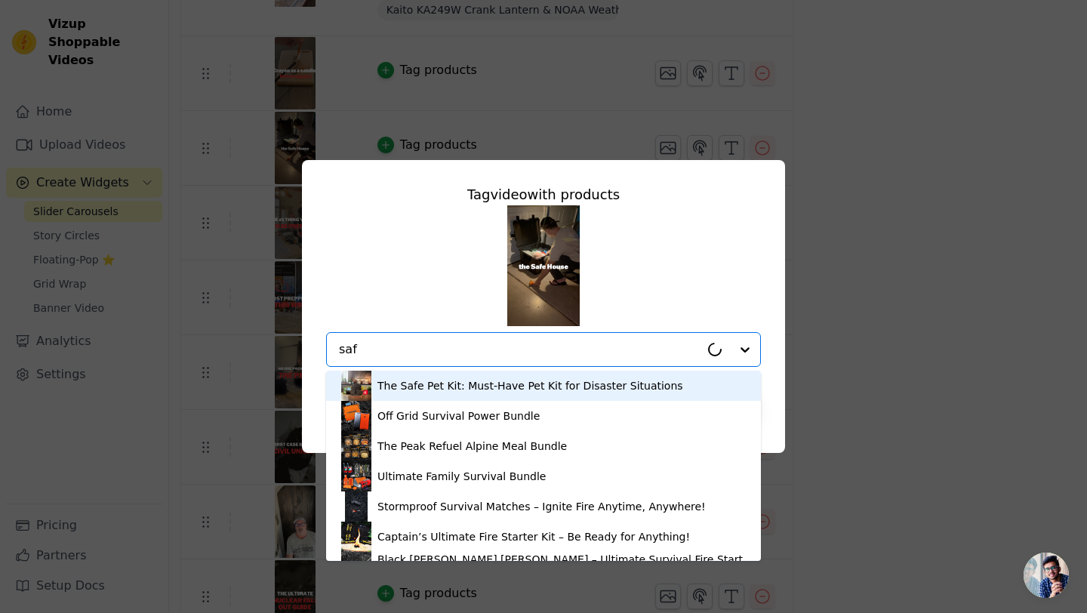
type input "safe"
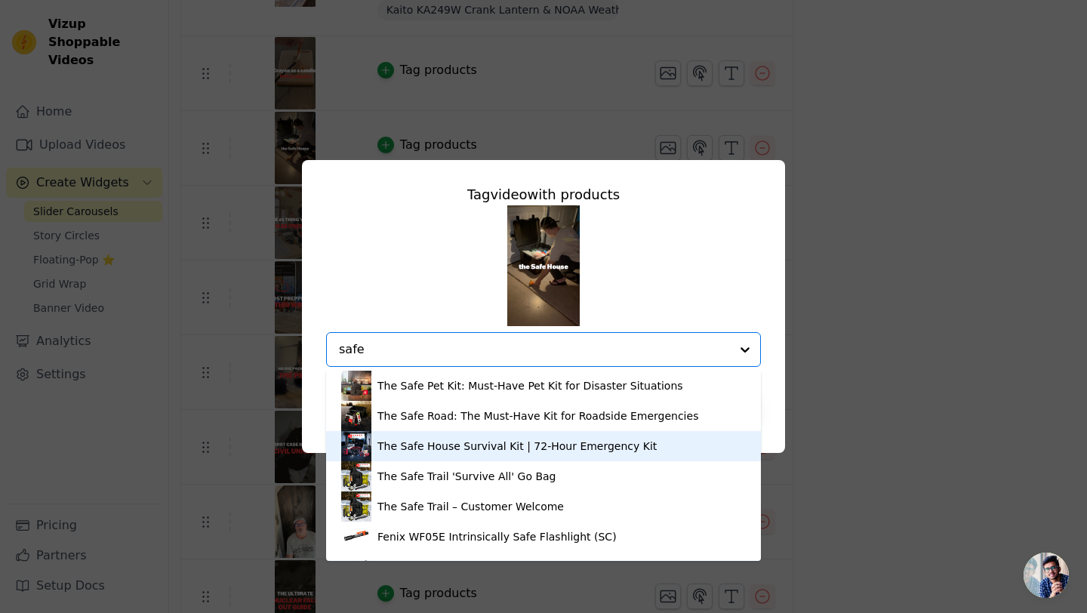
click at [451, 442] on div "The Safe House Survival Kit | 72-Hour Emergency Kit" at bounding box center [516, 446] width 279 height 15
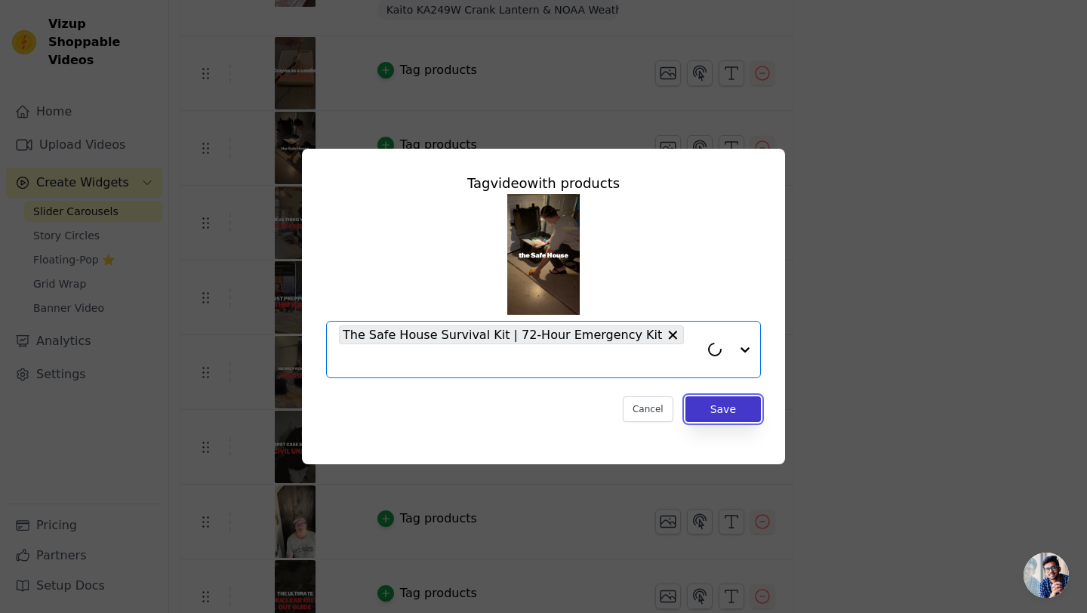
click at [710, 402] on button "Save" at bounding box center [722, 409] width 75 height 26
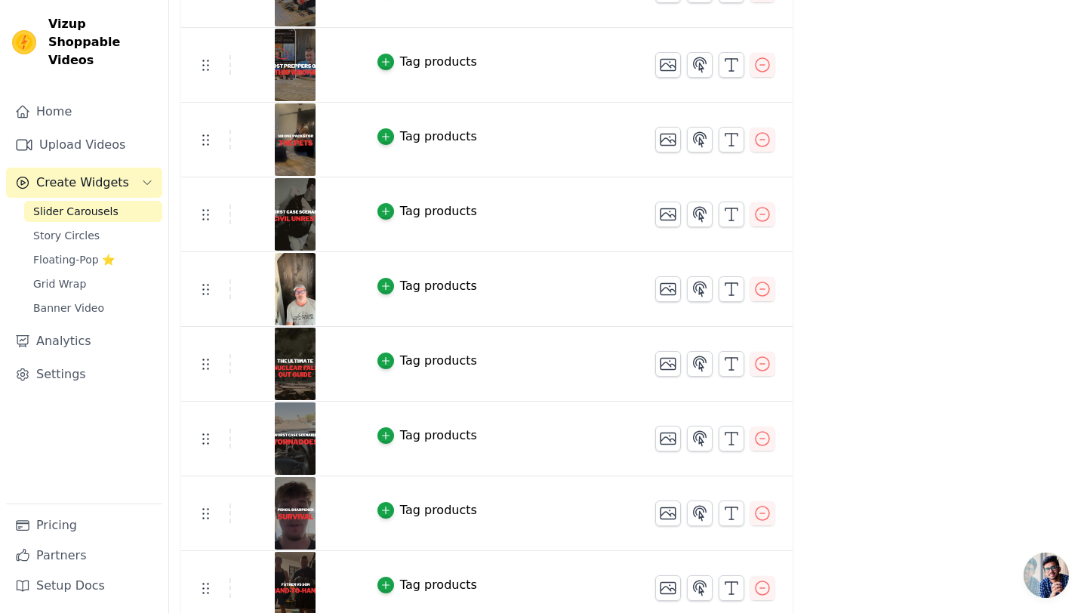
scroll to position [755, 0]
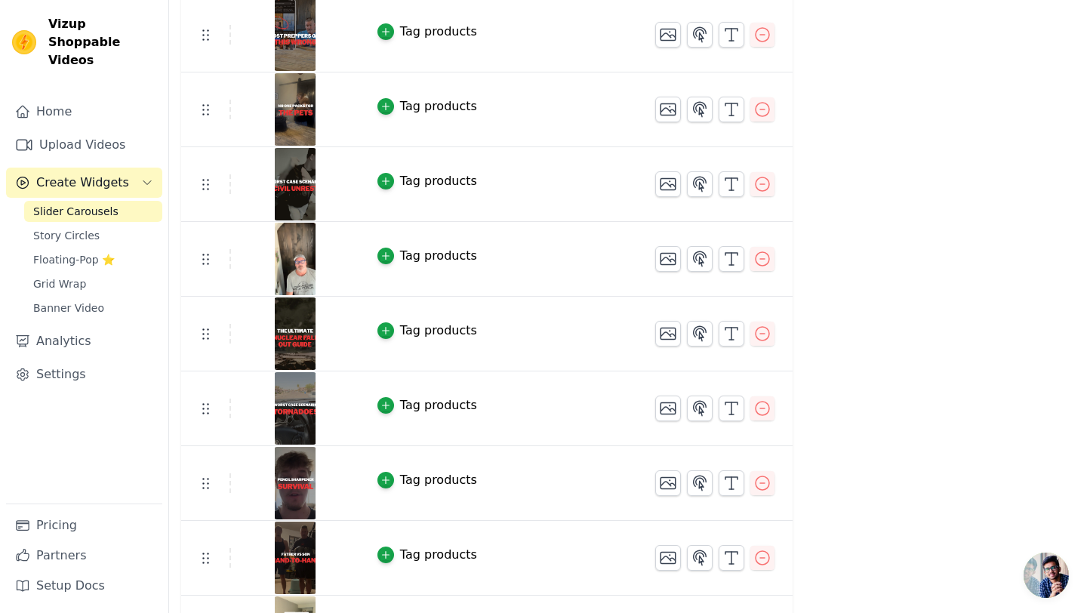
click at [430, 101] on div "Tag products" at bounding box center [438, 106] width 77 height 18
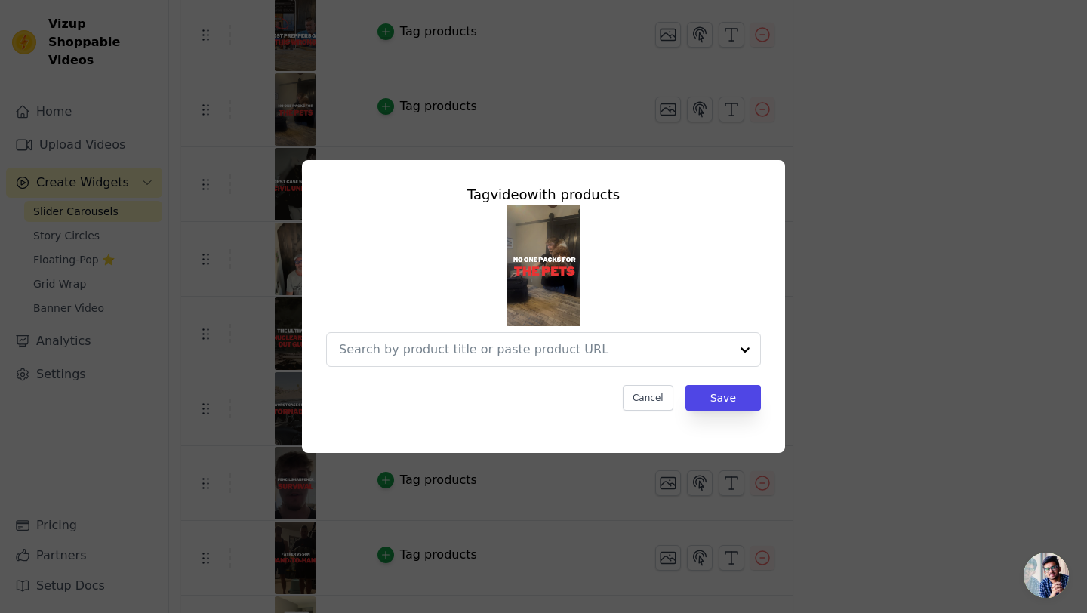
scroll to position [0, 0]
click at [494, 356] on input "text" at bounding box center [534, 349] width 391 height 18
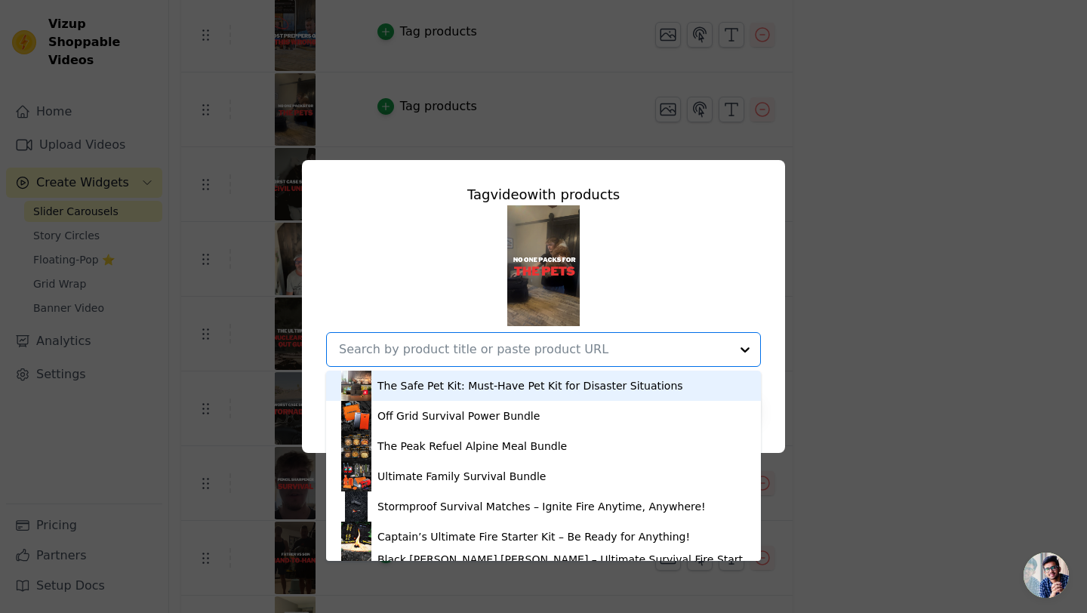
click at [485, 390] on div "The Safe Pet Kit: Must-Have Pet Kit for Disaster Situations" at bounding box center [530, 385] width 306 height 15
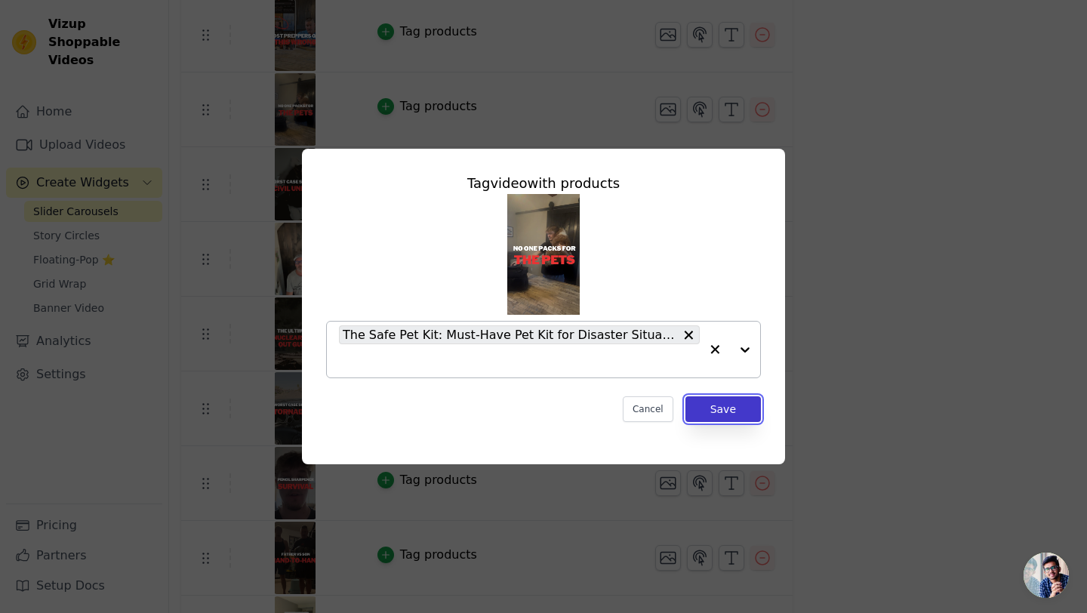
click at [728, 411] on button "Save" at bounding box center [722, 409] width 75 height 26
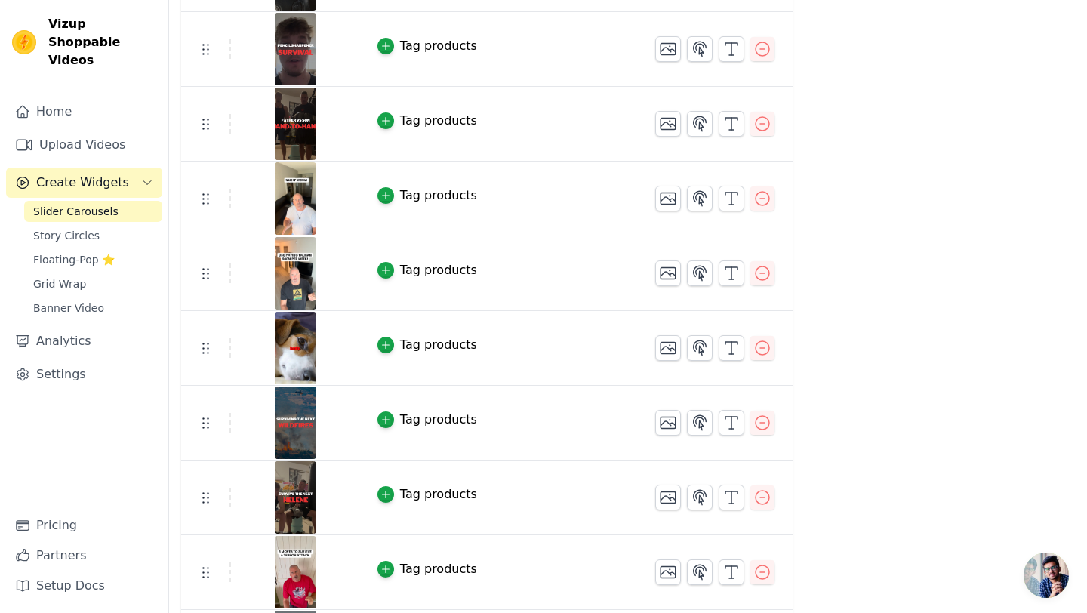
scroll to position [1214, 0]
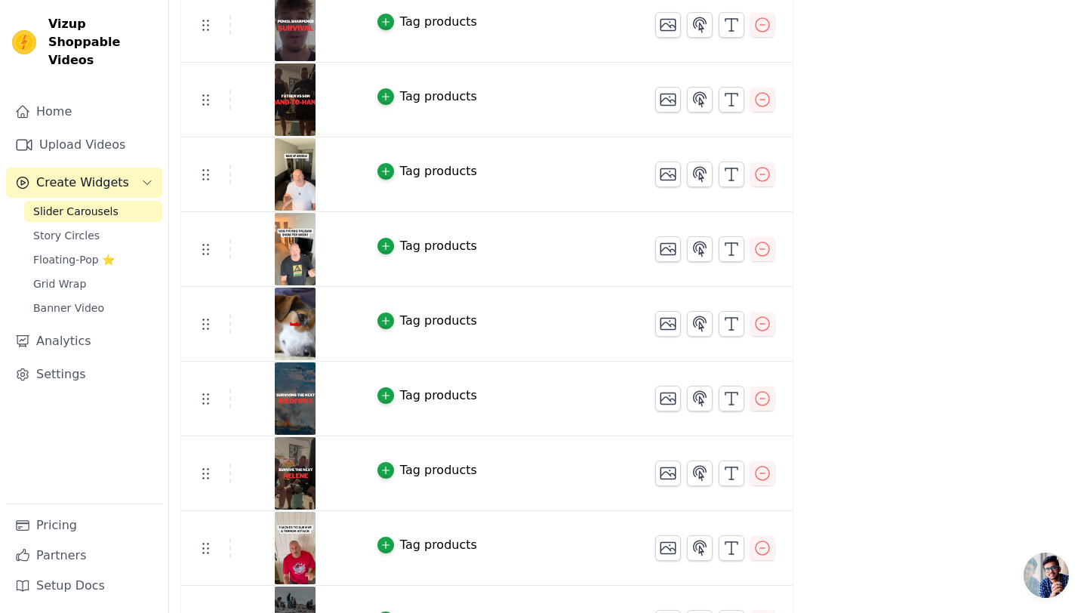
click at [431, 328] on div "Tag products" at bounding box center [438, 321] width 77 height 18
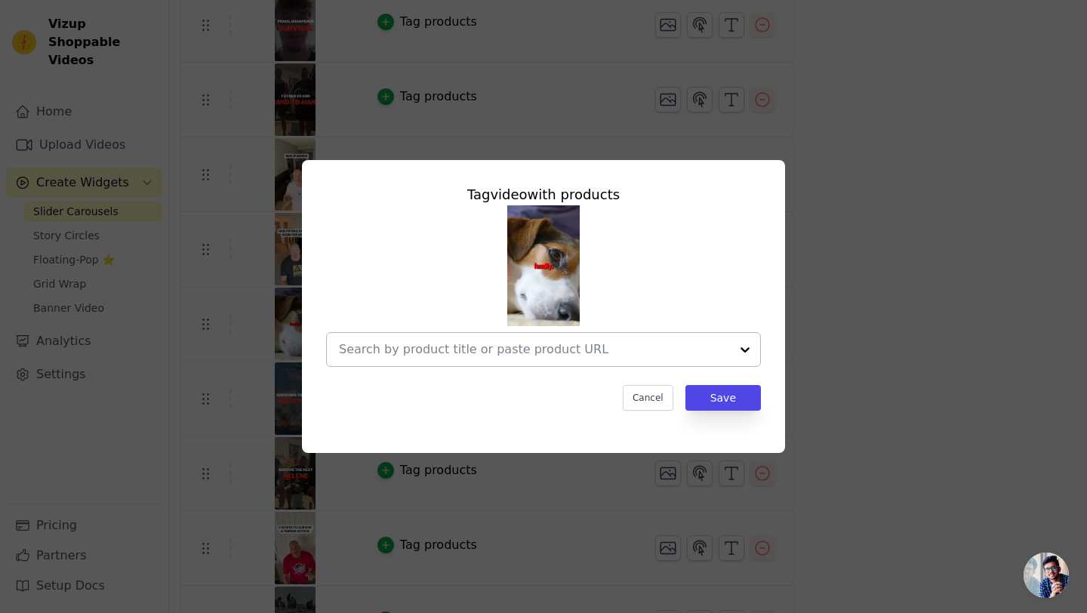
click at [471, 348] on input "text" at bounding box center [534, 349] width 391 height 18
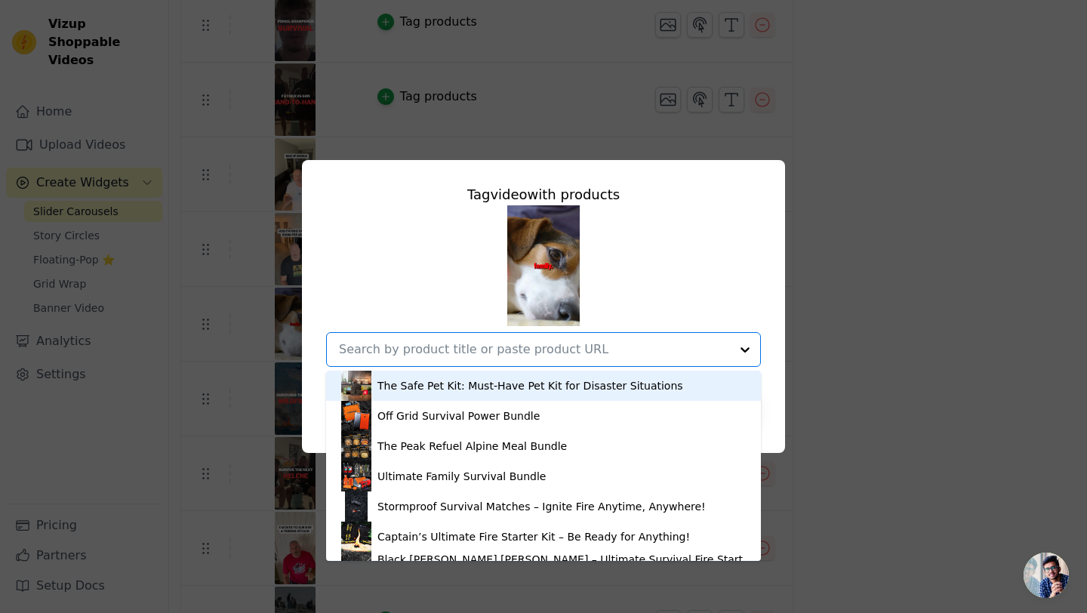
click at [463, 385] on div "The Safe Pet Kit: Must-Have Pet Kit for Disaster Situations" at bounding box center [530, 385] width 306 height 15
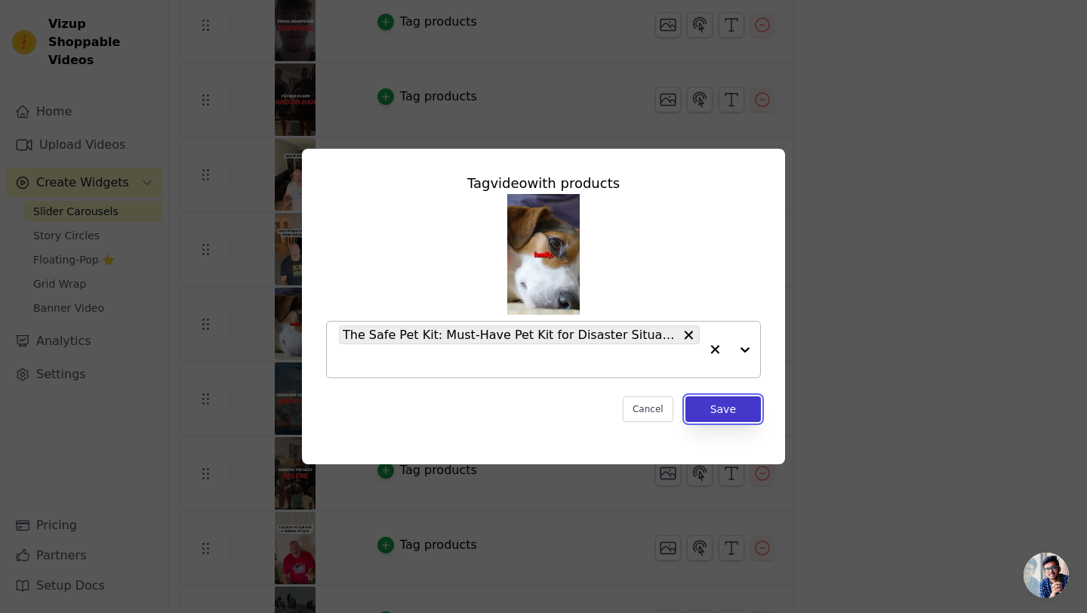
click at [740, 405] on button "Save" at bounding box center [722, 409] width 75 height 26
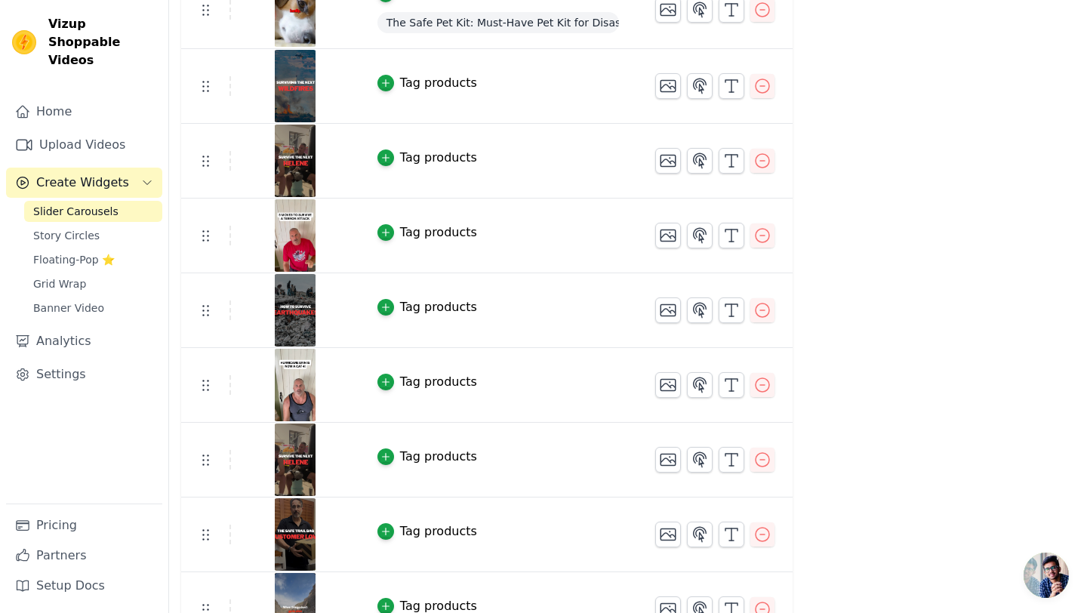
scroll to position [1562, 0]
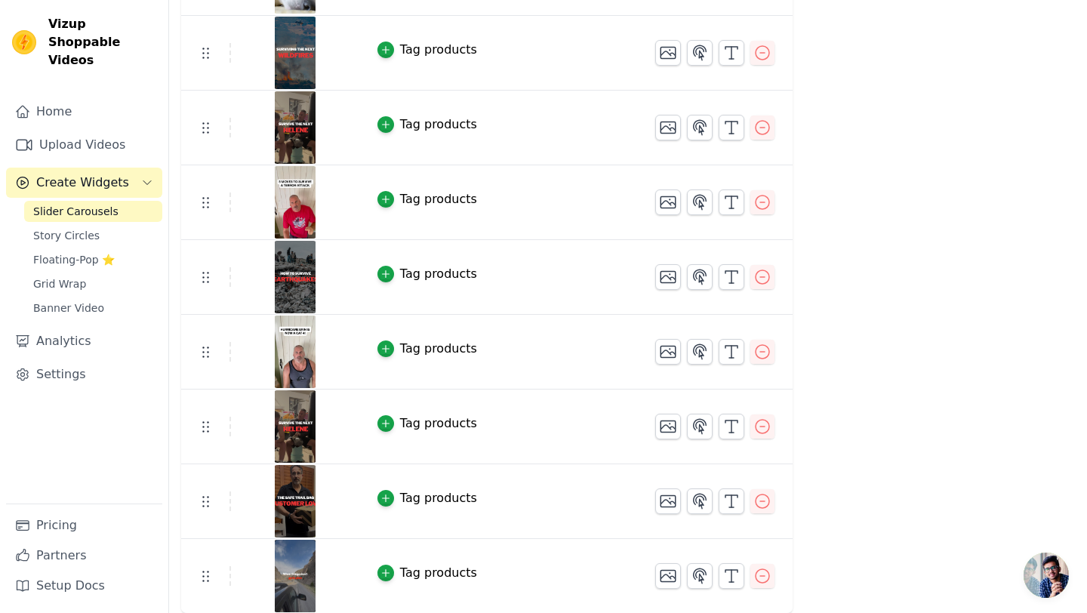
click at [303, 568] on img at bounding box center [295, 576] width 42 height 72
click at [297, 559] on img at bounding box center [295, 576] width 42 height 72
click at [412, 493] on div "Tag products" at bounding box center [438, 498] width 77 height 18
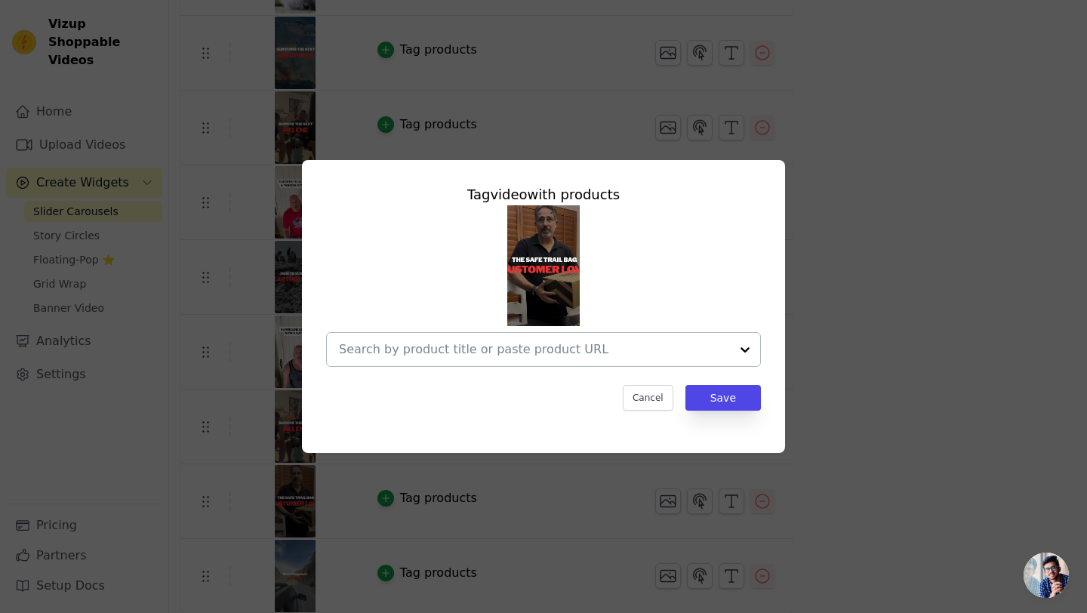
click at [511, 358] on input "text" at bounding box center [534, 349] width 391 height 18
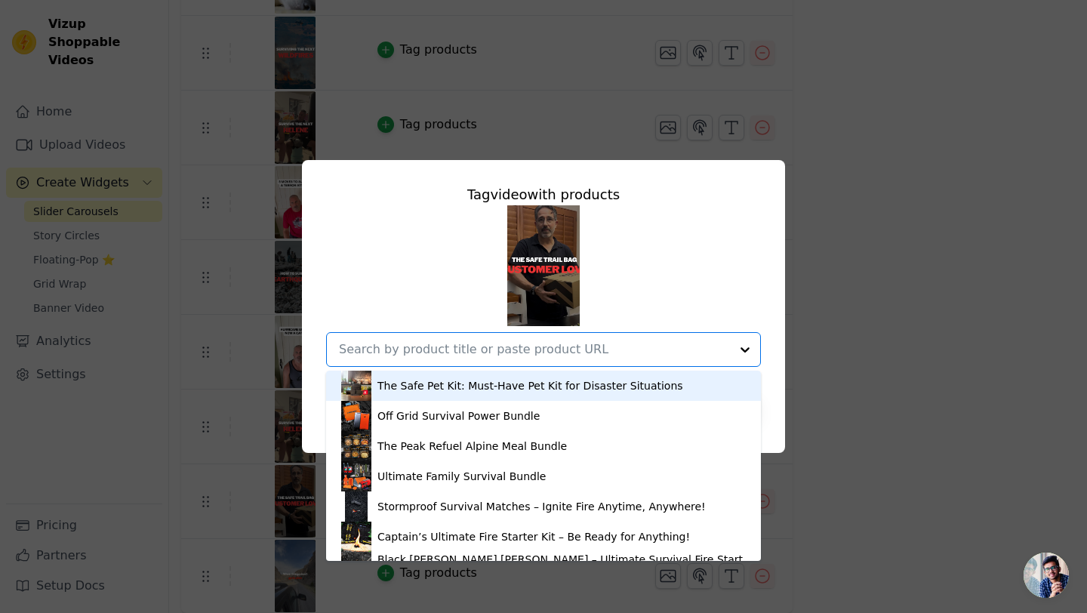
click at [509, 343] on input "text" at bounding box center [534, 349] width 391 height 18
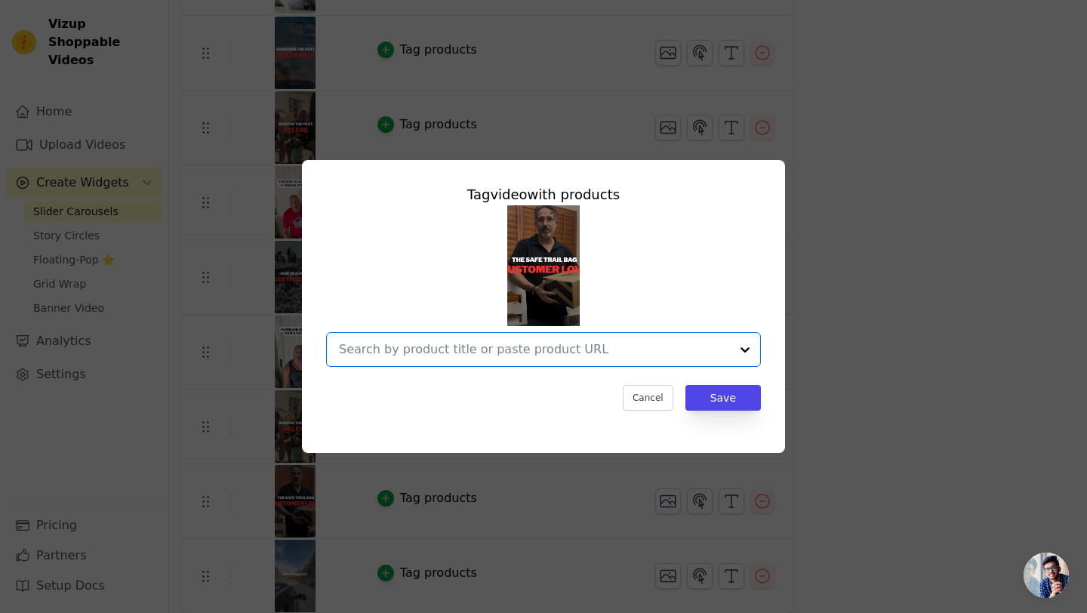
click at [509, 343] on input "text" at bounding box center [534, 349] width 391 height 18
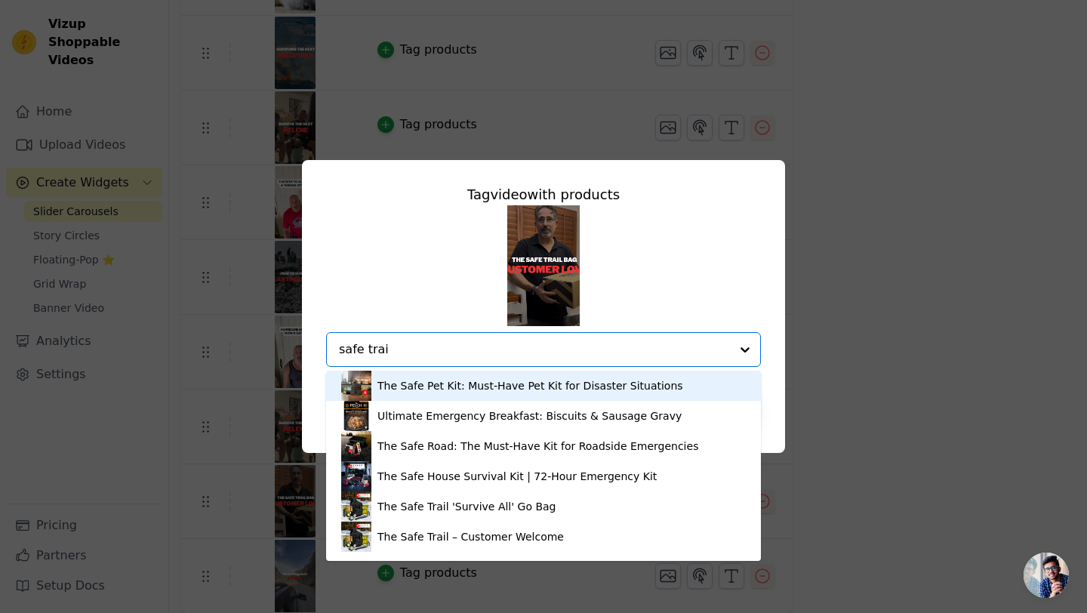
type input "safe trail"
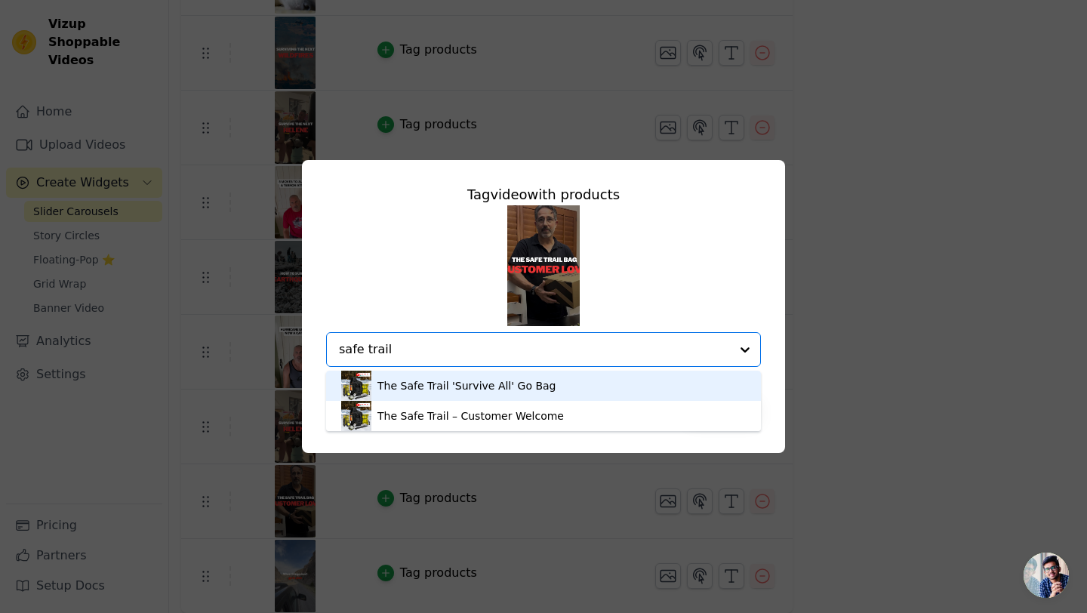
click at [496, 394] on div "The Safe Trail 'Survive All' Go Bag" at bounding box center [543, 386] width 405 height 30
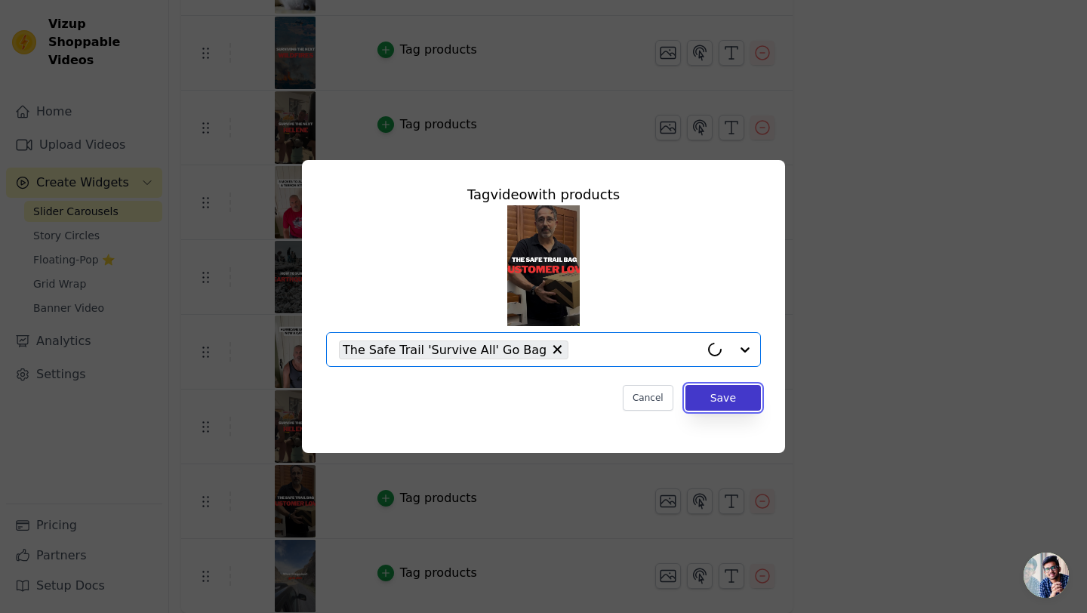
click at [713, 395] on button "Save" at bounding box center [722, 398] width 75 height 26
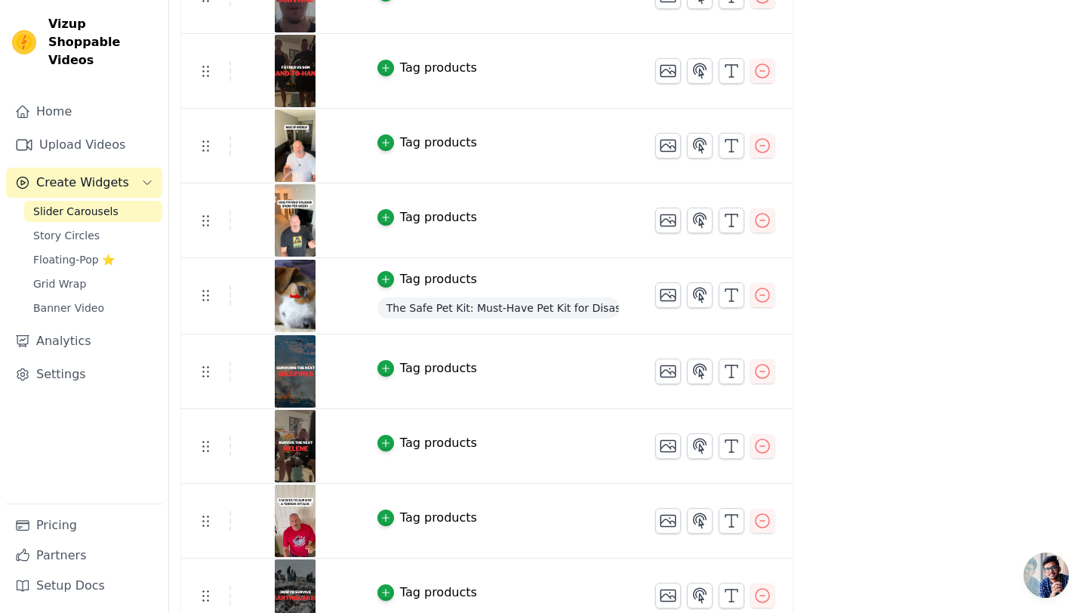
scroll to position [1563, 0]
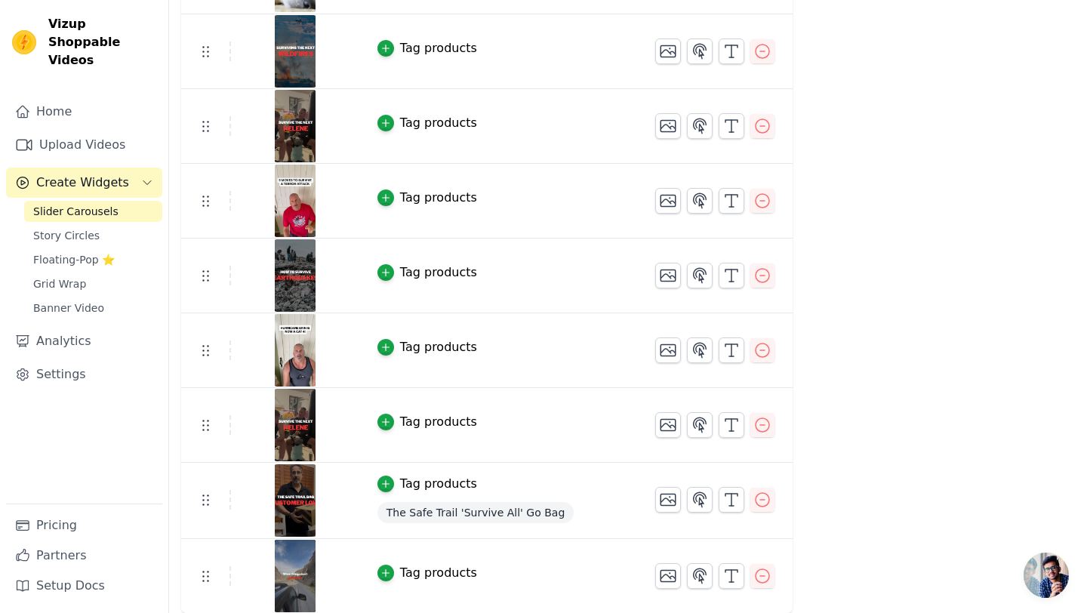
click at [281, 582] on img at bounding box center [295, 576] width 42 height 72
click at [598, 571] on div "Tag products" at bounding box center [498, 573] width 242 height 18
click at [288, 573] on img at bounding box center [295, 576] width 42 height 72
click at [310, 568] on img at bounding box center [295, 576] width 42 height 72
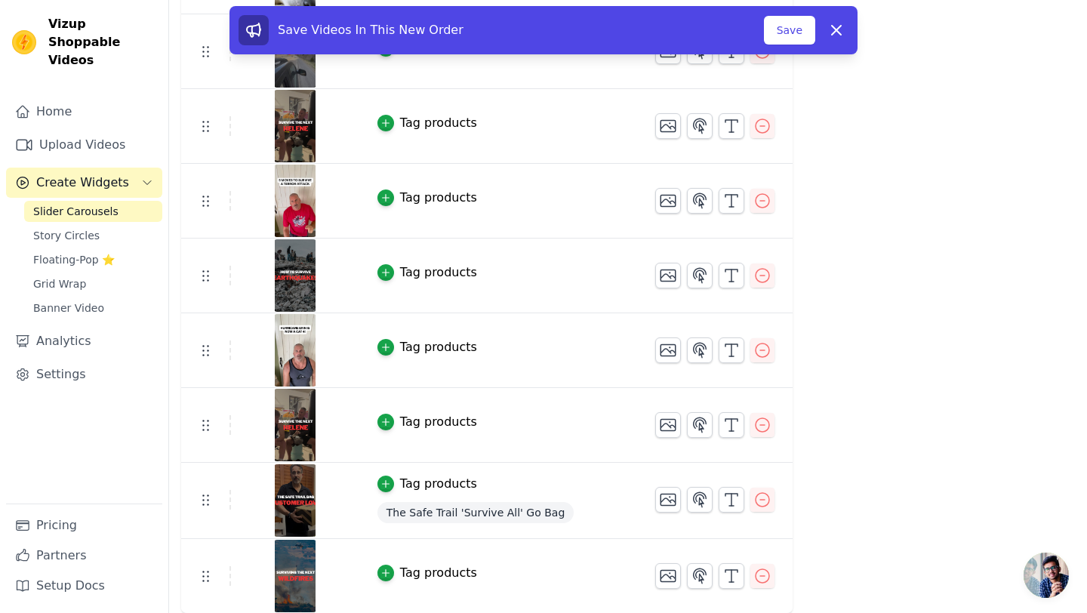
click at [792, 36] on button "Save" at bounding box center [789, 30] width 51 height 29
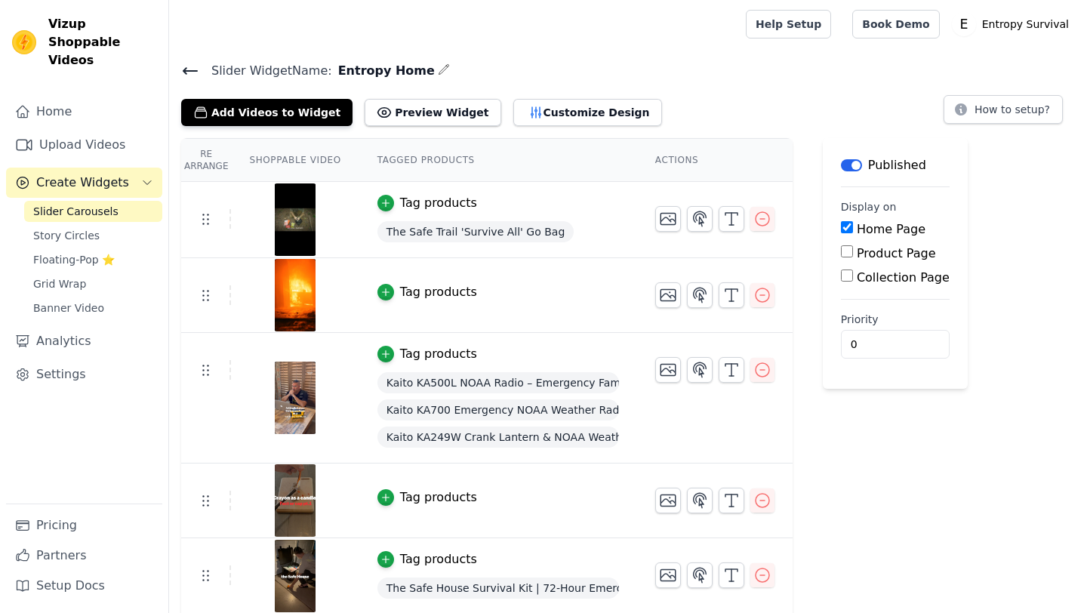
scroll to position [1500, 0]
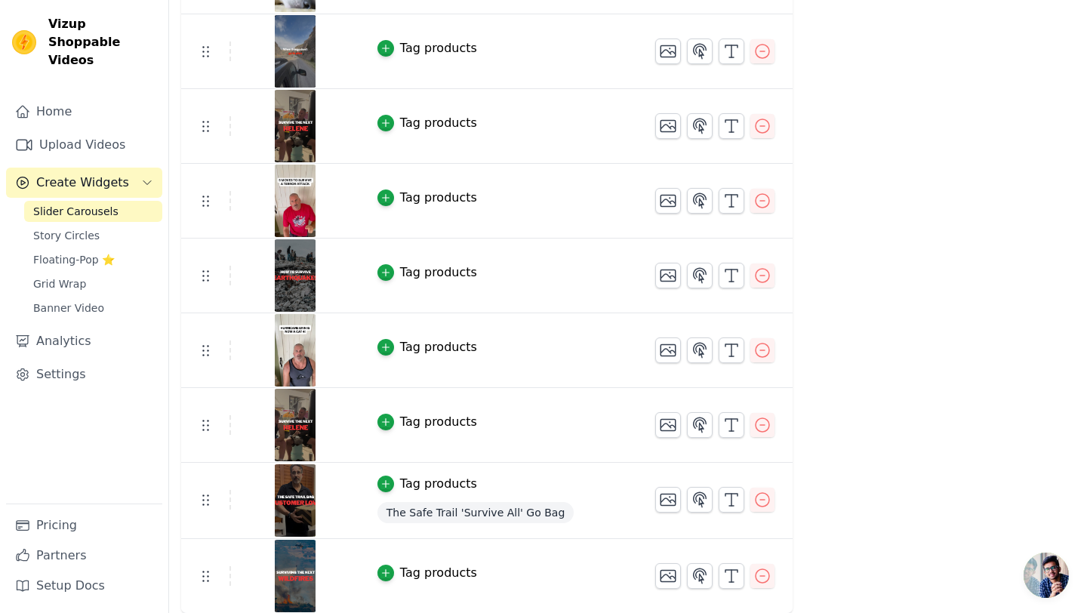
click at [302, 60] on img at bounding box center [295, 51] width 42 height 72
drag, startPoint x: 204, startPoint y: 52, endPoint x: 215, endPoint y: 57, distance: 12.5
click at [66, 528] on link "Pricing" at bounding box center [84, 525] width 156 height 30
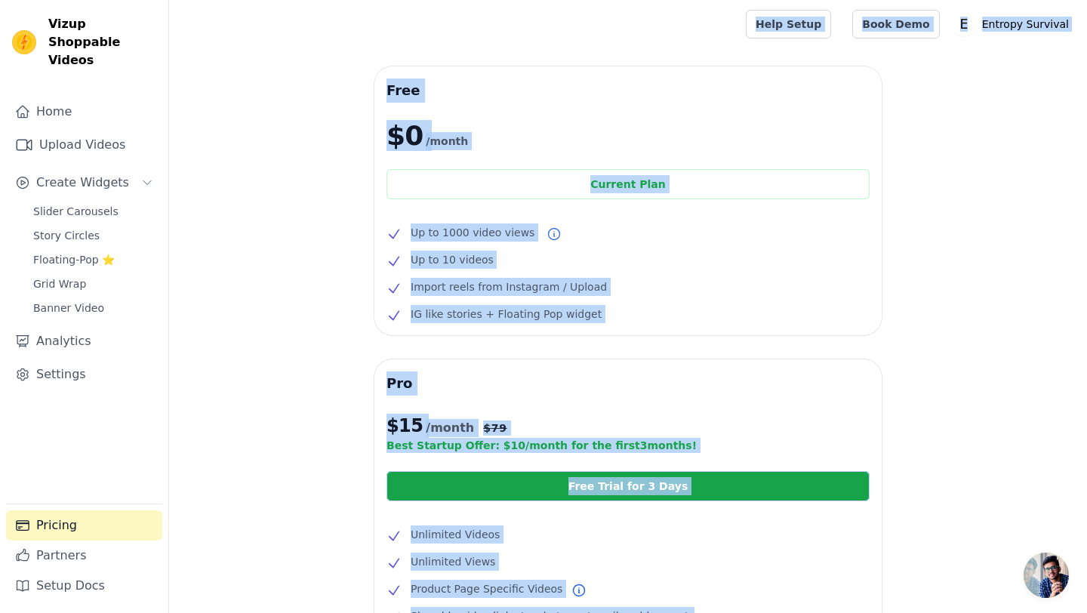
drag, startPoint x: 879, startPoint y: 324, endPoint x: 716, endPoint y: -66, distance: 422.6
click at [716, 0] on html "Vizup Shoppable Videos Home Upload Videos Create Widgets Slider Carousels Story…" at bounding box center [543, 451] width 1087 height 903
click at [950, 196] on div "Free $0 /month Current Plan Up to 1000 video views Up to 10 videos Import reels…" at bounding box center [628, 484] width 918 height 836
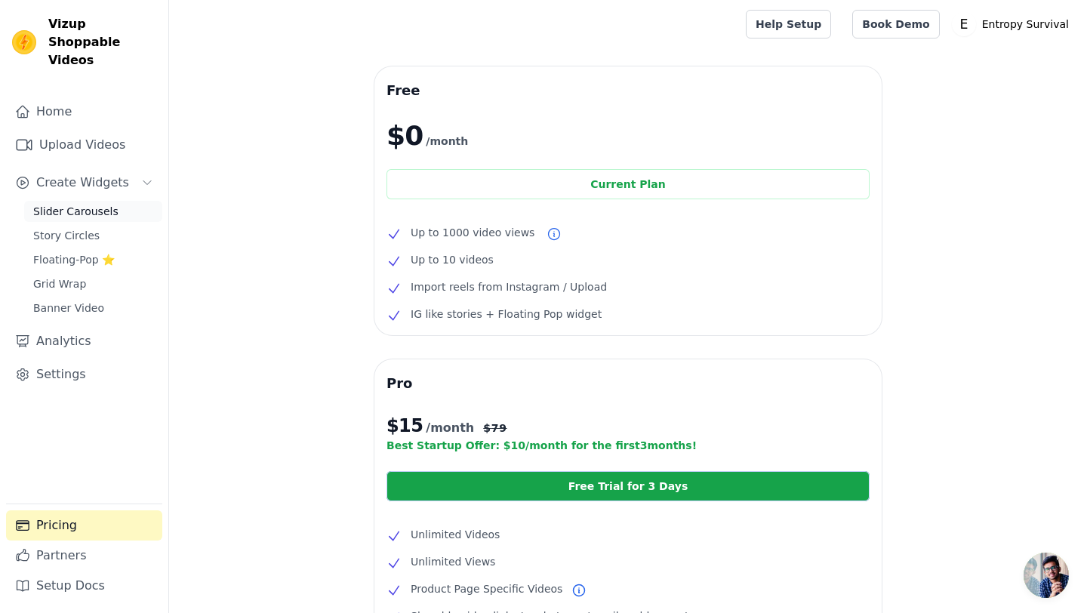
click at [83, 204] on span "Slider Carousels" at bounding box center [75, 211] width 85 height 15
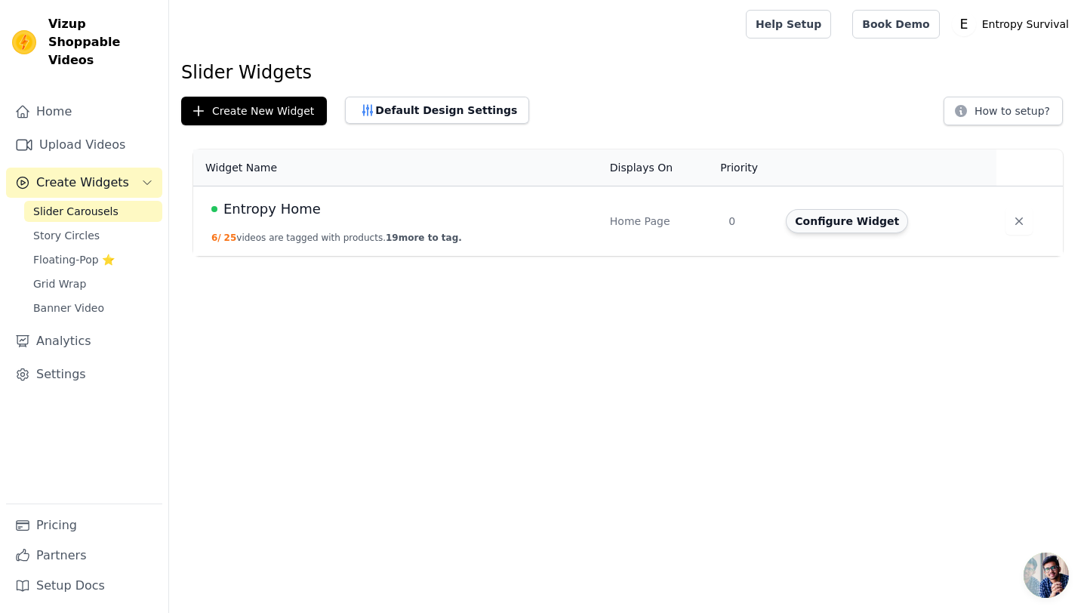
click at [836, 217] on button "Configure Widget" at bounding box center [847, 221] width 122 height 24
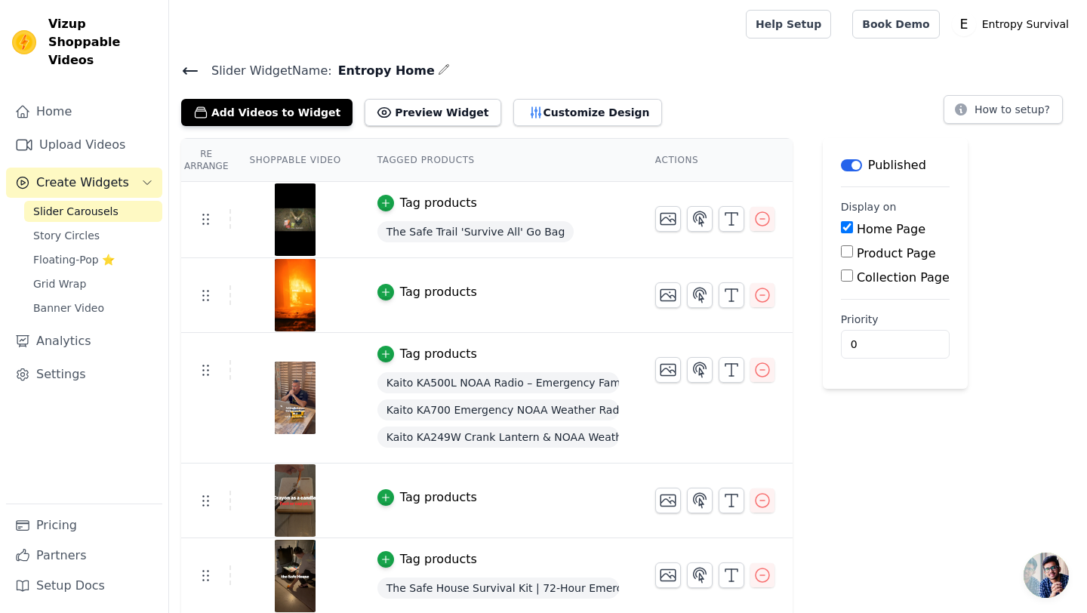
click at [348, 531] on div at bounding box center [295, 500] width 126 height 72
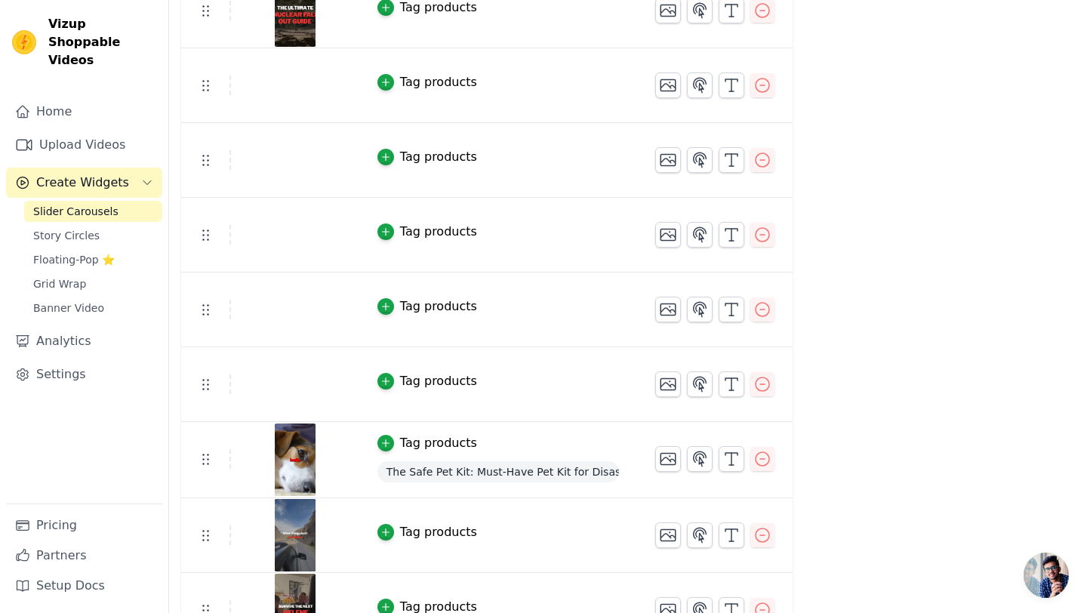
scroll to position [1026, 0]
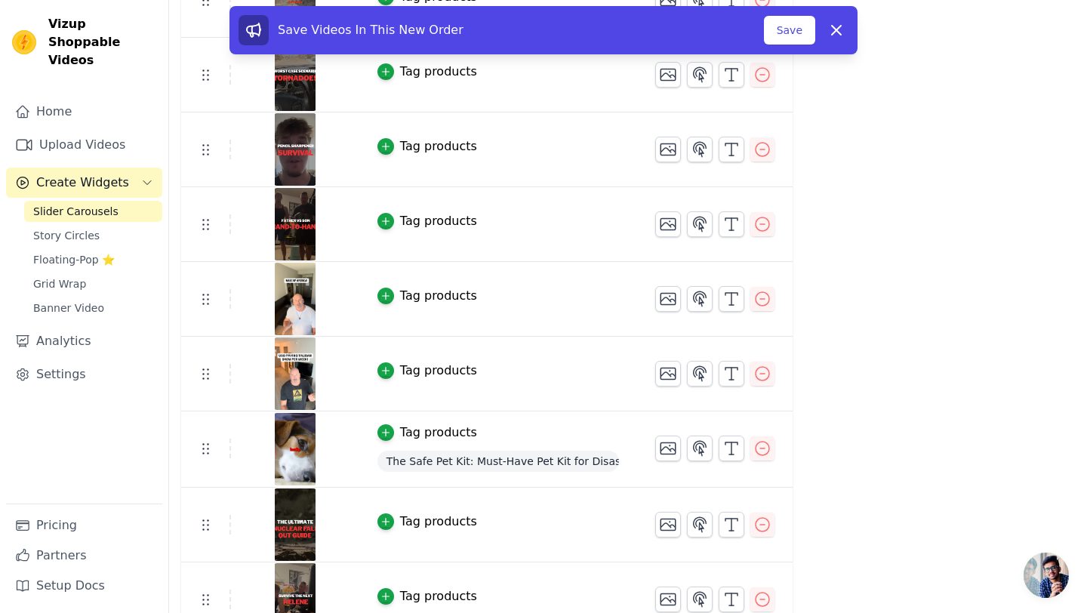
click at [833, 113] on div "Label Published Display on Home Page Product Page Collection Page Priority 0" at bounding box center [895, 99] width 145 height 1975
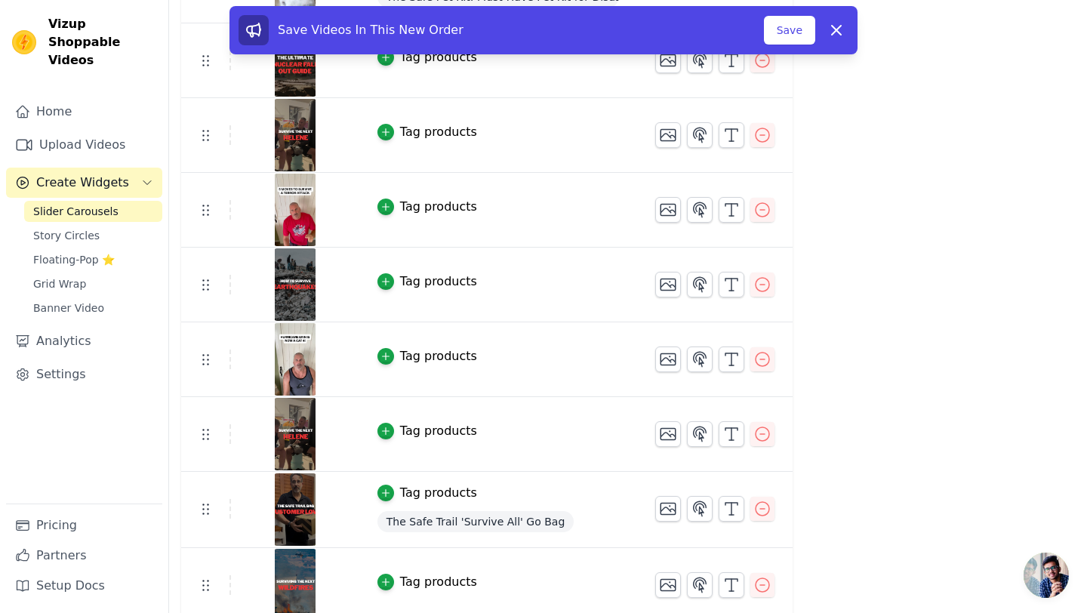
scroll to position [1425, 0]
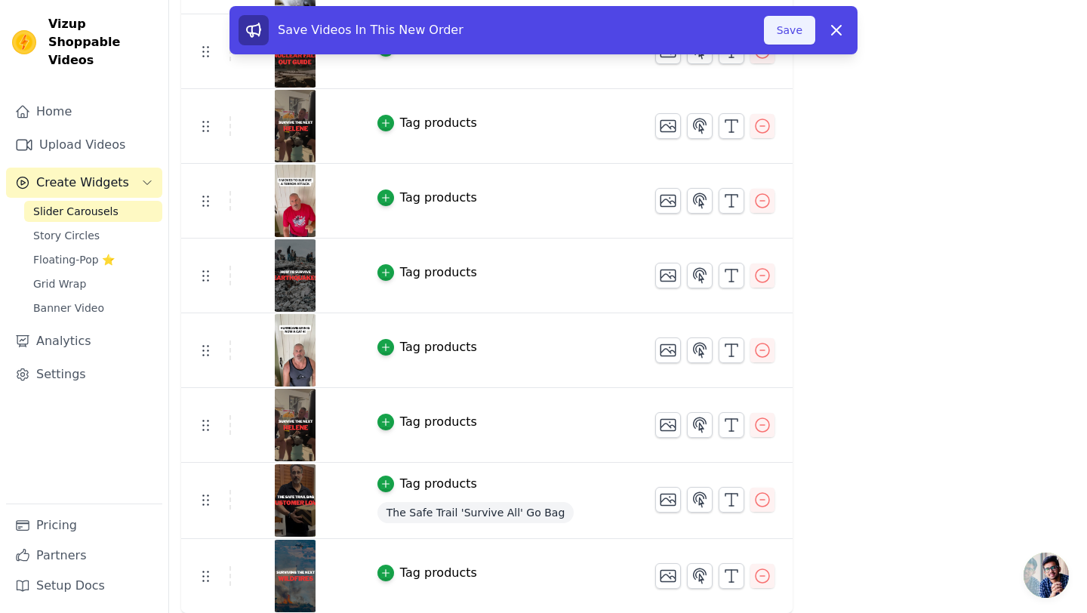
click at [792, 29] on button "Save" at bounding box center [789, 30] width 51 height 29
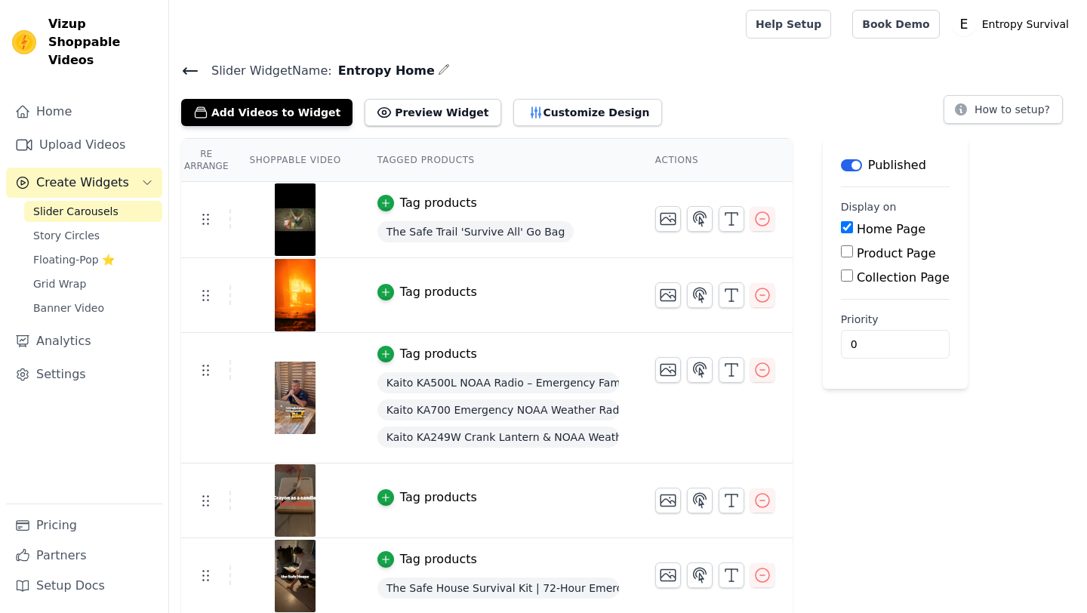
scroll to position [1425, 0]
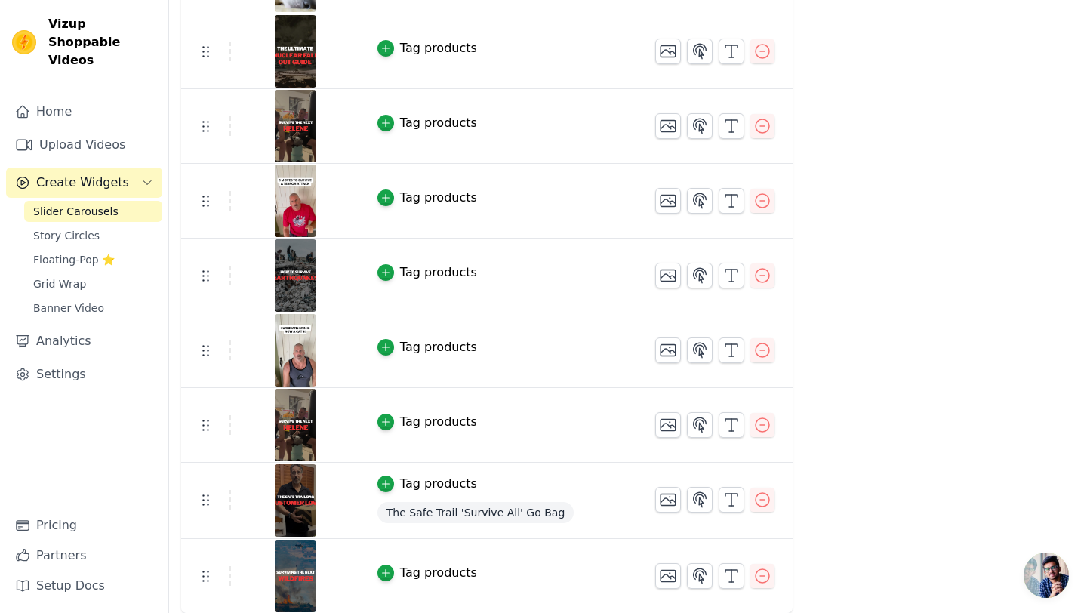
drag, startPoint x: 841, startPoint y: 157, endPoint x: 748, endPoint y: -66, distance: 241.9
click at [78, 204] on span "Slider Carousels" at bounding box center [75, 211] width 85 height 15
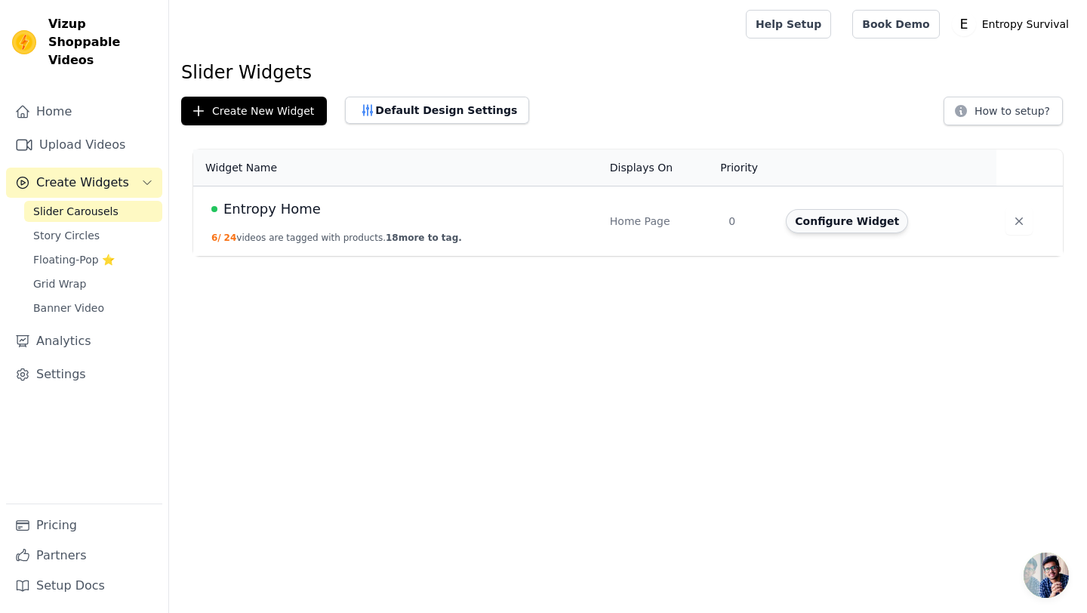
click at [840, 221] on button "Configure Widget" at bounding box center [847, 221] width 122 height 24
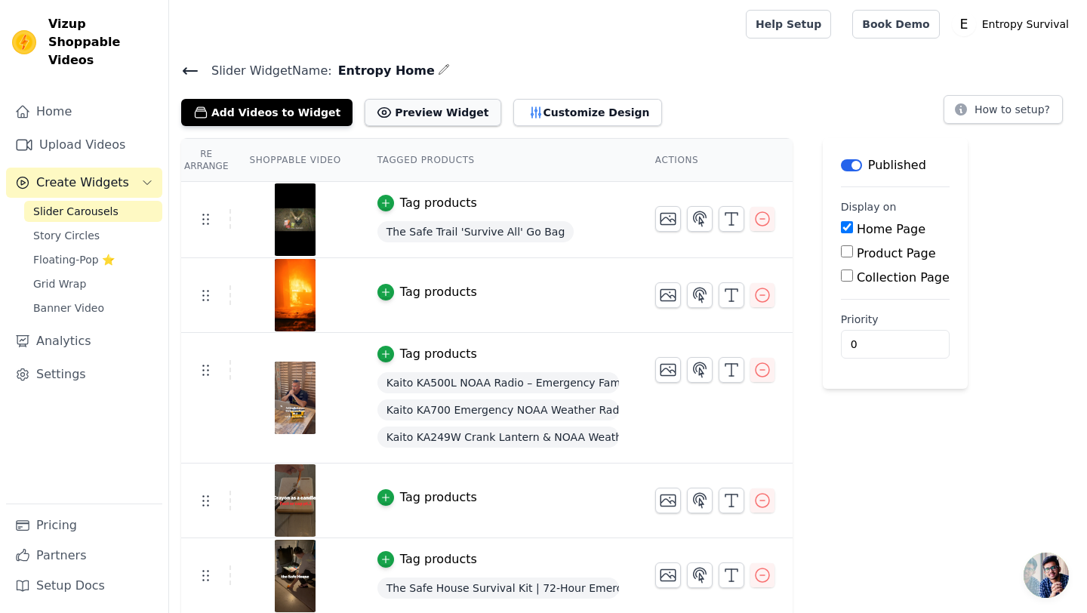
click at [426, 118] on button "Preview Widget" at bounding box center [433, 112] width 136 height 27
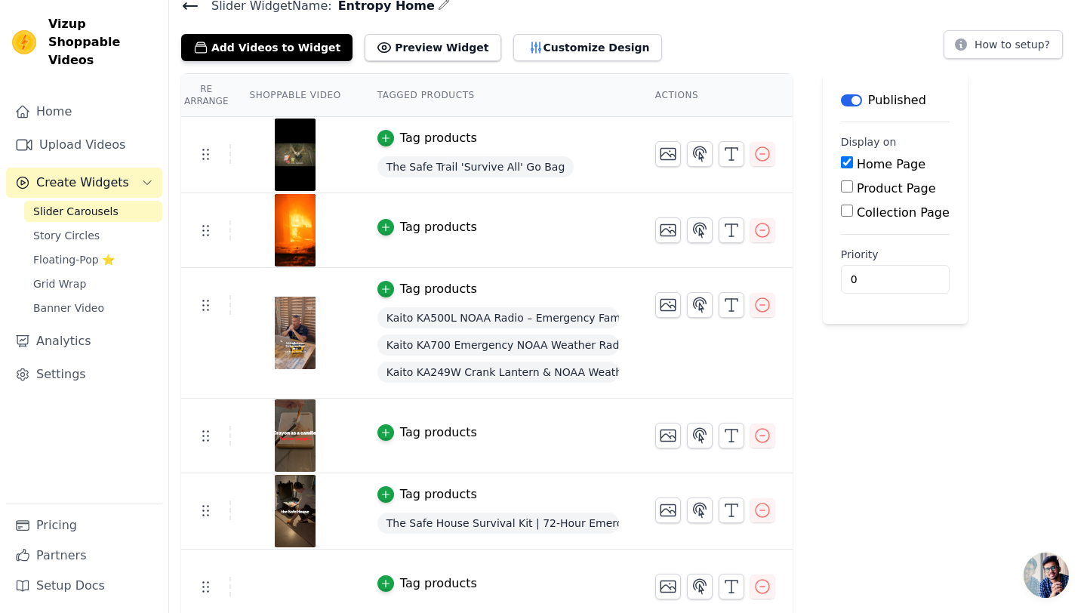
scroll to position [91, 0]
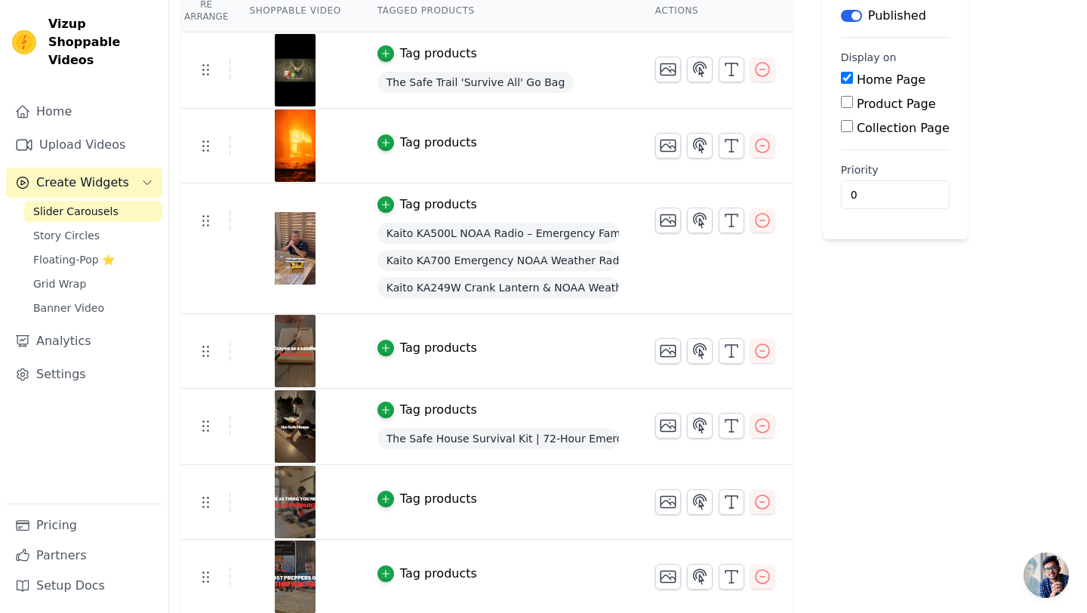
scroll to position [151, 0]
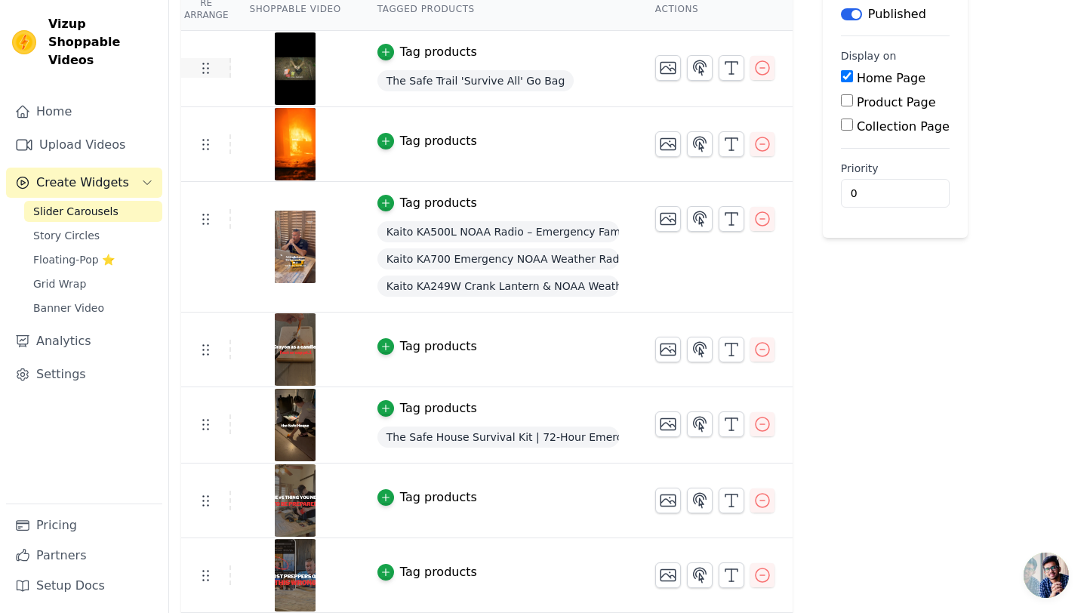
click at [202, 66] on icon at bounding box center [205, 68] width 18 height 18
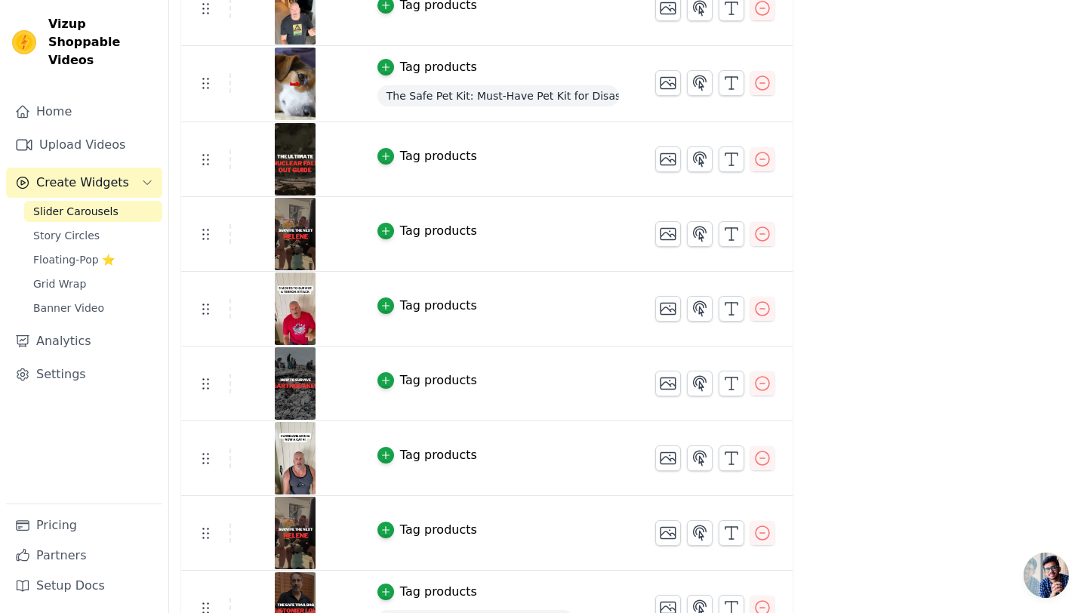
scroll to position [1425, 0]
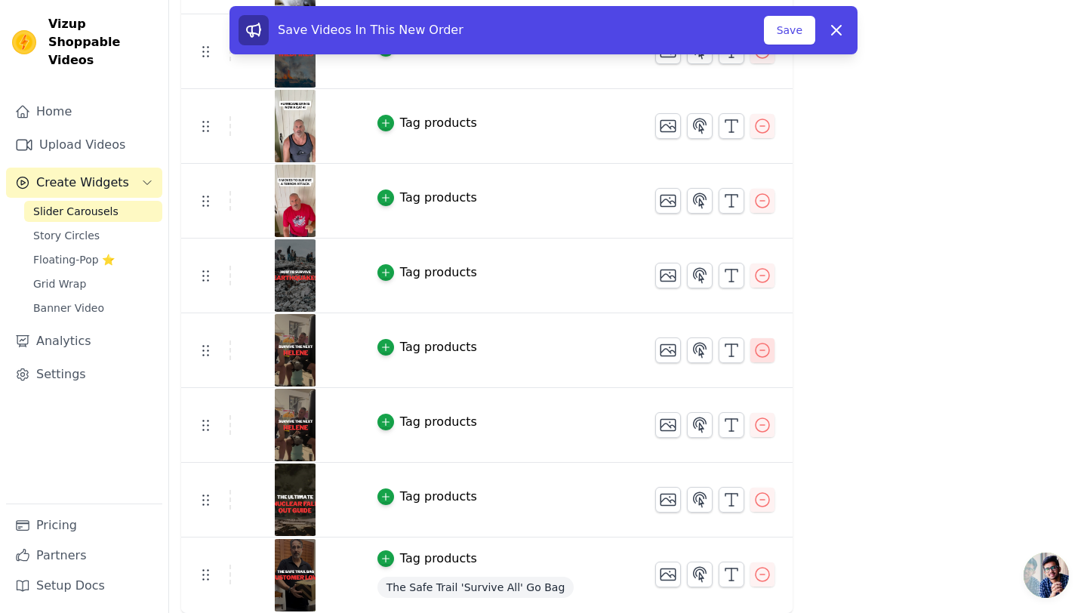
click at [762, 355] on icon "button" at bounding box center [763, 350] width 14 height 14
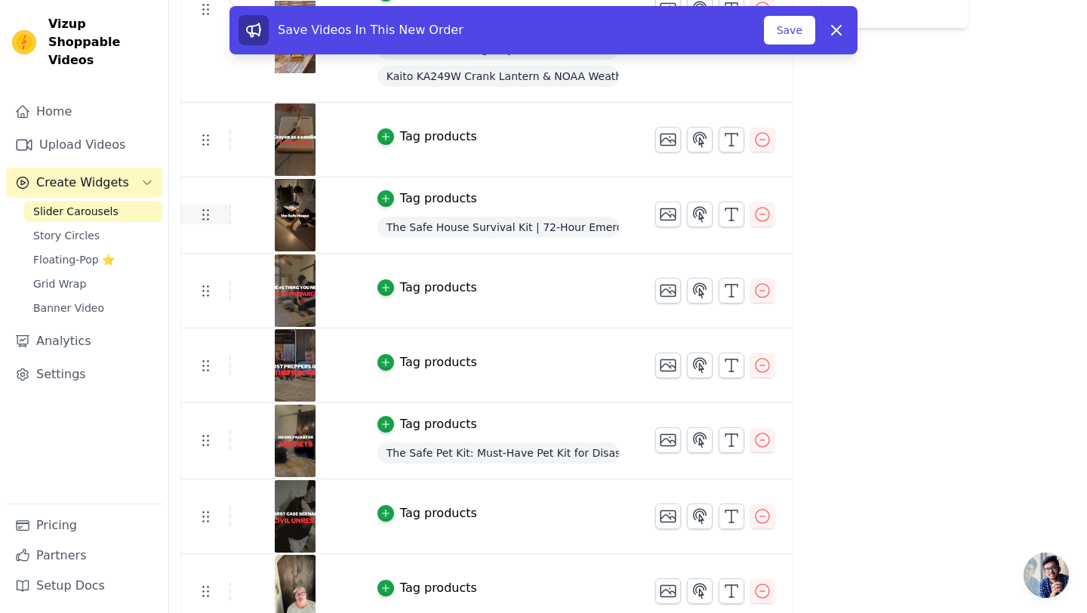
scroll to position [362, 0]
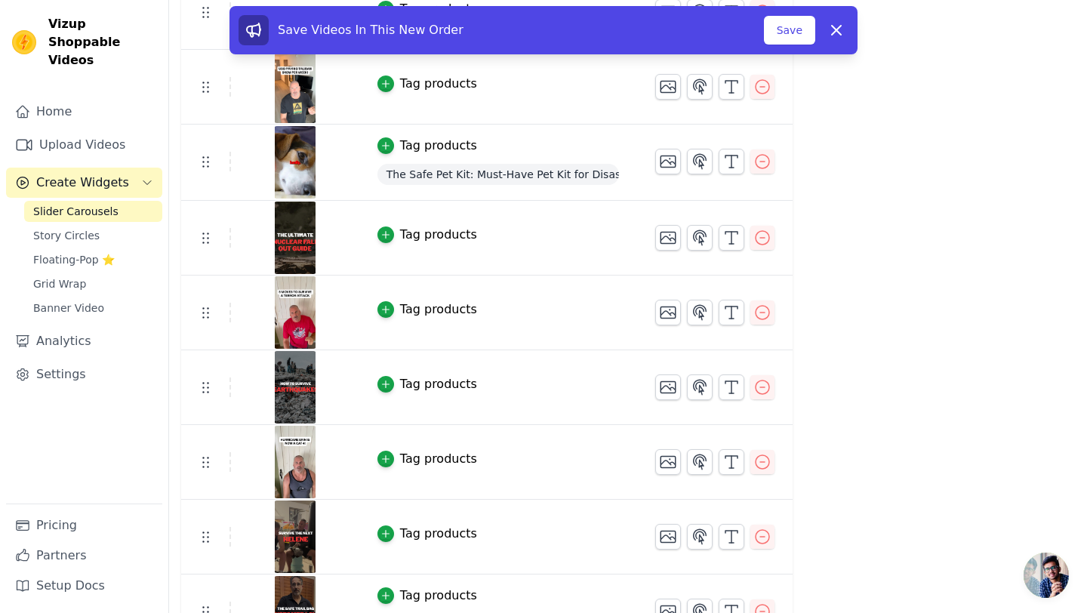
scroll to position [1350, 0]
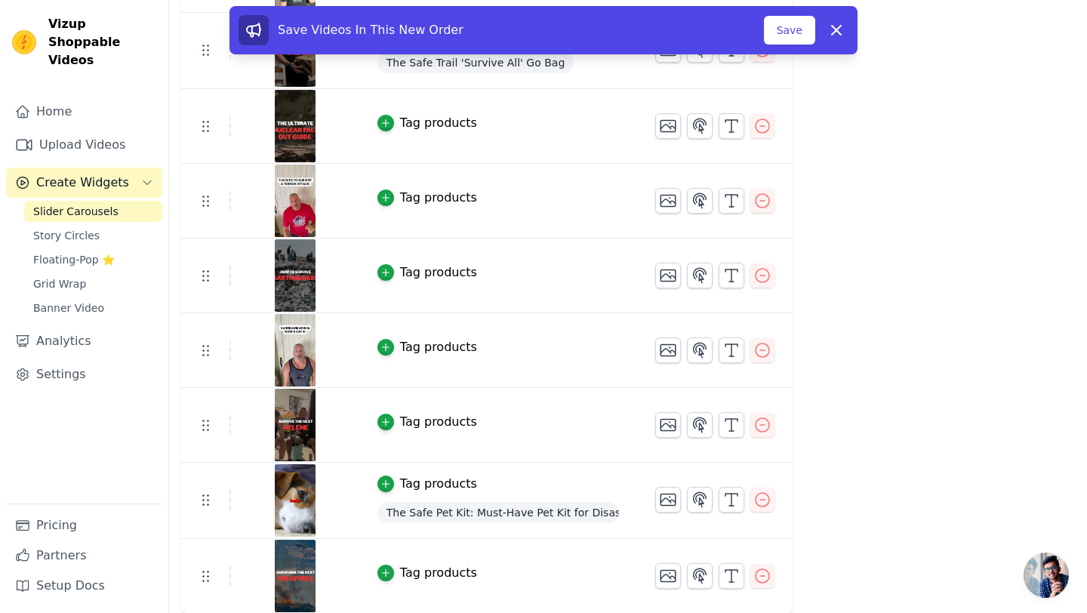
drag, startPoint x: 980, startPoint y: 217, endPoint x: 894, endPoint y: -32, distance: 262.6
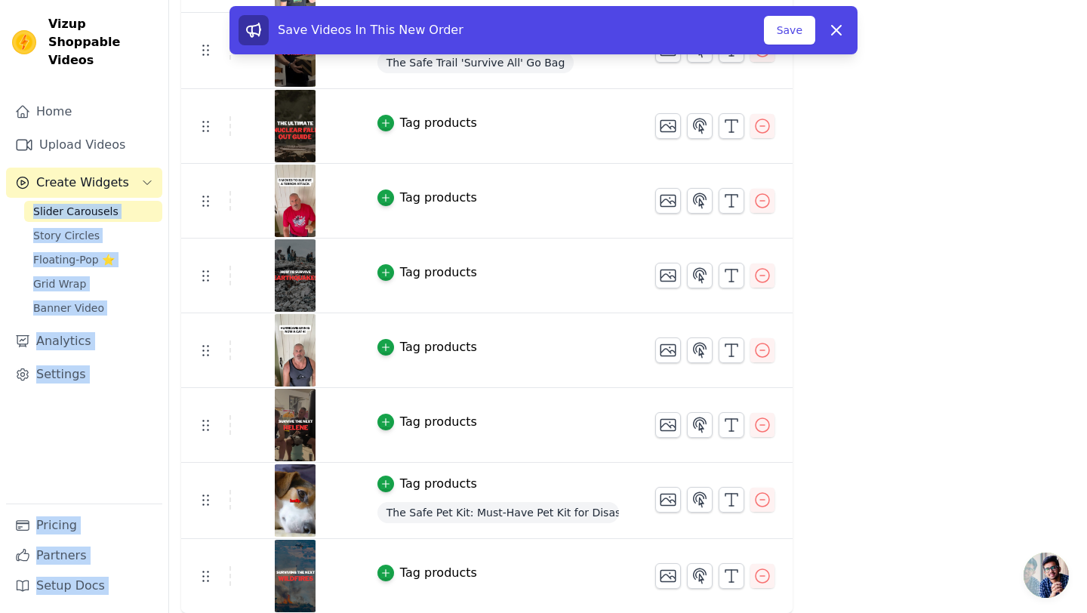
drag, startPoint x: 168, startPoint y: 161, endPoint x: 158, endPoint y: -66, distance: 227.4
click at [795, 35] on button "Save" at bounding box center [789, 30] width 51 height 29
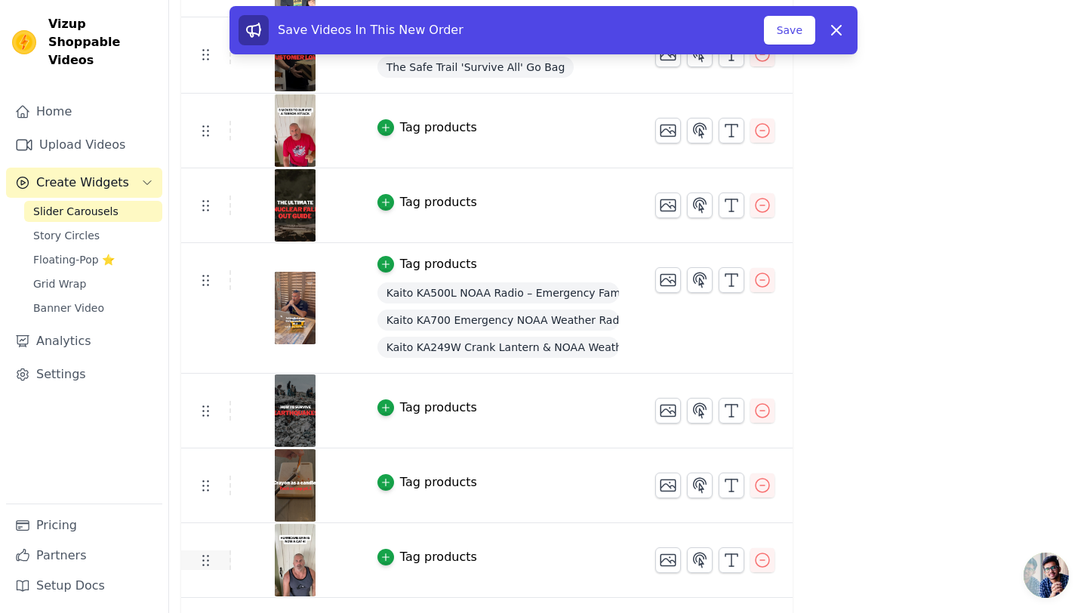
scroll to position [1156, 0]
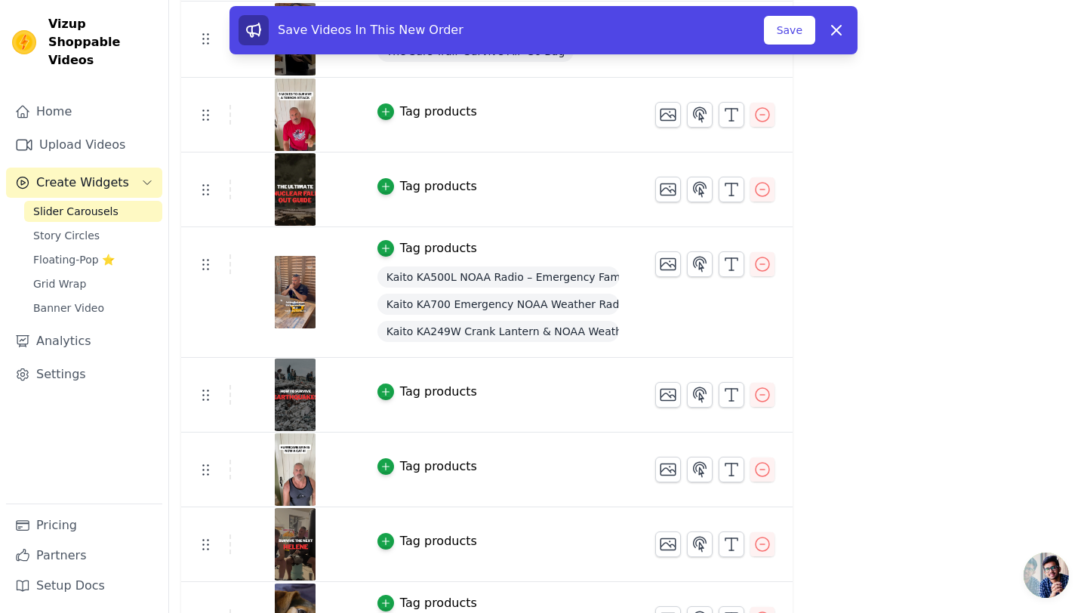
click at [245, 592] on div at bounding box center [295, 619] width 126 height 72
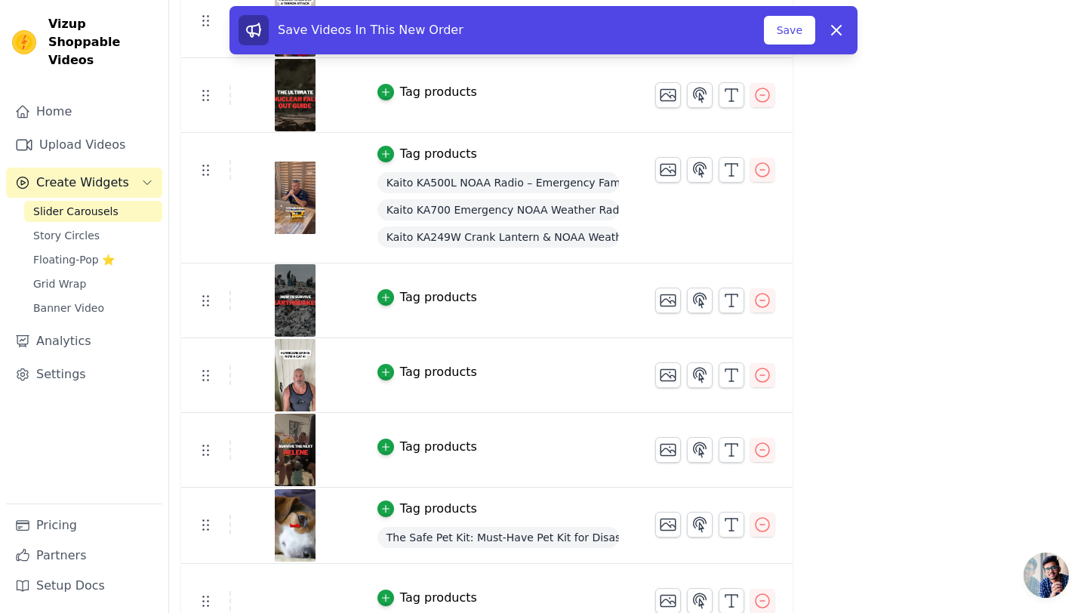
scroll to position [1276, 0]
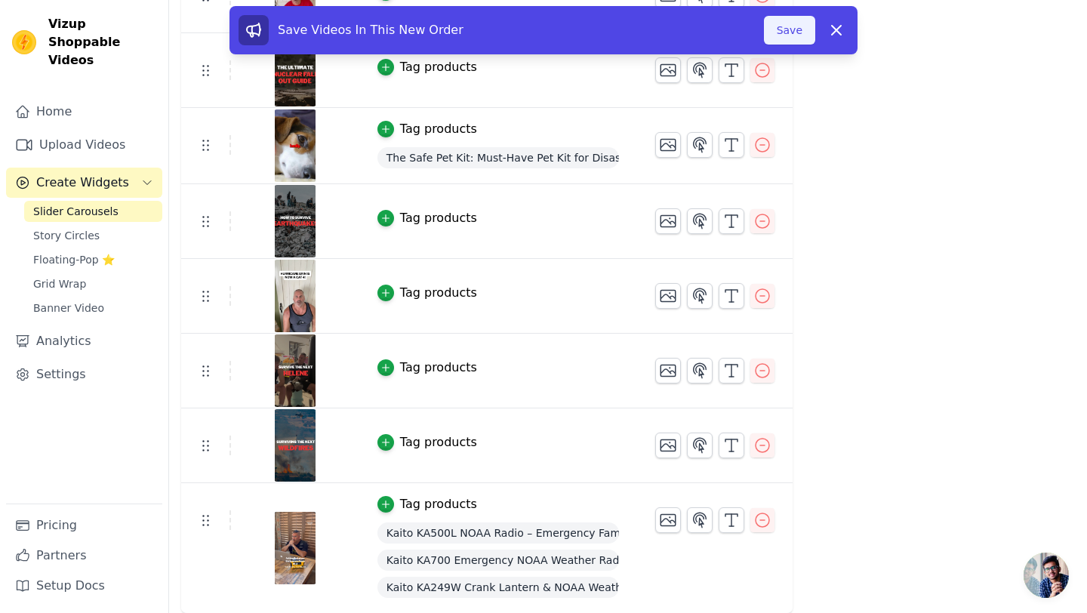
click at [792, 31] on button "Save" at bounding box center [789, 30] width 51 height 29
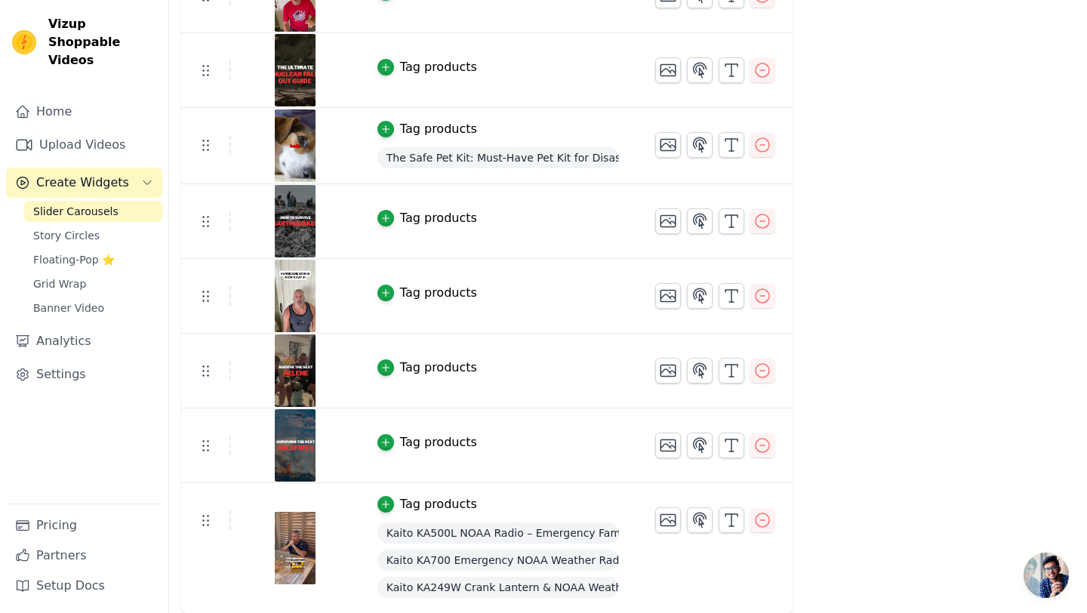
scroll to position [1276, 0]
click at [70, 228] on span "Story Circles" at bounding box center [66, 235] width 66 height 15
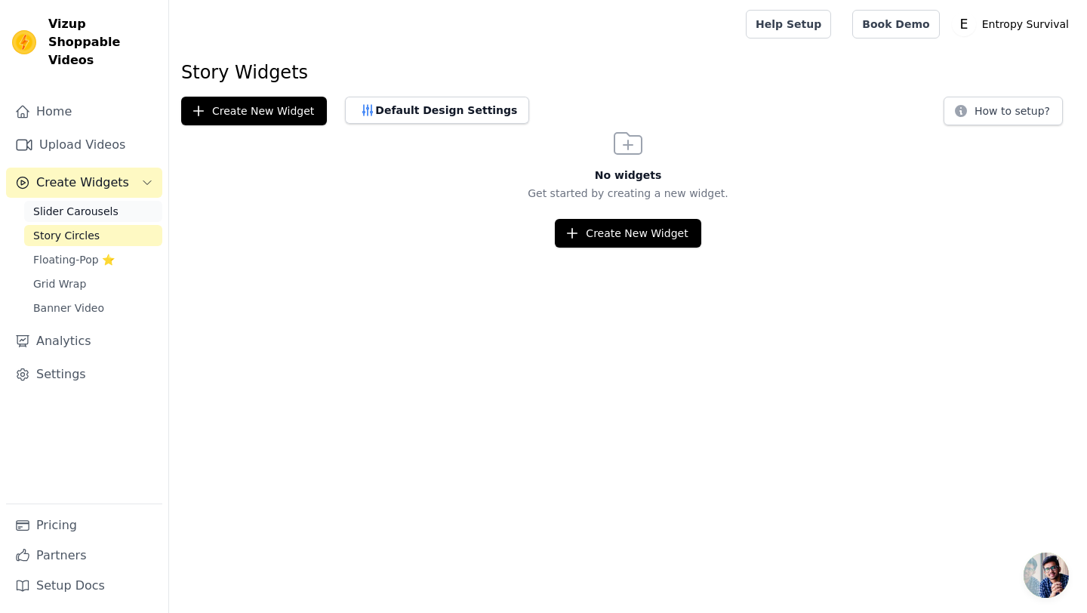
click at [78, 204] on span "Slider Carousels" at bounding box center [75, 211] width 85 height 15
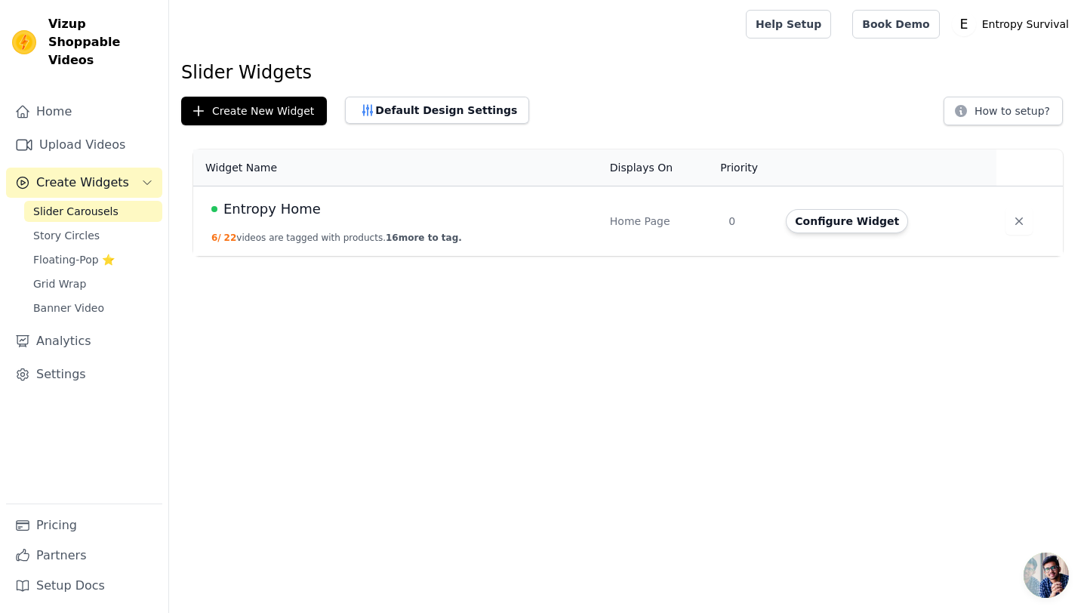
click at [296, 210] on span "Entropy Home" at bounding box center [271, 208] width 97 height 21
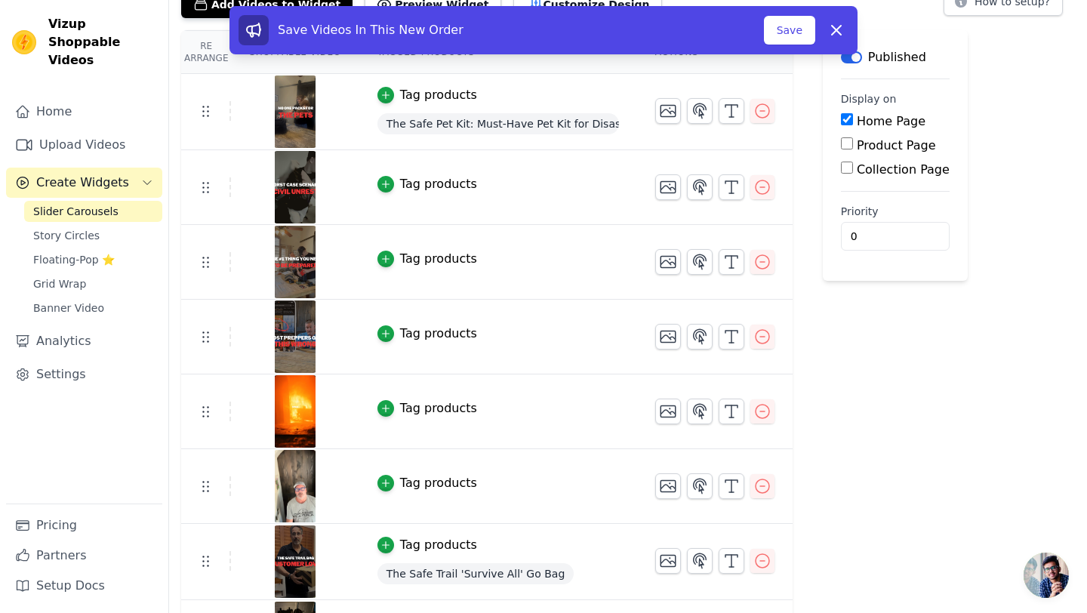
scroll to position [109, 0]
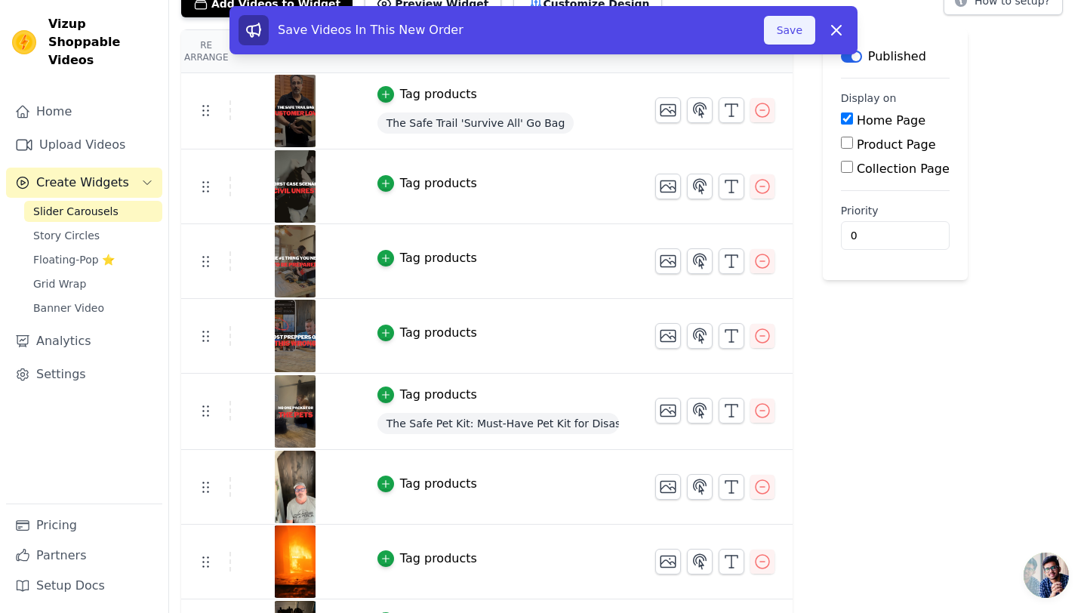
click at [787, 34] on button "Save" at bounding box center [789, 30] width 51 height 29
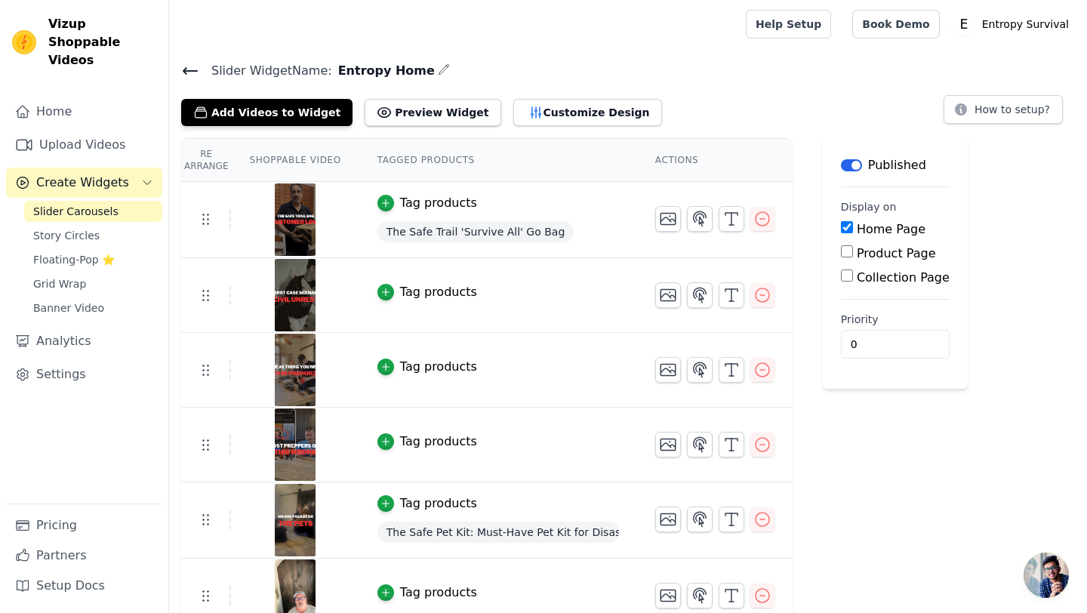
click at [749, 99] on div "Add Videos to Widget Preview Widget Customize Design How to setup?" at bounding box center [628, 109] width 894 height 33
